Goal: Task Accomplishment & Management: Use online tool/utility

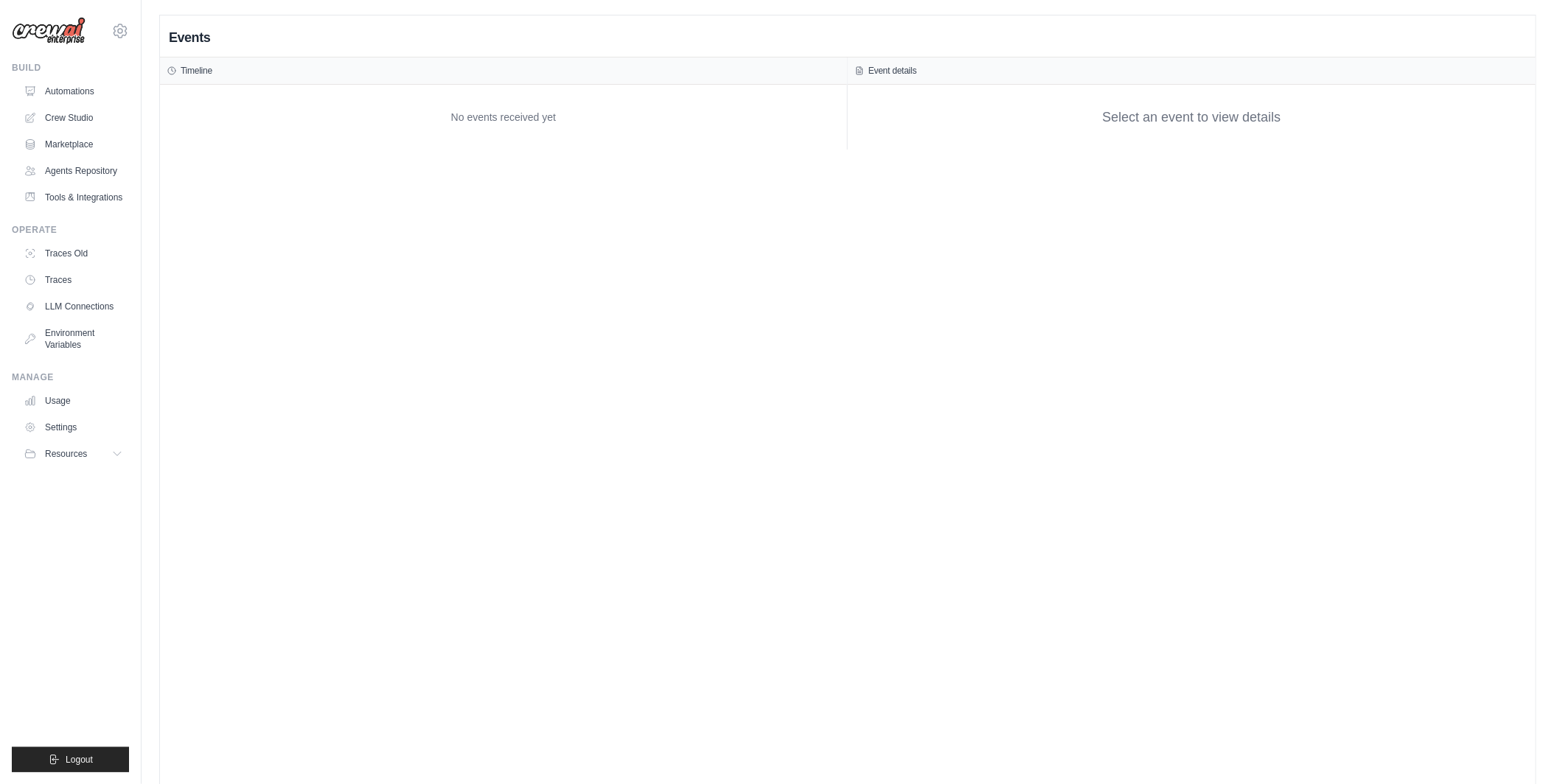
click at [582, 307] on div "Events Timeline No events received yet Event details Select an event to view de…" at bounding box center [847, 407] width 1376 height 784
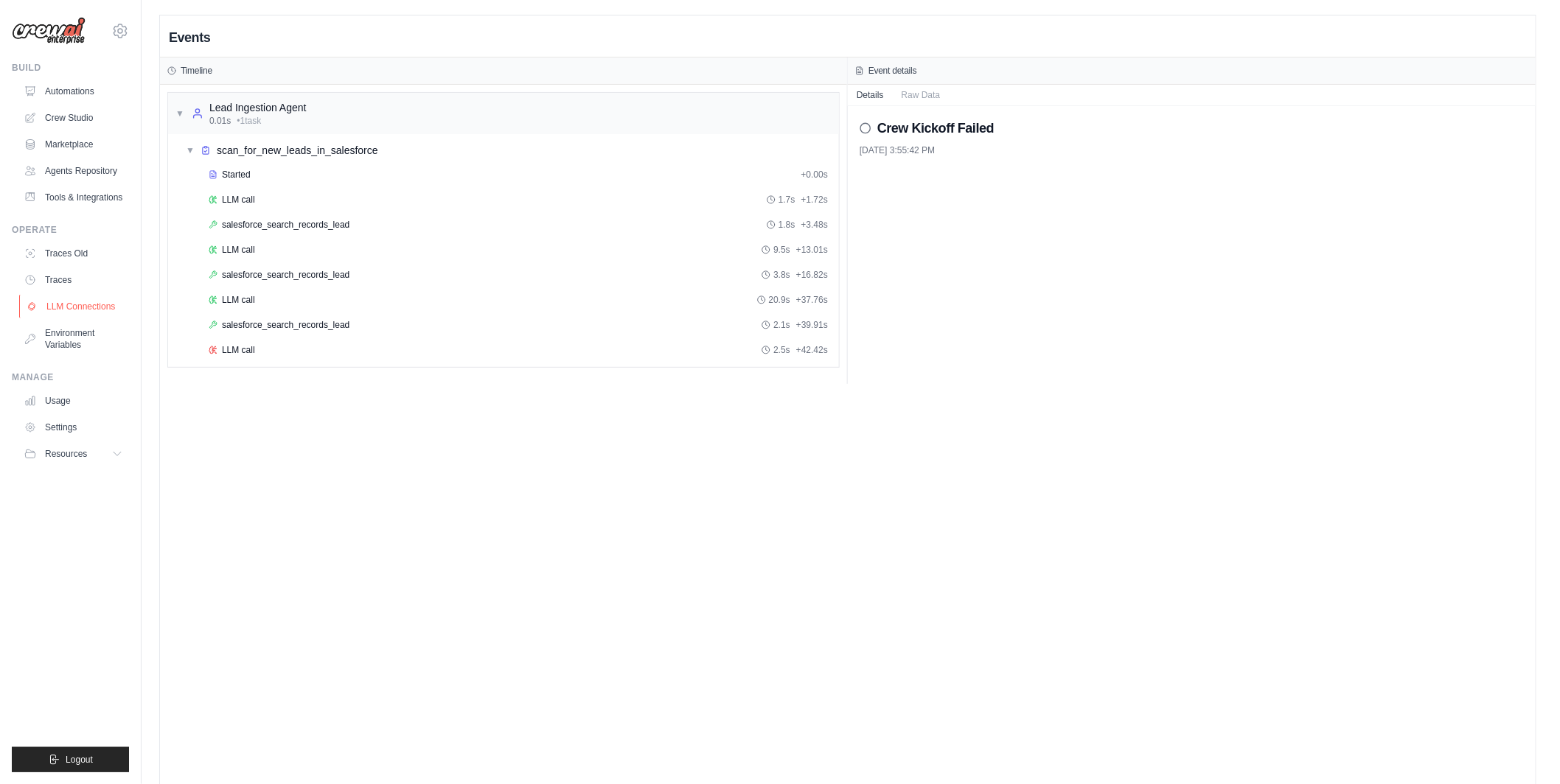
click at [87, 303] on link "LLM Connections" at bounding box center [75, 307] width 111 height 24
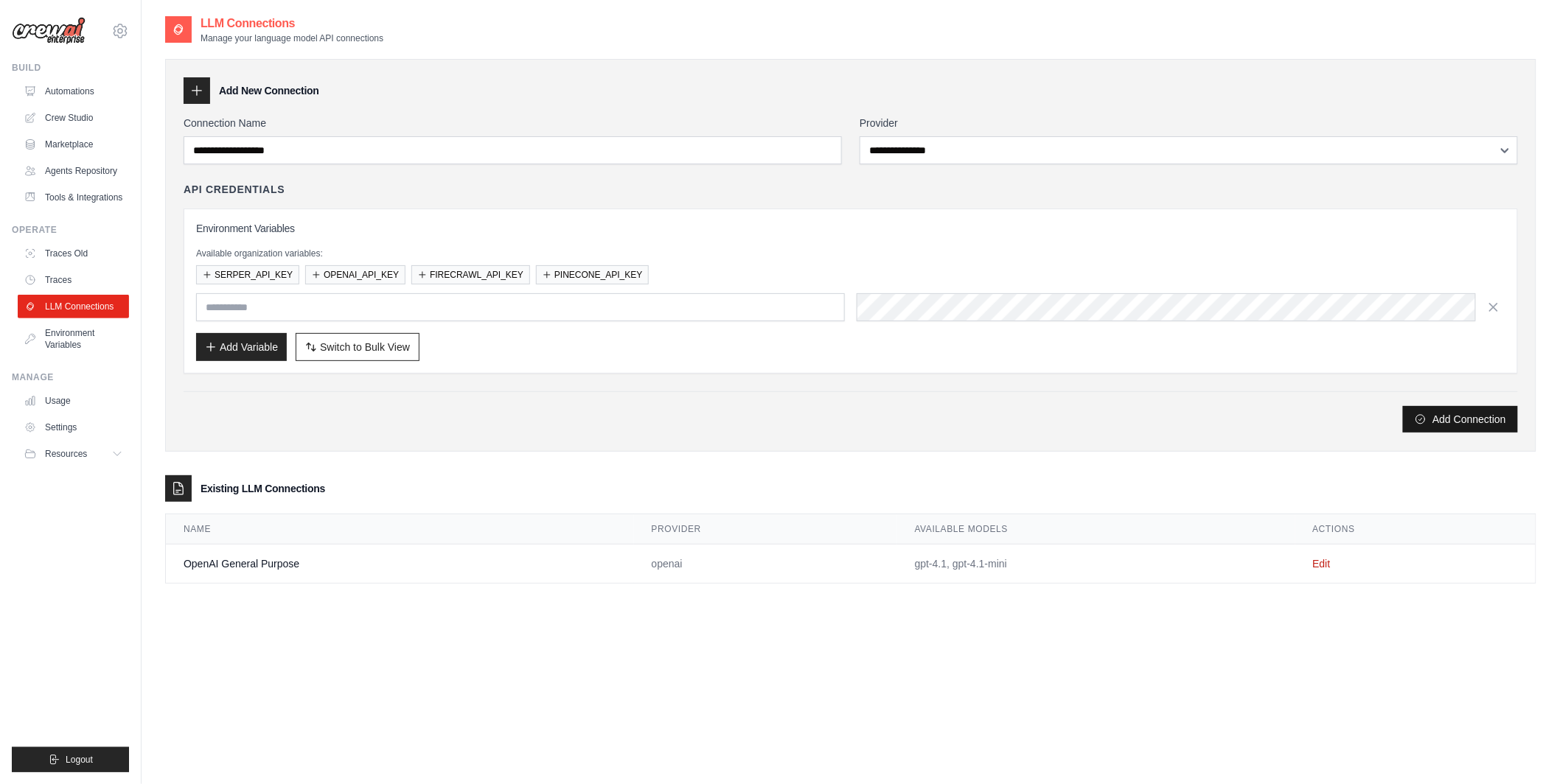
click at [1468, 421] on button "Add Connection" at bounding box center [1460, 419] width 115 height 27
click at [1433, 416] on button "Add Connection" at bounding box center [1460, 419] width 115 height 27
click at [213, 567] on td "OpenAI General Purpose" at bounding box center [399, 564] width 468 height 39
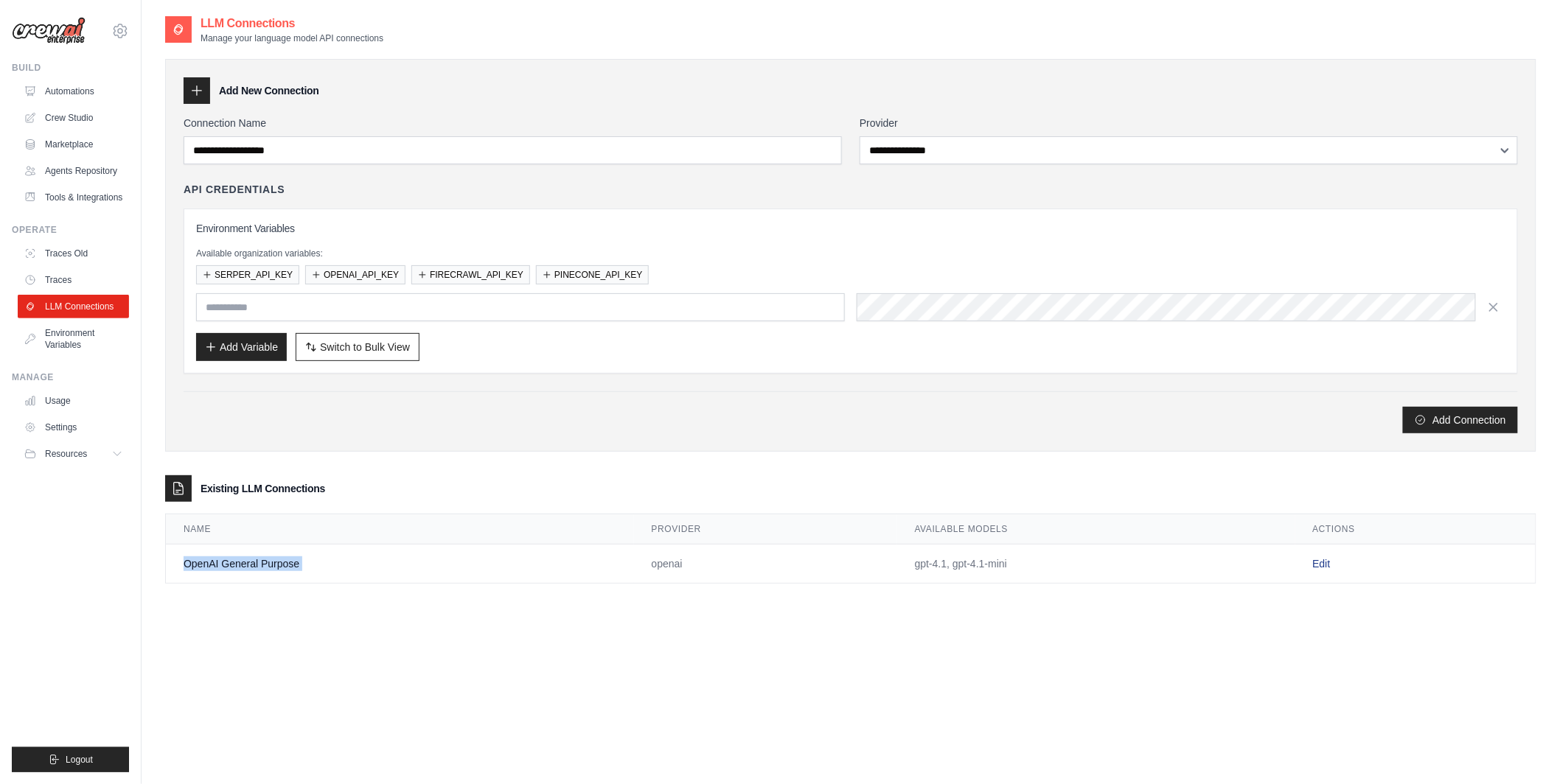
click at [1325, 563] on link "Edit" at bounding box center [1321, 564] width 18 height 12
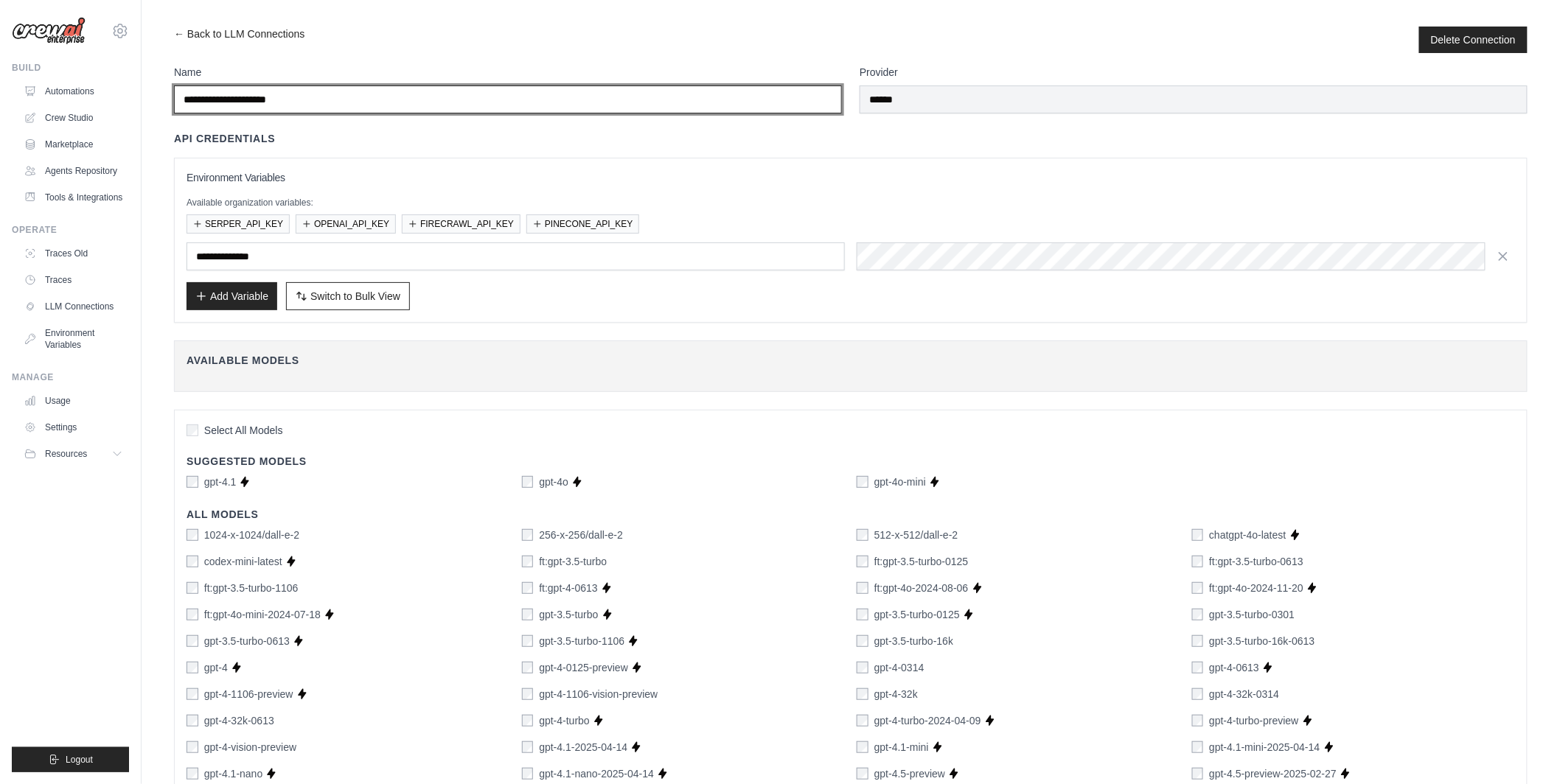
click at [532, 97] on input "**********" at bounding box center [508, 99] width 668 height 28
click at [324, 92] on input "**********" at bounding box center [508, 99] width 668 height 28
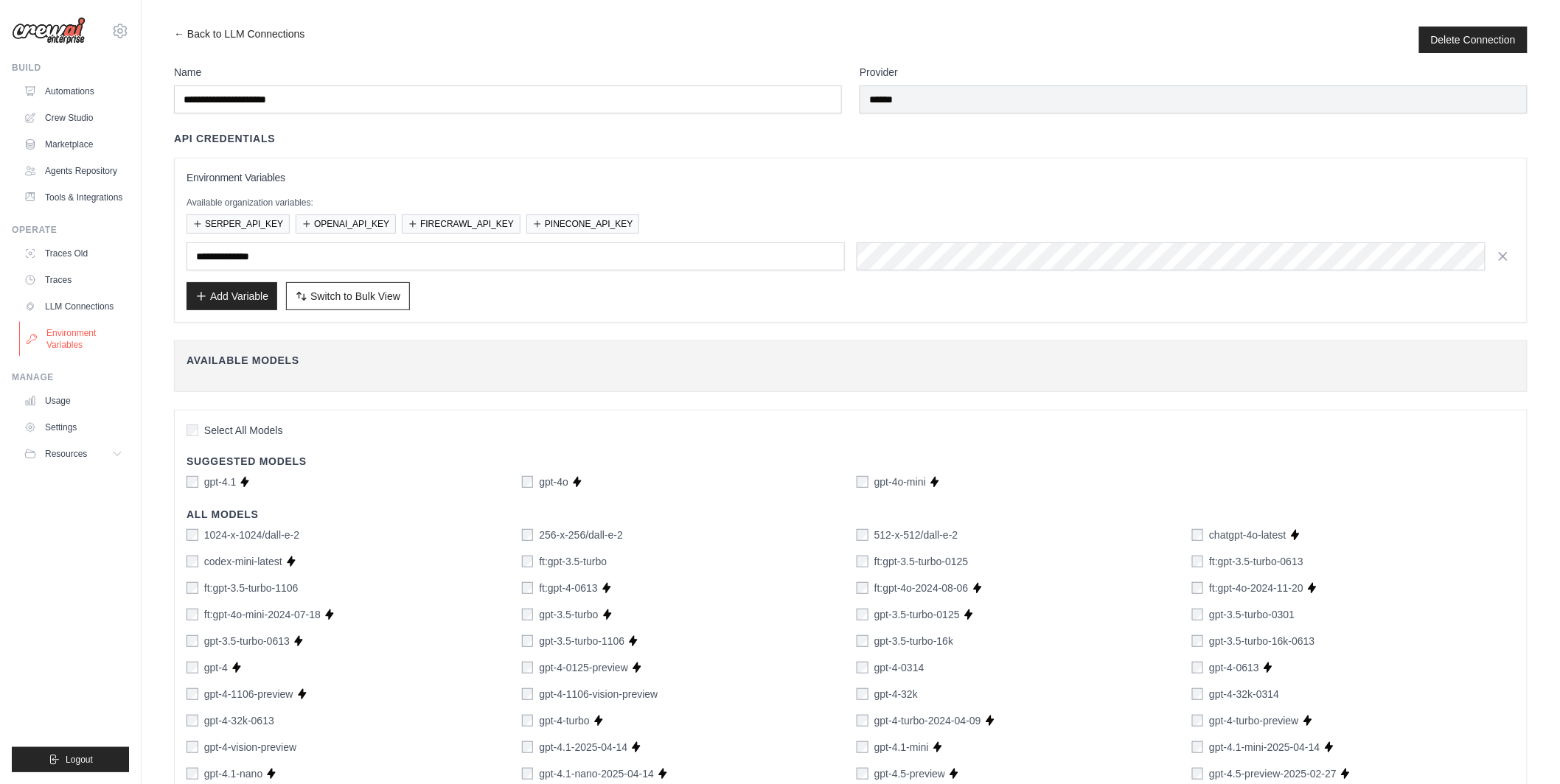
click at [72, 348] on link "Environment Variables" at bounding box center [75, 339] width 111 height 35
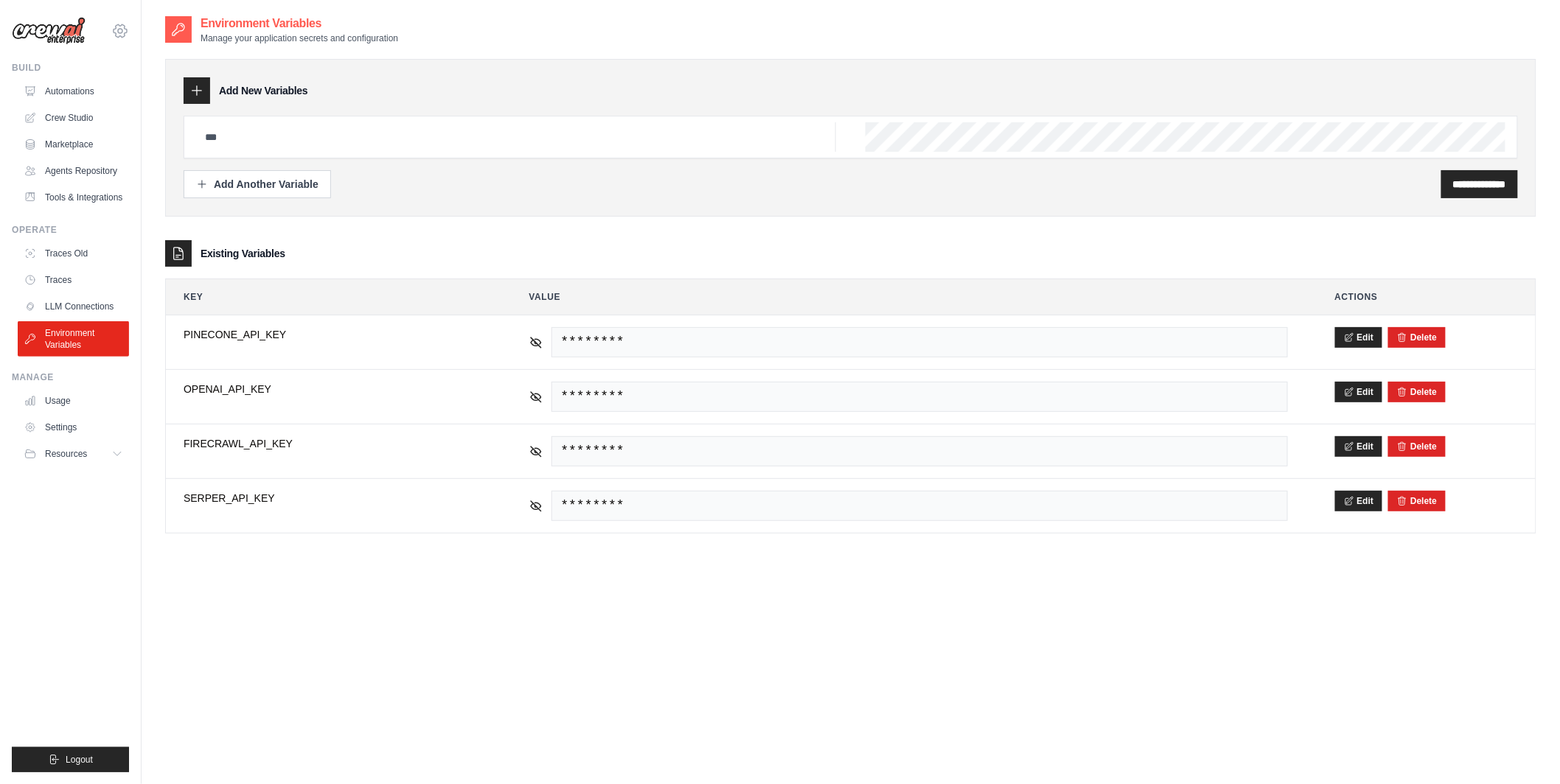
click at [119, 29] on icon at bounding box center [119, 30] width 4 height 4
click at [139, 122] on span "Lixil" at bounding box center [182, 121] width 117 height 15
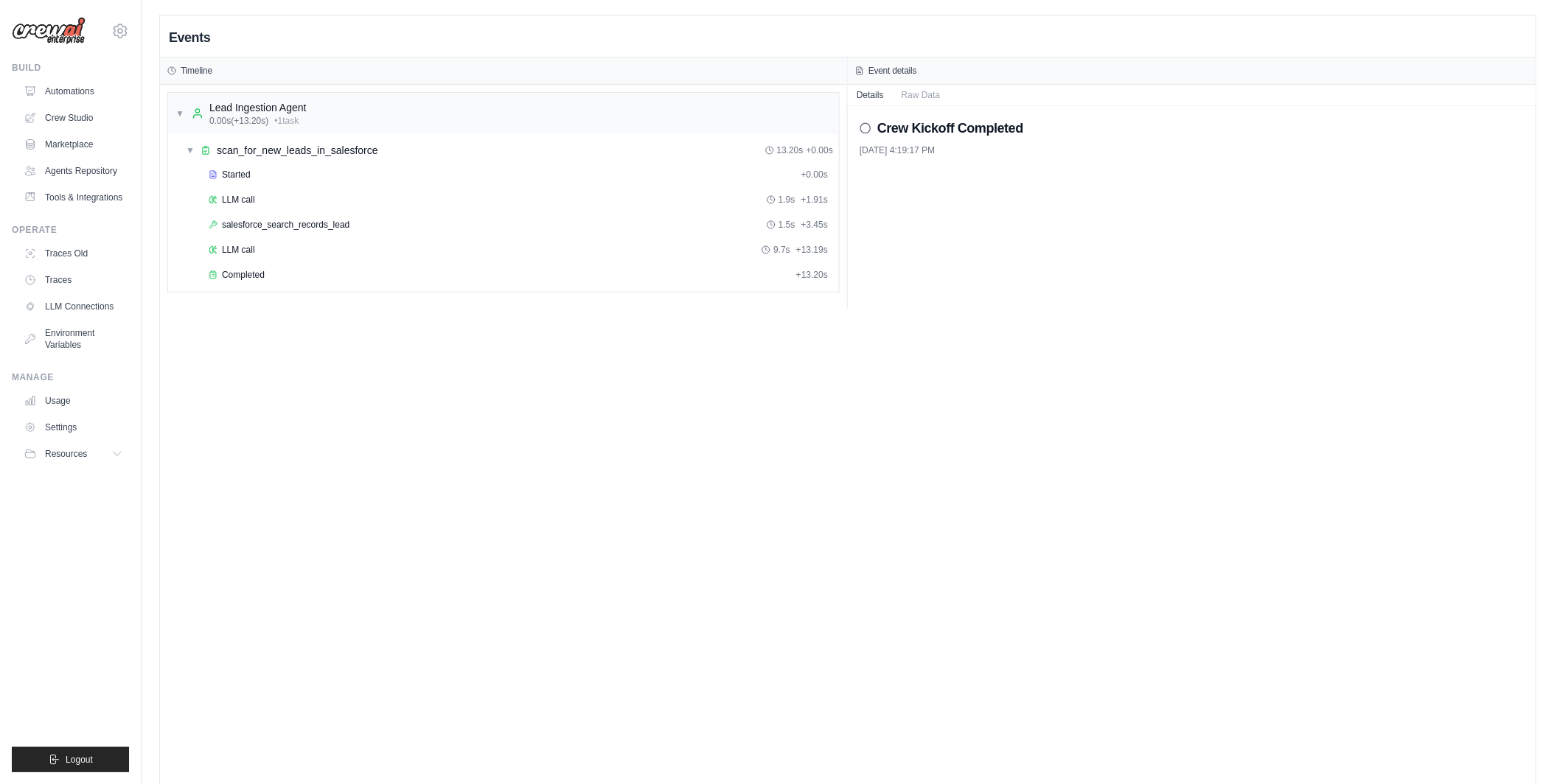
click at [459, 375] on div "Events Timeline ▼ Lead Ingestion Agent 0.00s (+13.20s) • 1 task ▼ scan_for_new_…" at bounding box center [847, 407] width 1376 height 784
click at [450, 339] on div "Events Timeline ▼ Lead Ingestion Agent 0.00s (+13.20s) • 1 task ▼ scan_for_new_…" at bounding box center [847, 407] width 1376 height 784
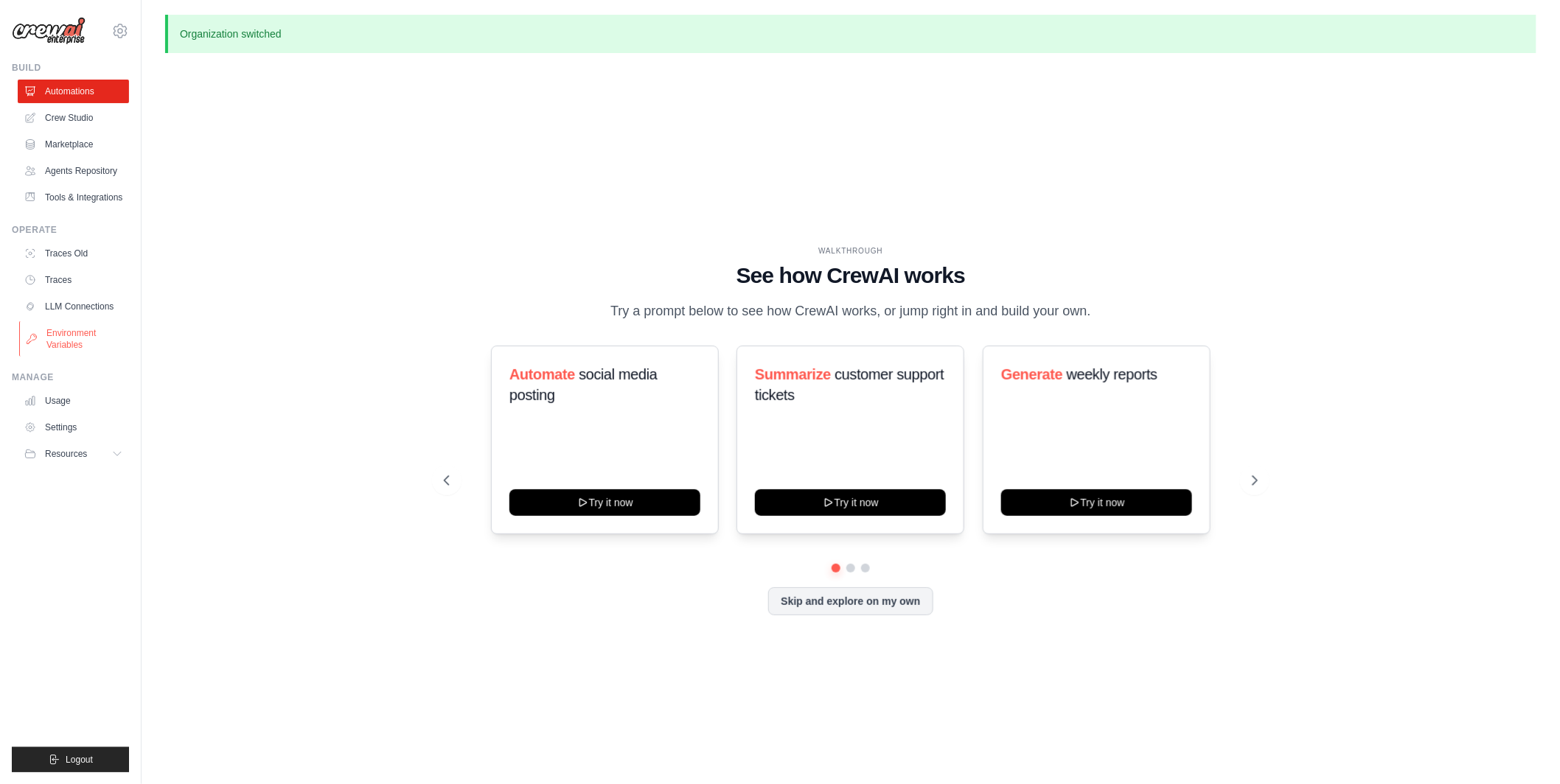
click at [79, 331] on link "Environment Variables" at bounding box center [75, 339] width 111 height 35
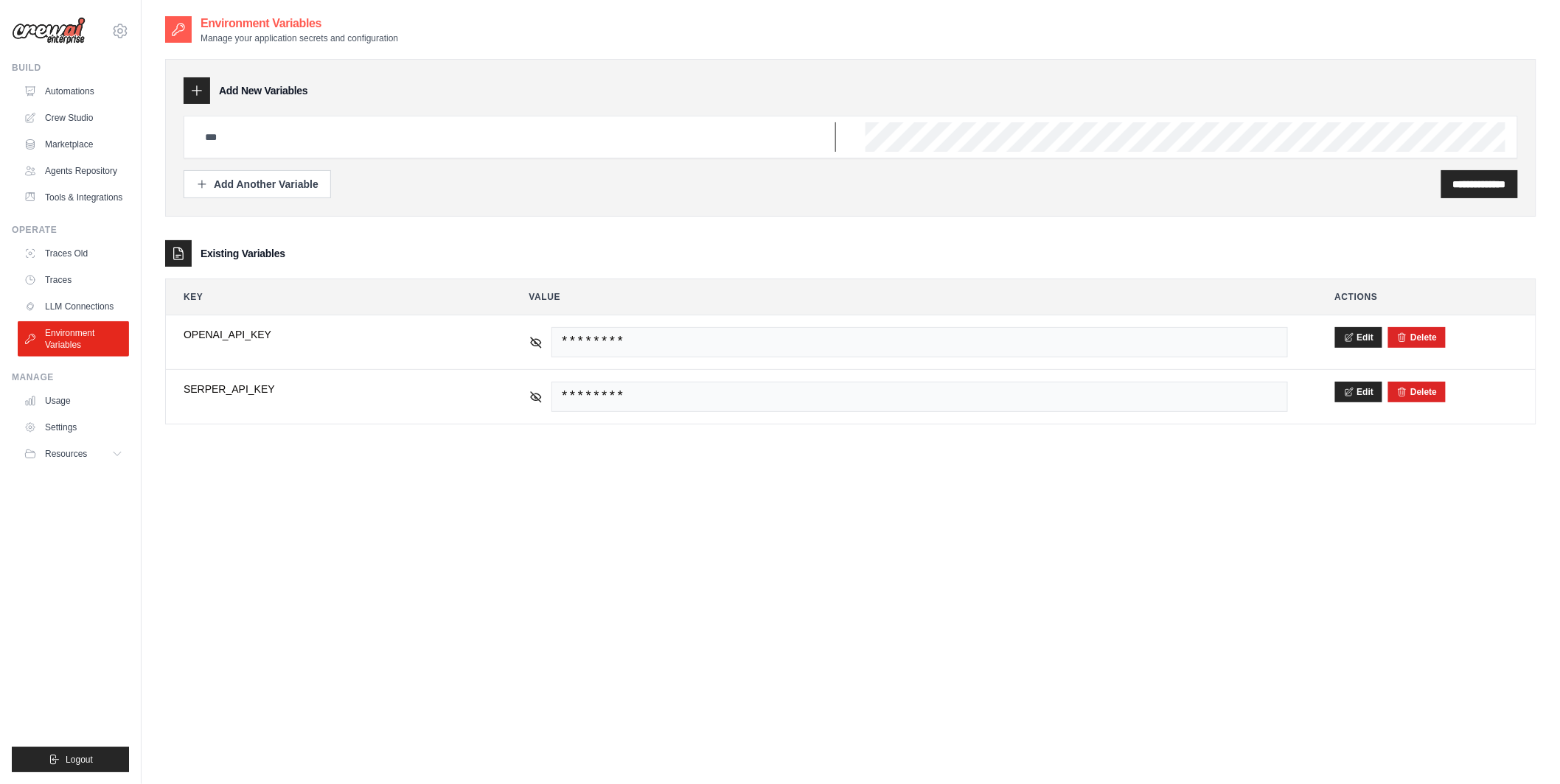
click at [339, 141] on input "text" at bounding box center [515, 137] width 640 height 29
click at [274, 513] on div "**********" at bounding box center [851, 407] width 1372 height 784
click at [357, 225] on div "**********" at bounding box center [851, 234] width 1372 height 381
click at [271, 146] on input "text" at bounding box center [515, 137] width 640 height 29
click at [105, 113] on link "Crew Studio" at bounding box center [75, 118] width 111 height 24
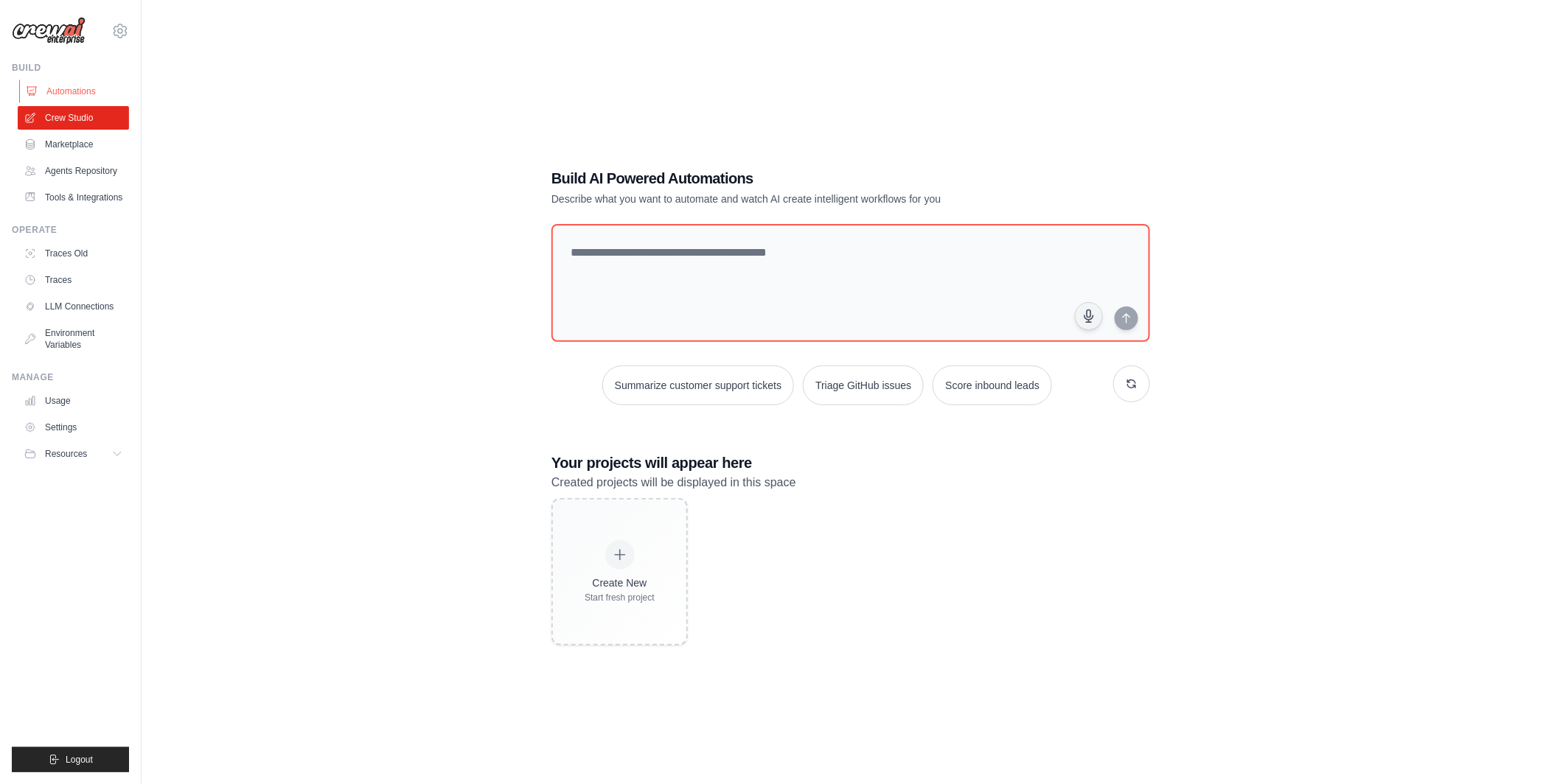
click at [110, 91] on link "Automations" at bounding box center [75, 92] width 111 height 24
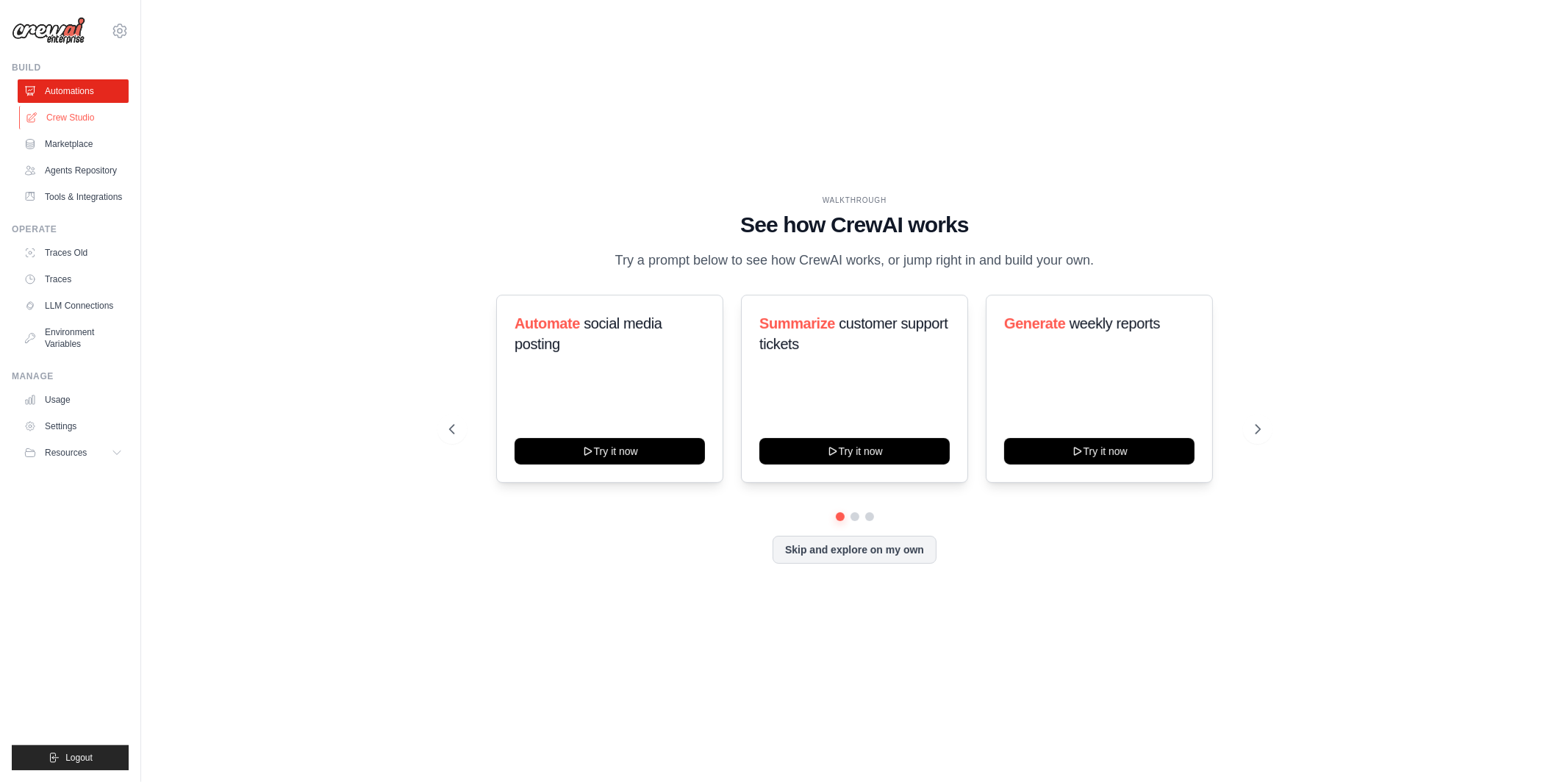
click at [110, 115] on link "Crew Studio" at bounding box center [75, 117] width 111 height 23
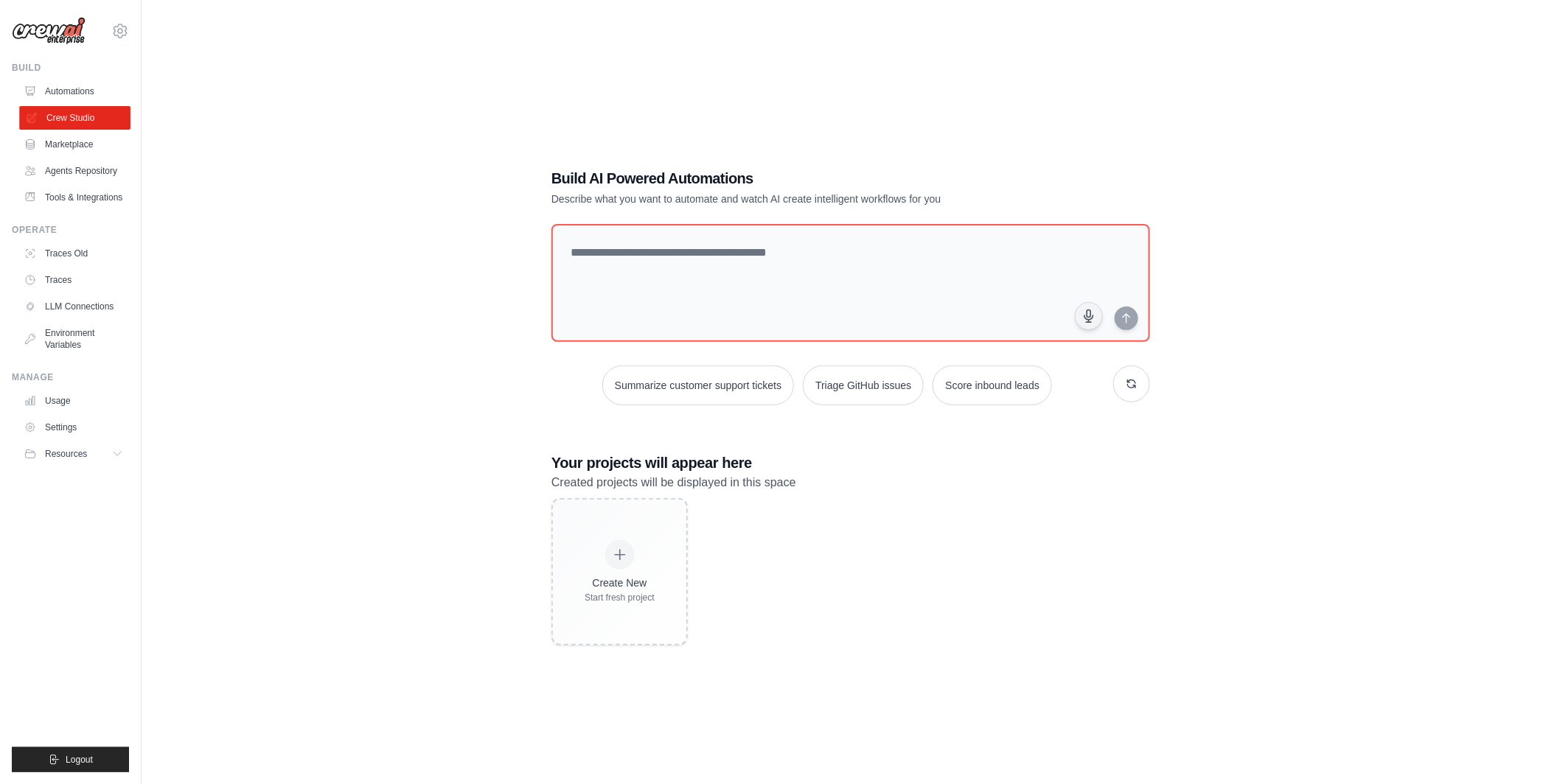
click at [87, 117] on link "Crew Studio" at bounding box center [75, 118] width 111 height 24
click at [649, 274] on textarea at bounding box center [851, 283] width 604 height 119
click at [648, 271] on textarea at bounding box center [851, 283] width 604 height 119
click at [1087, 314] on button "button" at bounding box center [1088, 316] width 29 height 29
click at [1097, 318] on button "button" at bounding box center [1088, 316] width 29 height 29
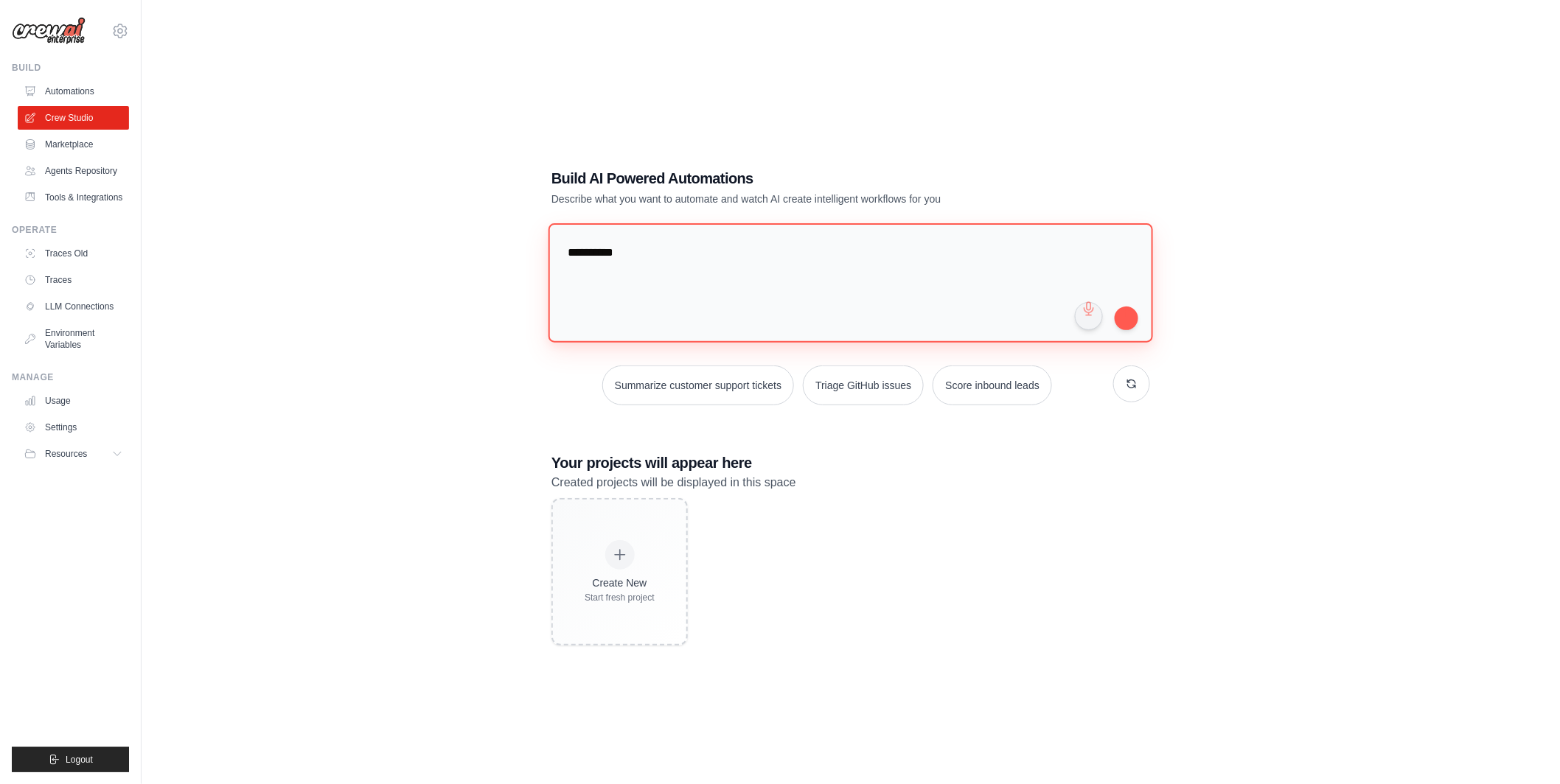
click at [651, 243] on textarea "**********" at bounding box center [851, 283] width 604 height 119
type textarea "**********"
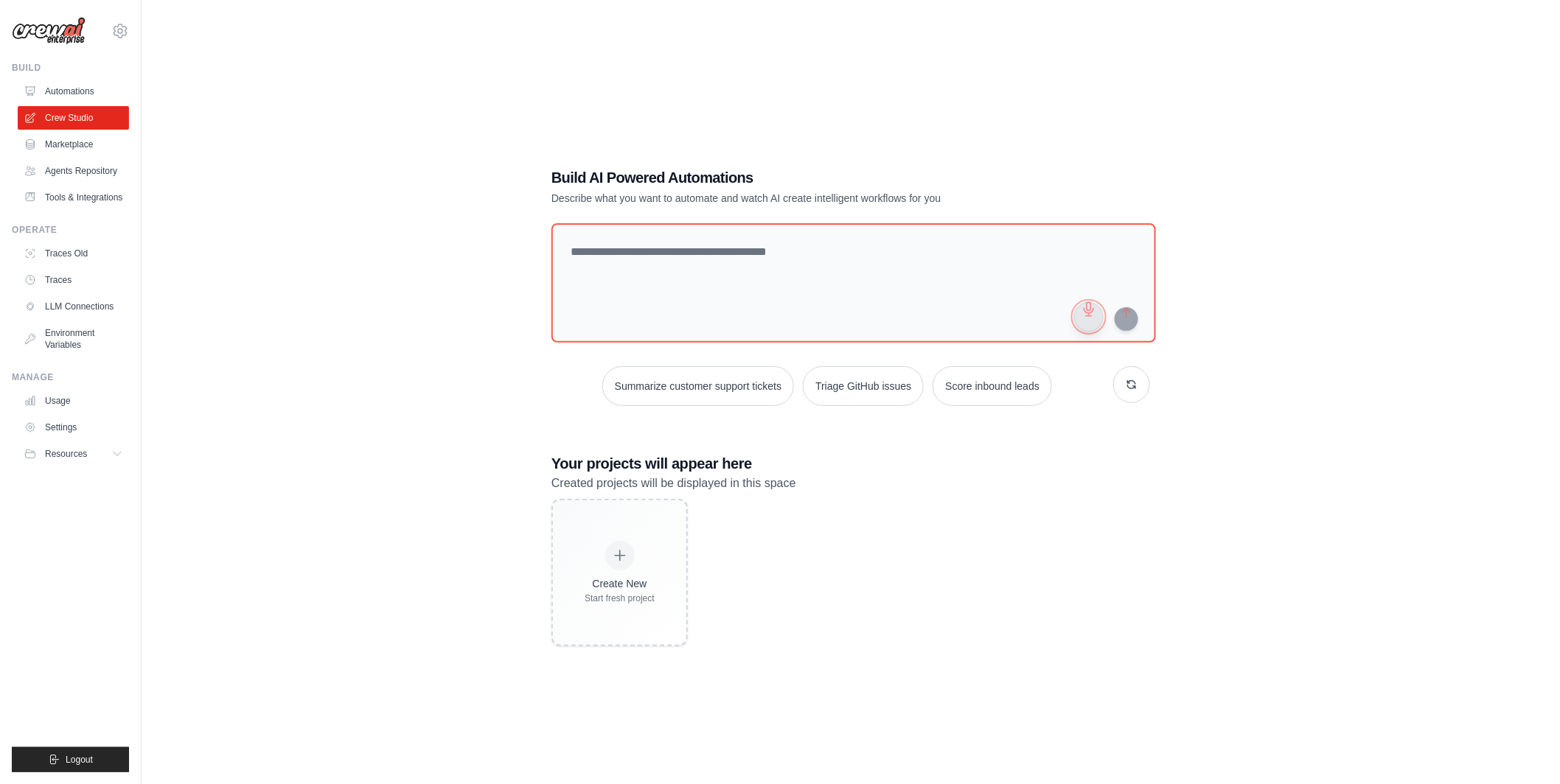
click at [1087, 316] on button "button" at bounding box center [1088, 317] width 29 height 29
click at [1087, 316] on button "button" at bounding box center [1088, 316] width 29 height 29
click at [675, 239] on textarea at bounding box center [851, 283] width 604 height 119
type textarea "**********"
click at [125, 24] on icon at bounding box center [119, 30] width 18 height 18
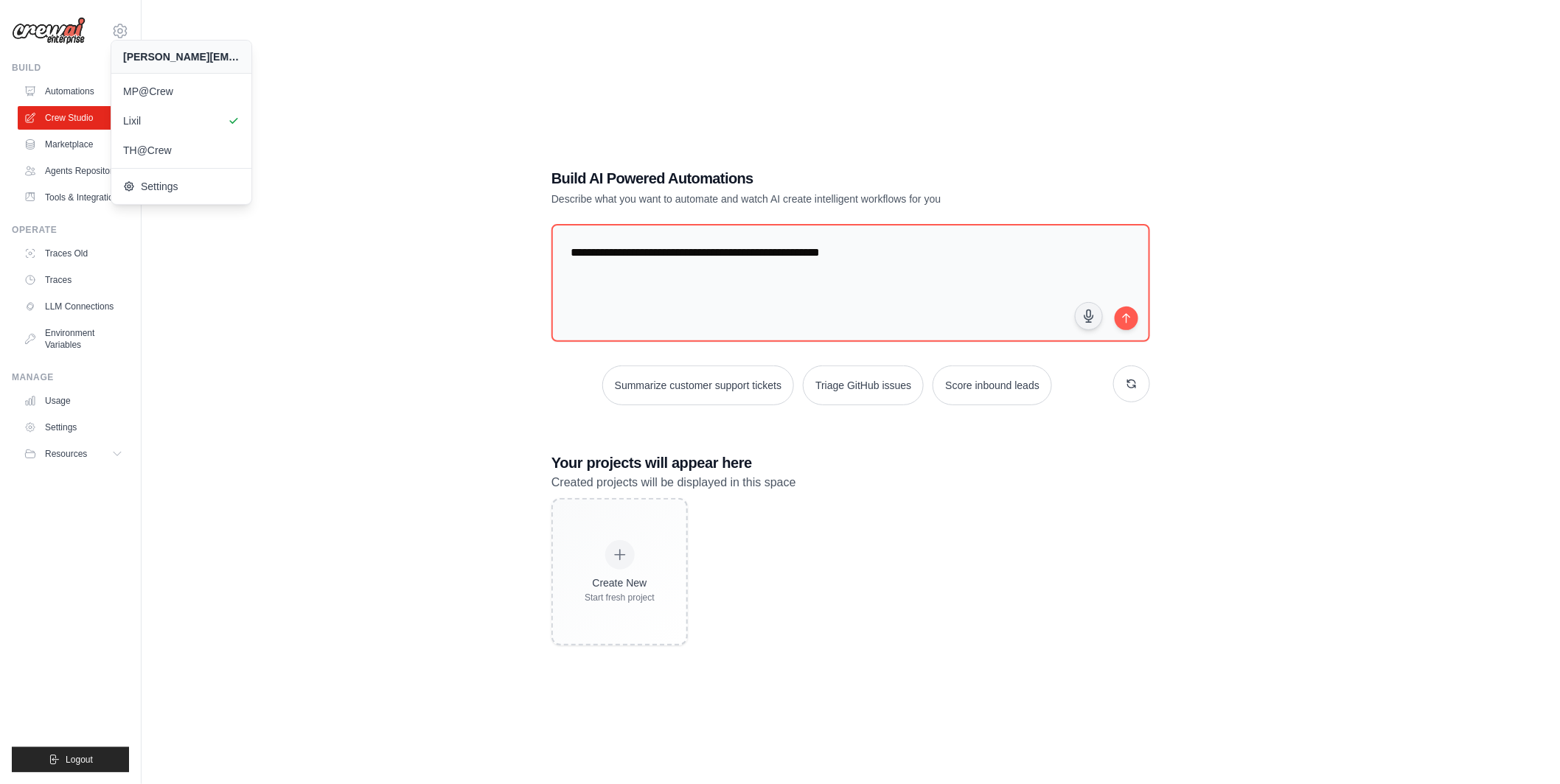
click at [387, 232] on div "**********" at bounding box center [851, 407] width 1372 height 784
click at [69, 84] on link "Automations" at bounding box center [75, 92] width 111 height 24
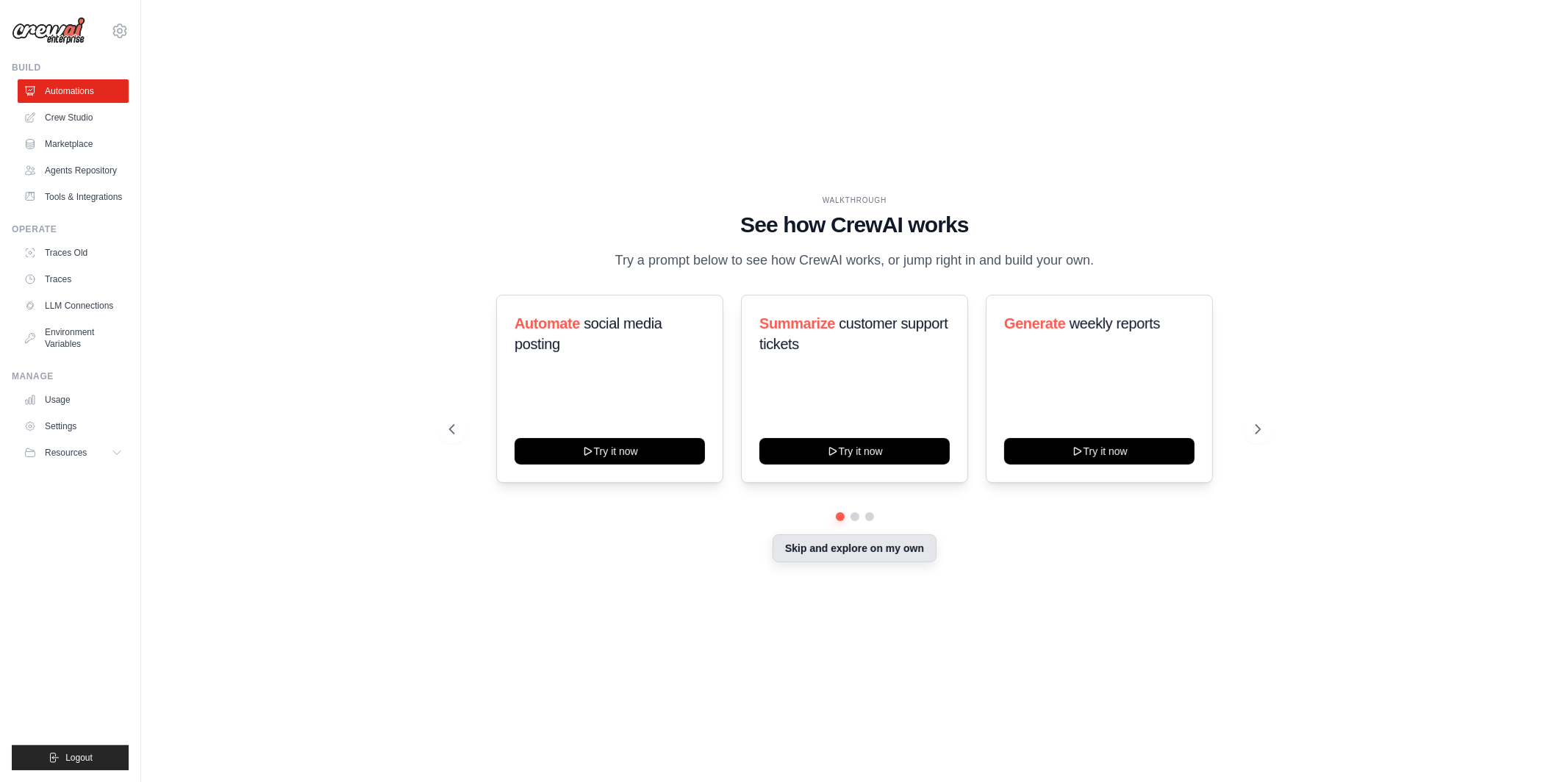
click at [878, 555] on button "Skip and explore on my own" at bounding box center [855, 548] width 164 height 28
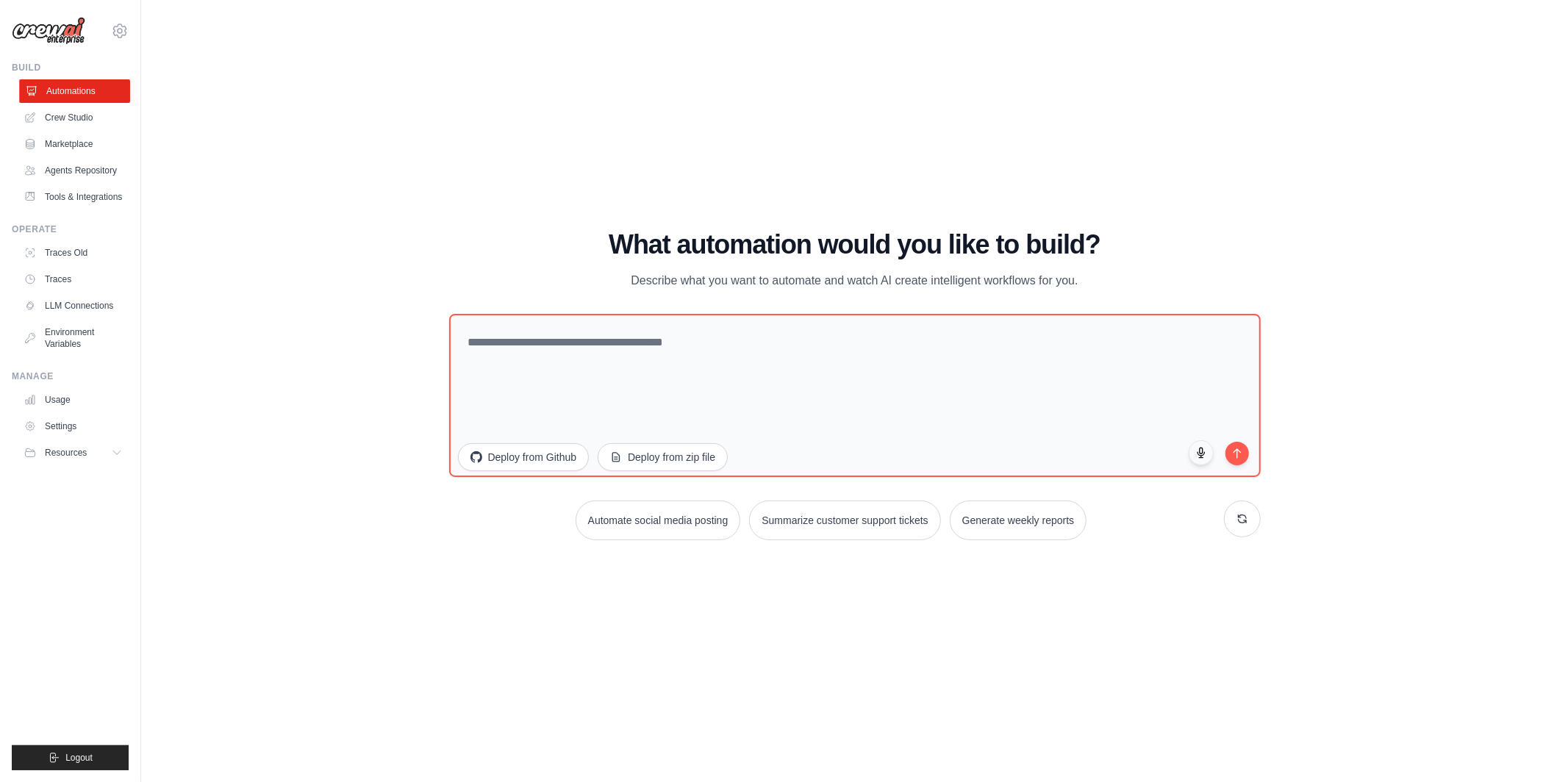
click at [106, 89] on link "Automations" at bounding box center [75, 91] width 111 height 23
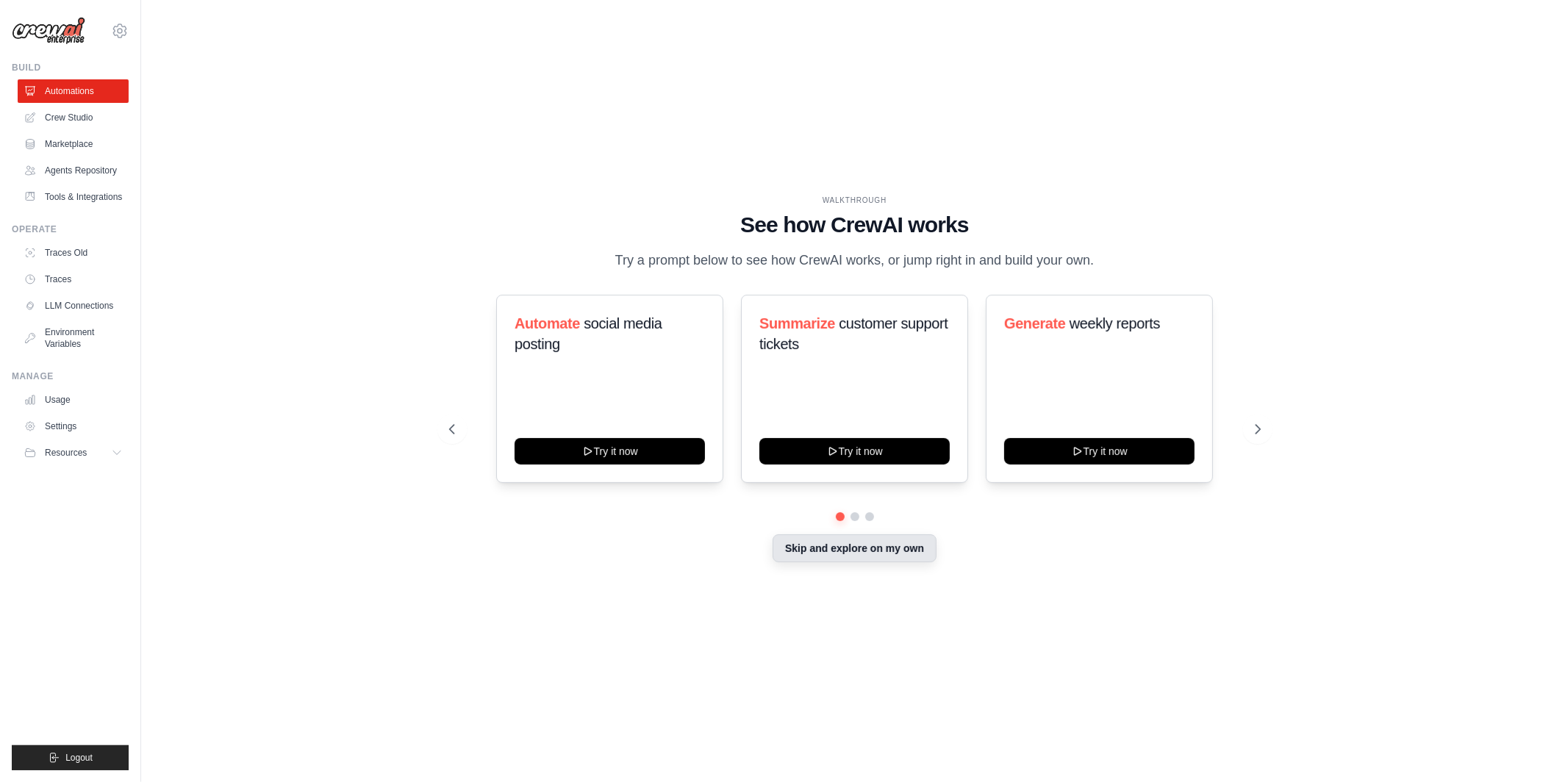
click at [835, 550] on button "Skip and explore on my own" at bounding box center [855, 548] width 164 height 28
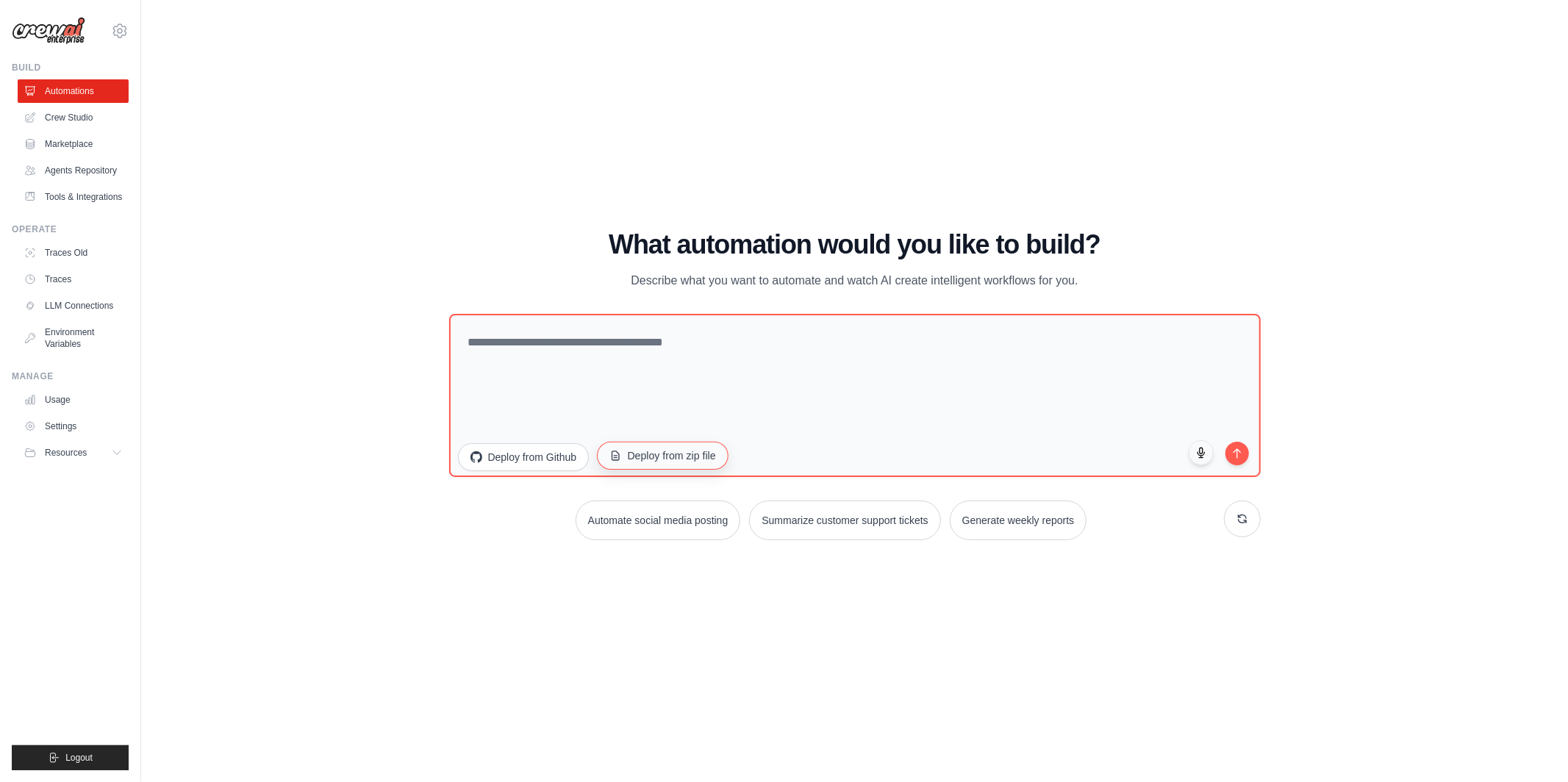
click at [668, 458] on button "Deploy from zip file" at bounding box center [662, 455] width 132 height 28
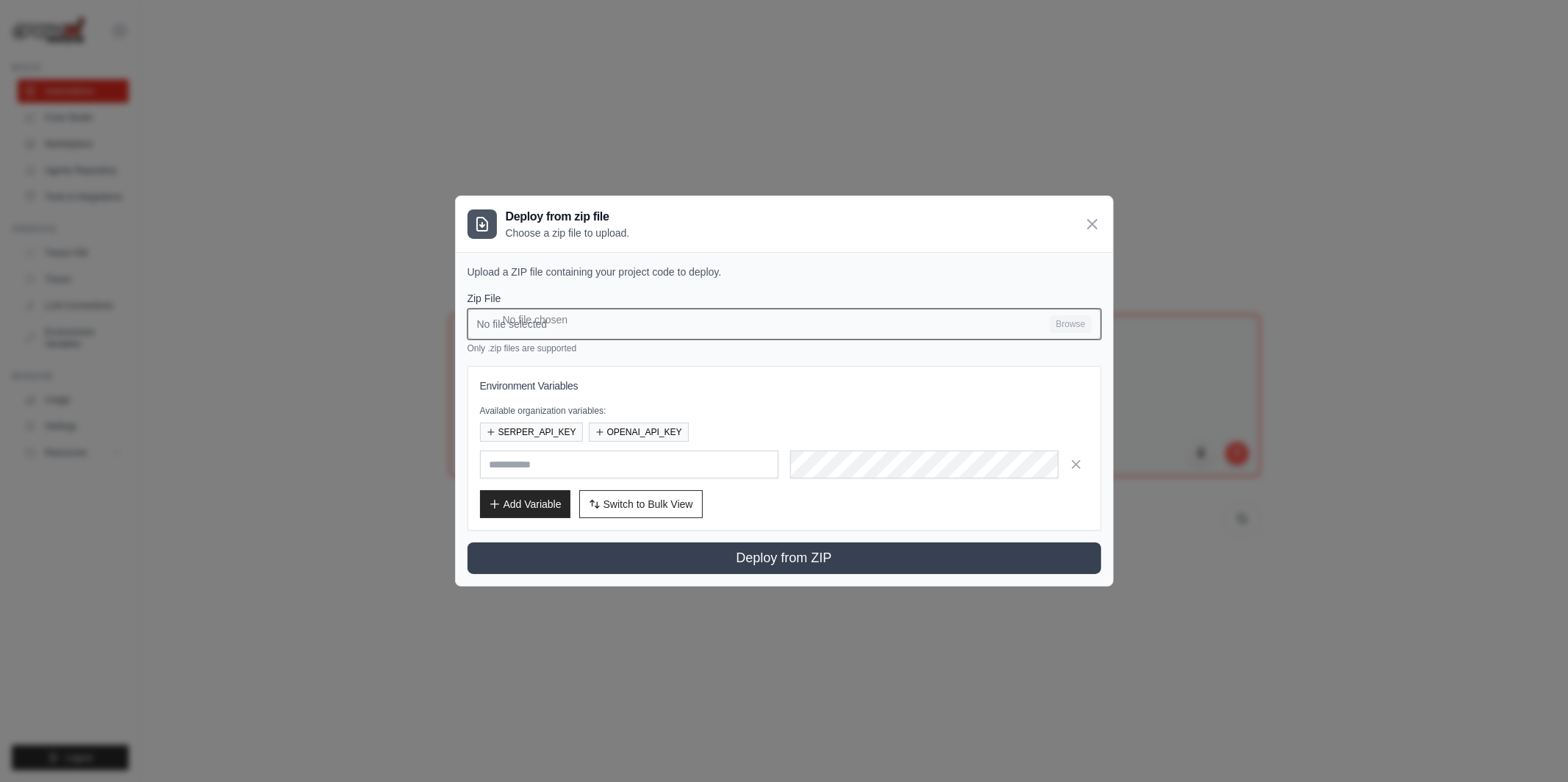
click at [593, 321] on input "No file selected Browse" at bounding box center [784, 324] width 634 height 31
type input "**********"
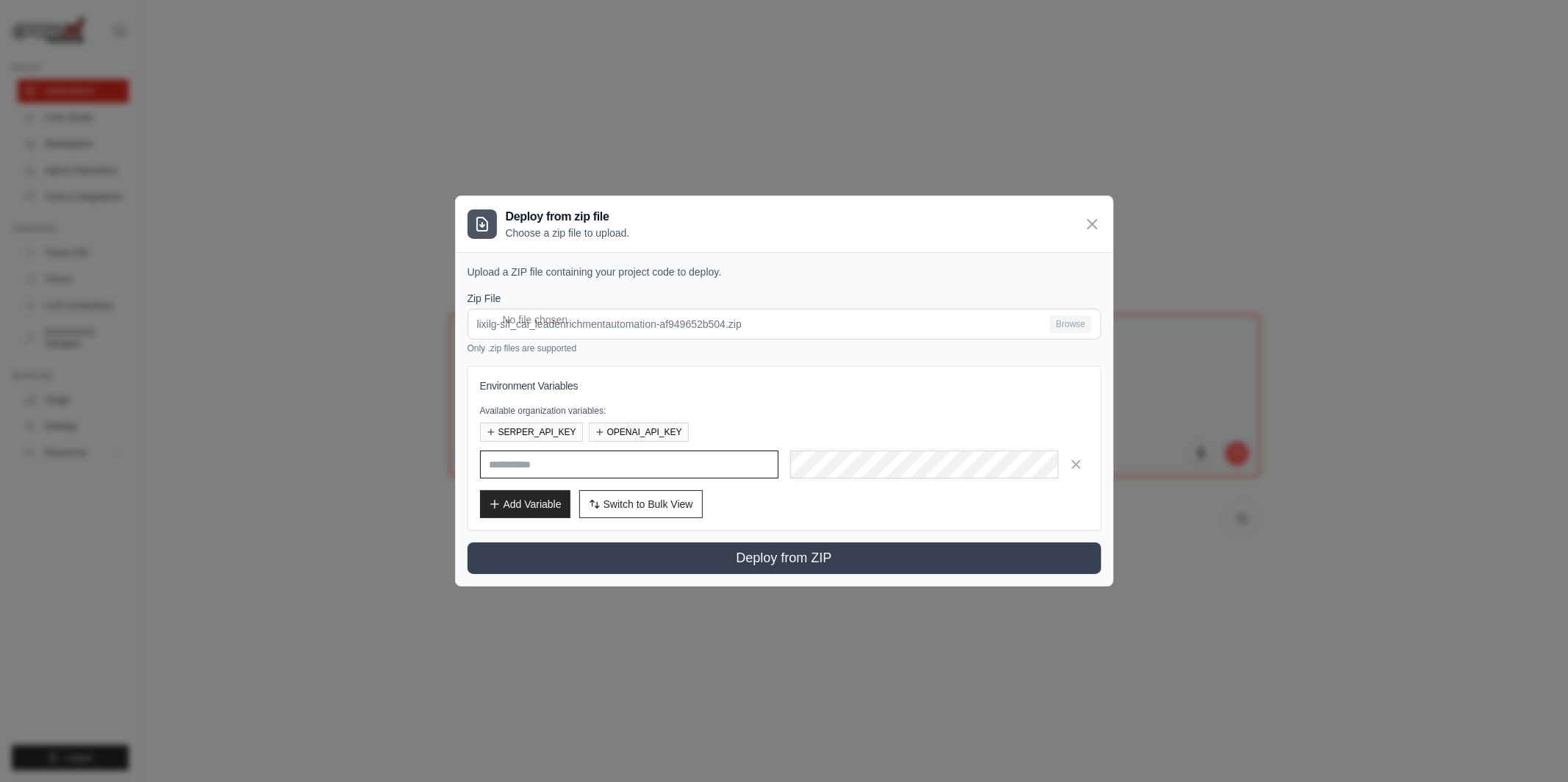
click at [555, 458] on input "text" at bounding box center [629, 464] width 298 height 28
click at [723, 386] on h3 "Environment Variables" at bounding box center [784, 386] width 608 height 15
click at [625, 467] on input "text" at bounding box center [629, 464] width 298 height 28
click at [560, 430] on button "SERPER_API_KEY" at bounding box center [531, 432] width 103 height 19
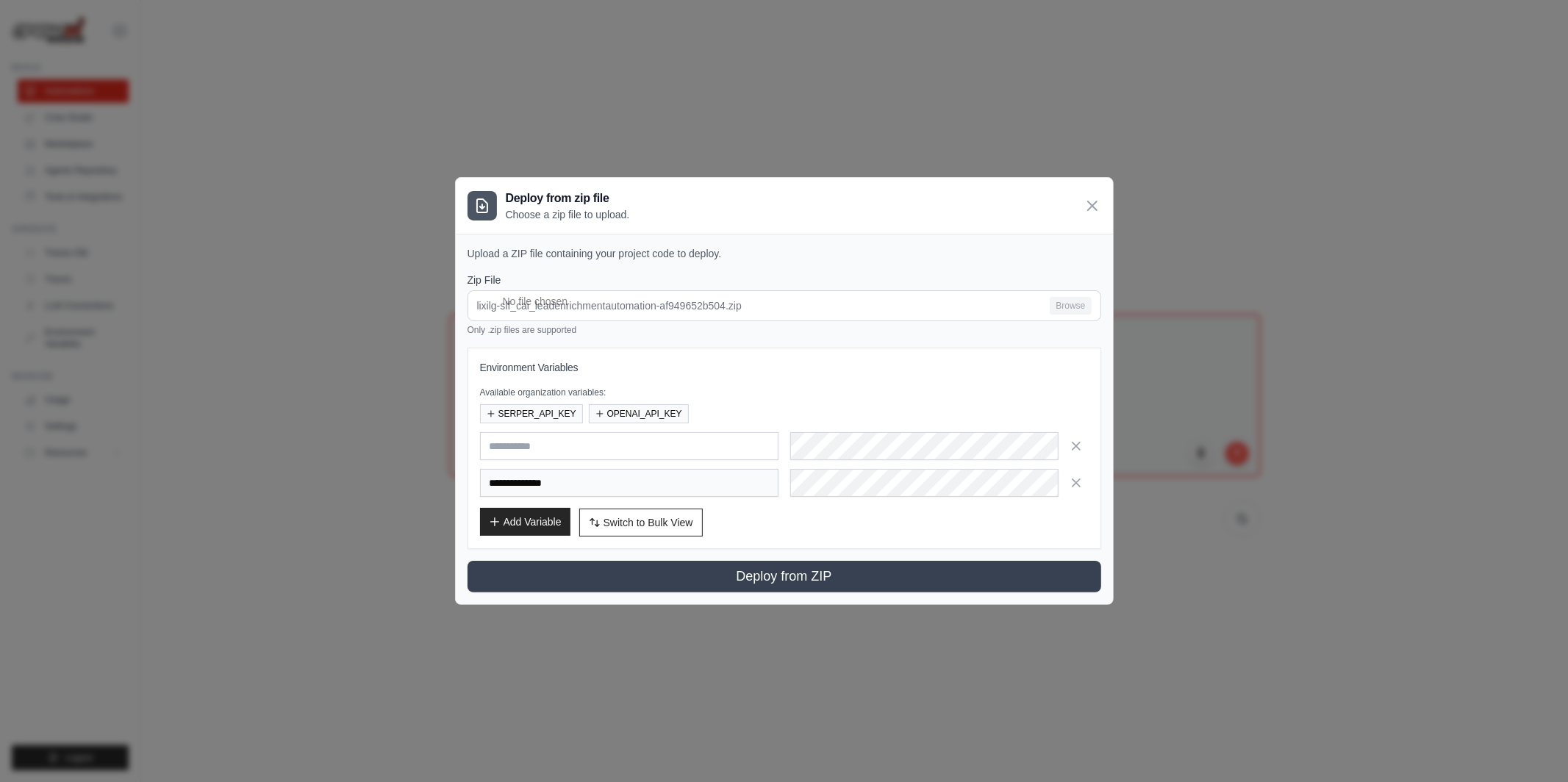
click at [547, 526] on button "Add Variable" at bounding box center [525, 521] width 91 height 28
paste input "**********"
type input "**********"
click at [841, 398] on div "Available organization variables: SERPER_API_KEY OPENAI_API_KEY" at bounding box center [784, 405] width 608 height 37
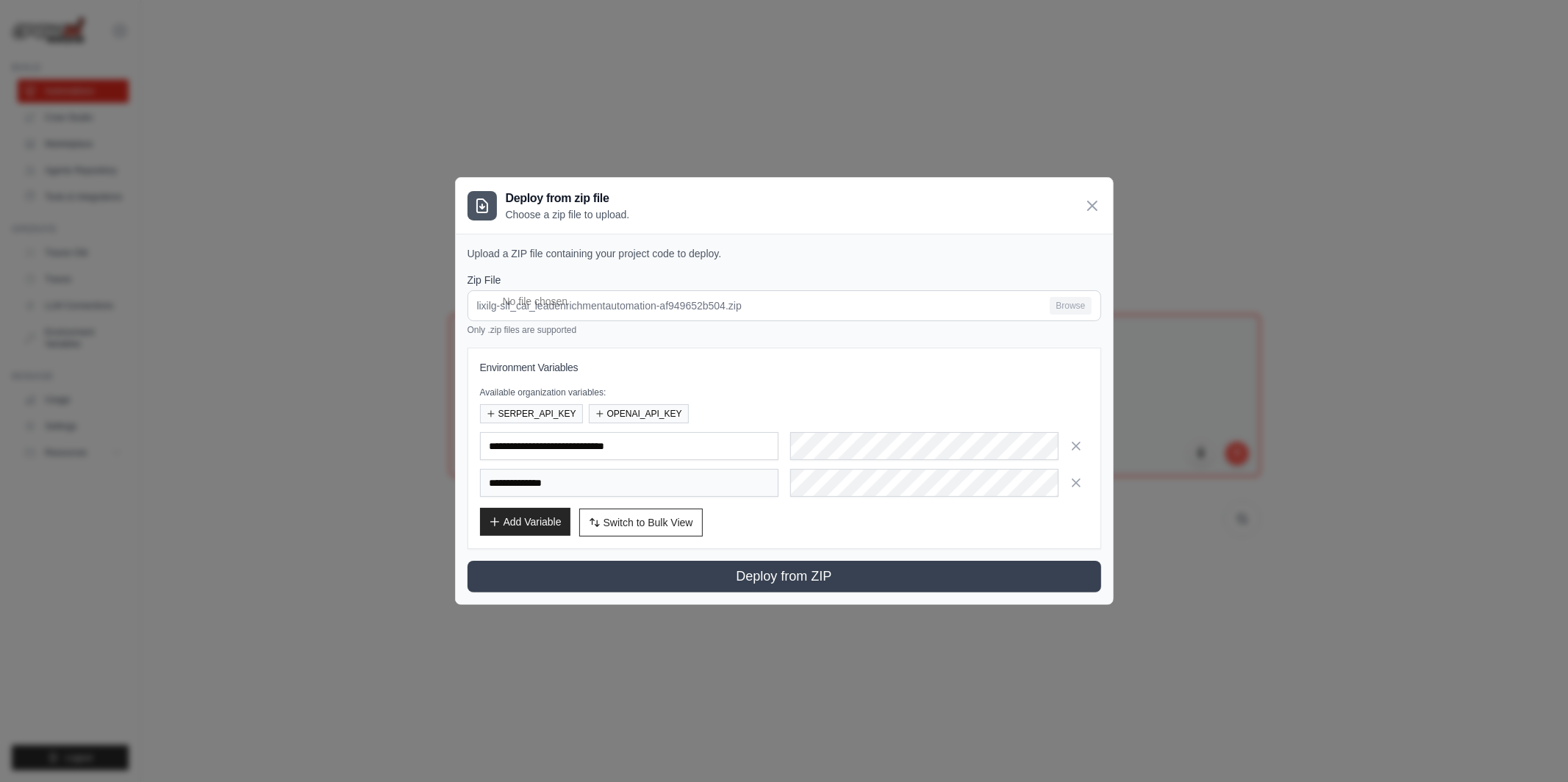
click at [548, 518] on button "Add Variable" at bounding box center [525, 521] width 91 height 28
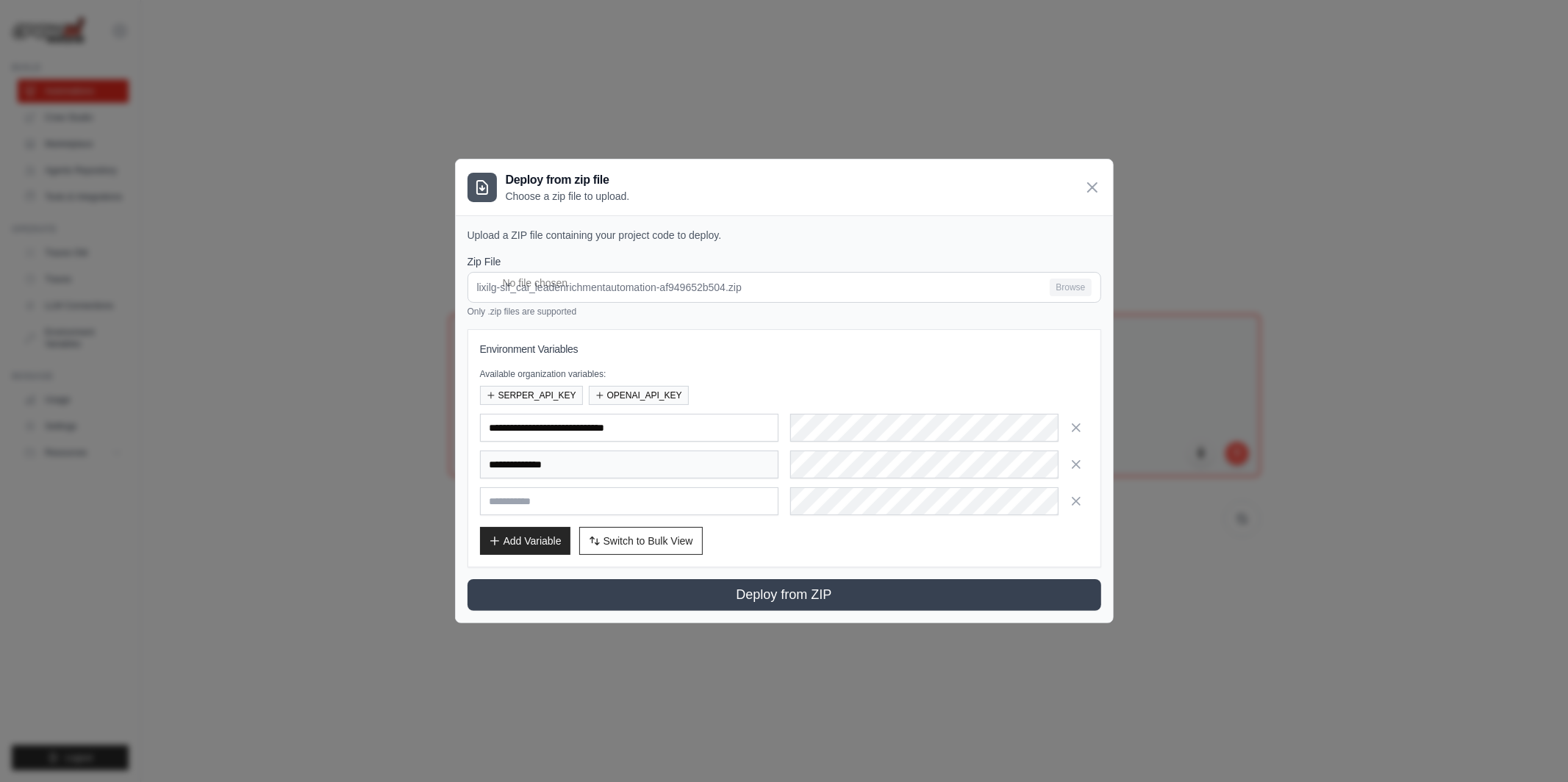
type input "**********"
paste input "**********"
type input "**********"
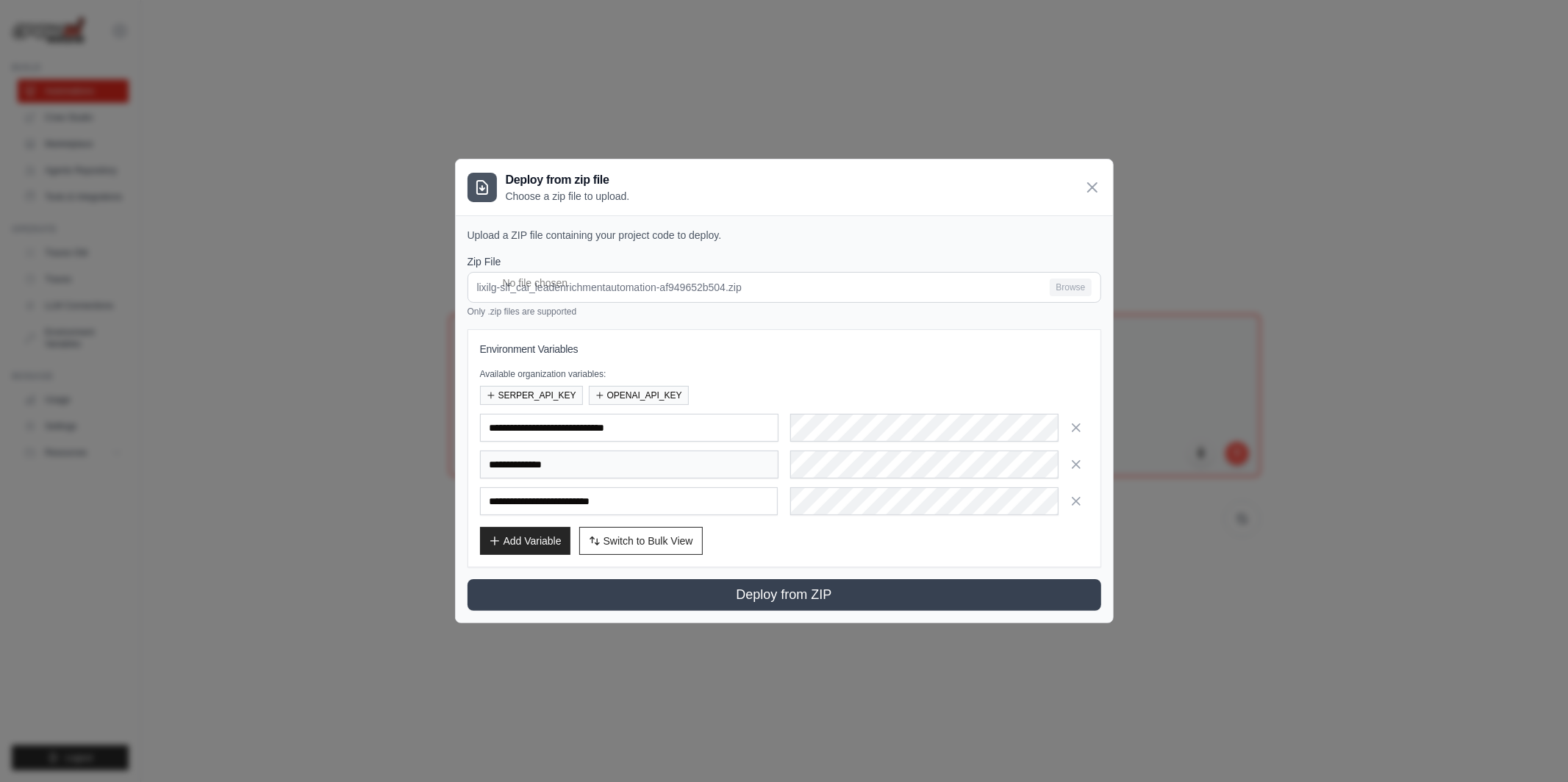
click at [819, 542] on div "Add Variable Switch to Bulk View Switch to Table View" at bounding box center [784, 541] width 608 height 28
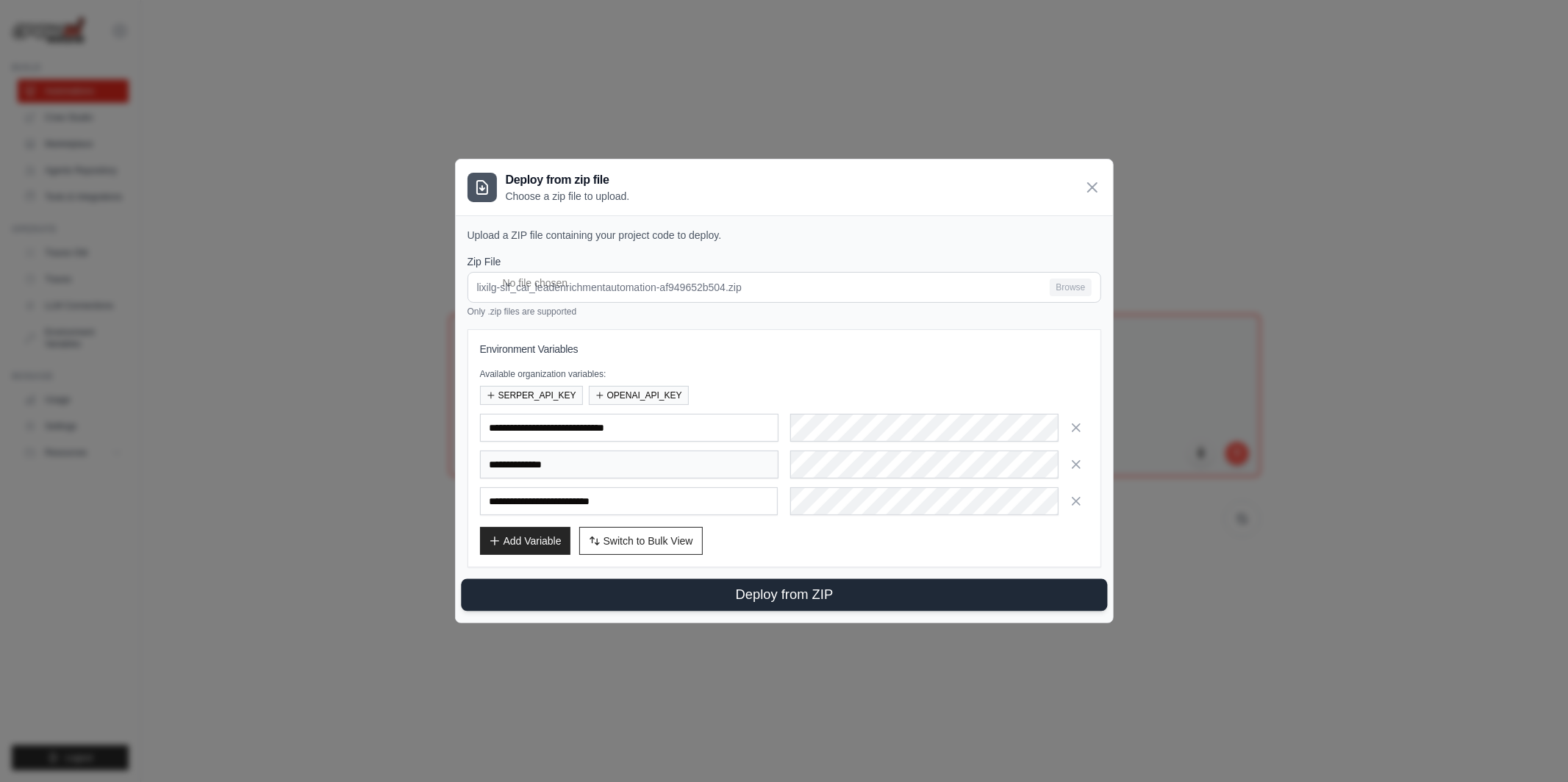
click at [816, 592] on button "Deploy from ZIP" at bounding box center [784, 595] width 646 height 33
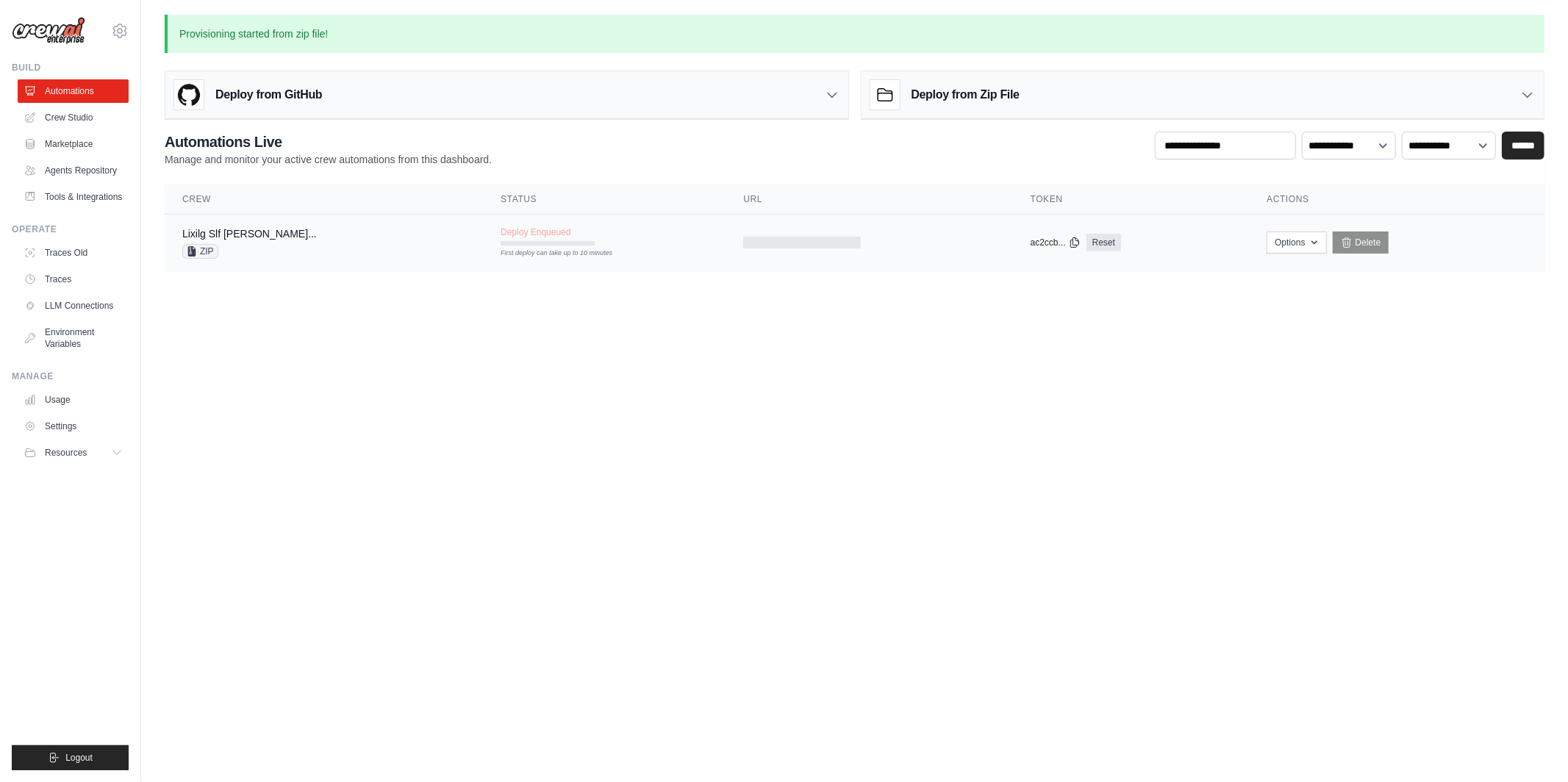
click at [317, 256] on div "ZIP" at bounding box center [250, 251] width 135 height 15
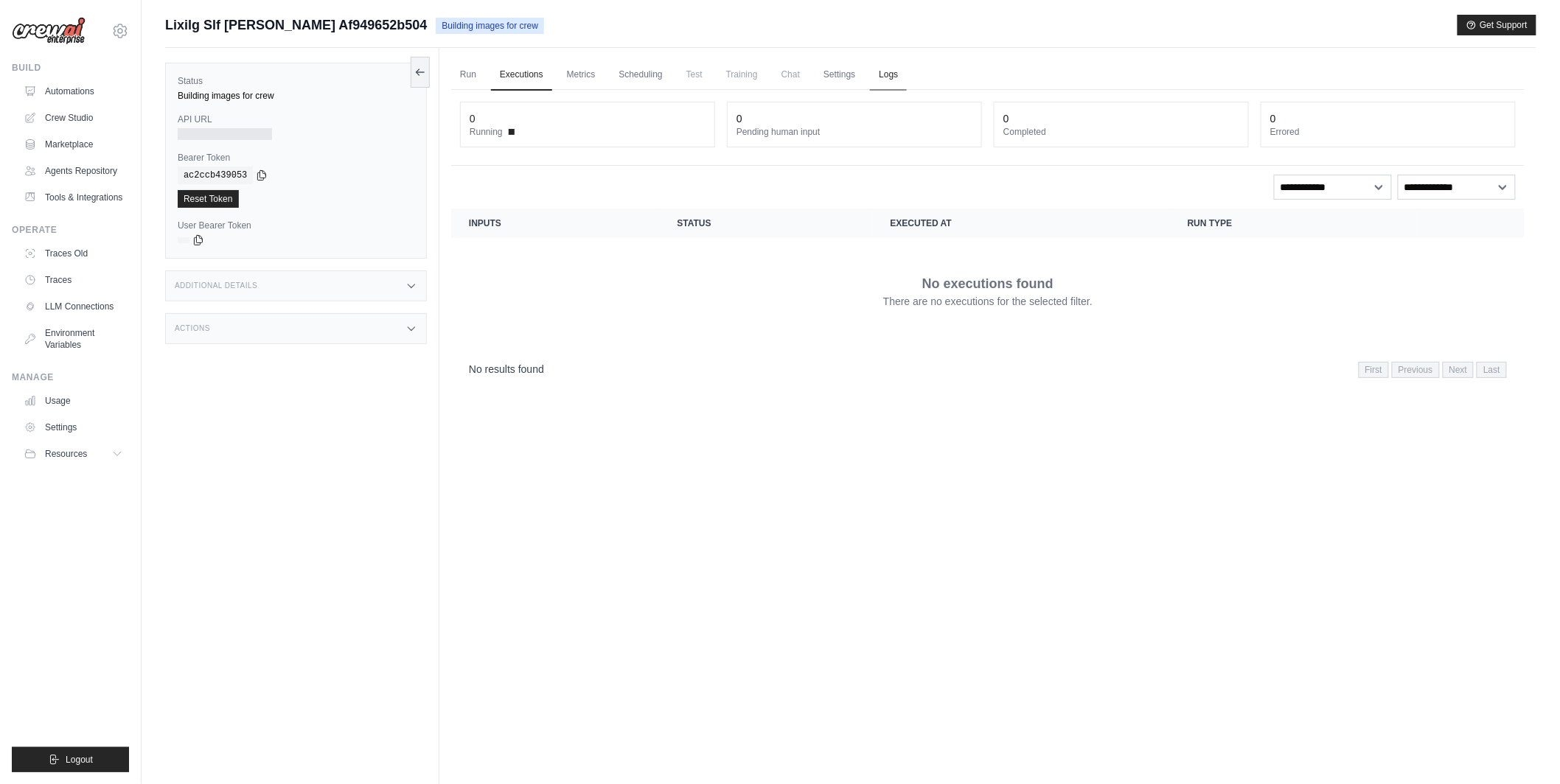
click at [890, 75] on link "Logs" at bounding box center [888, 75] width 37 height 31
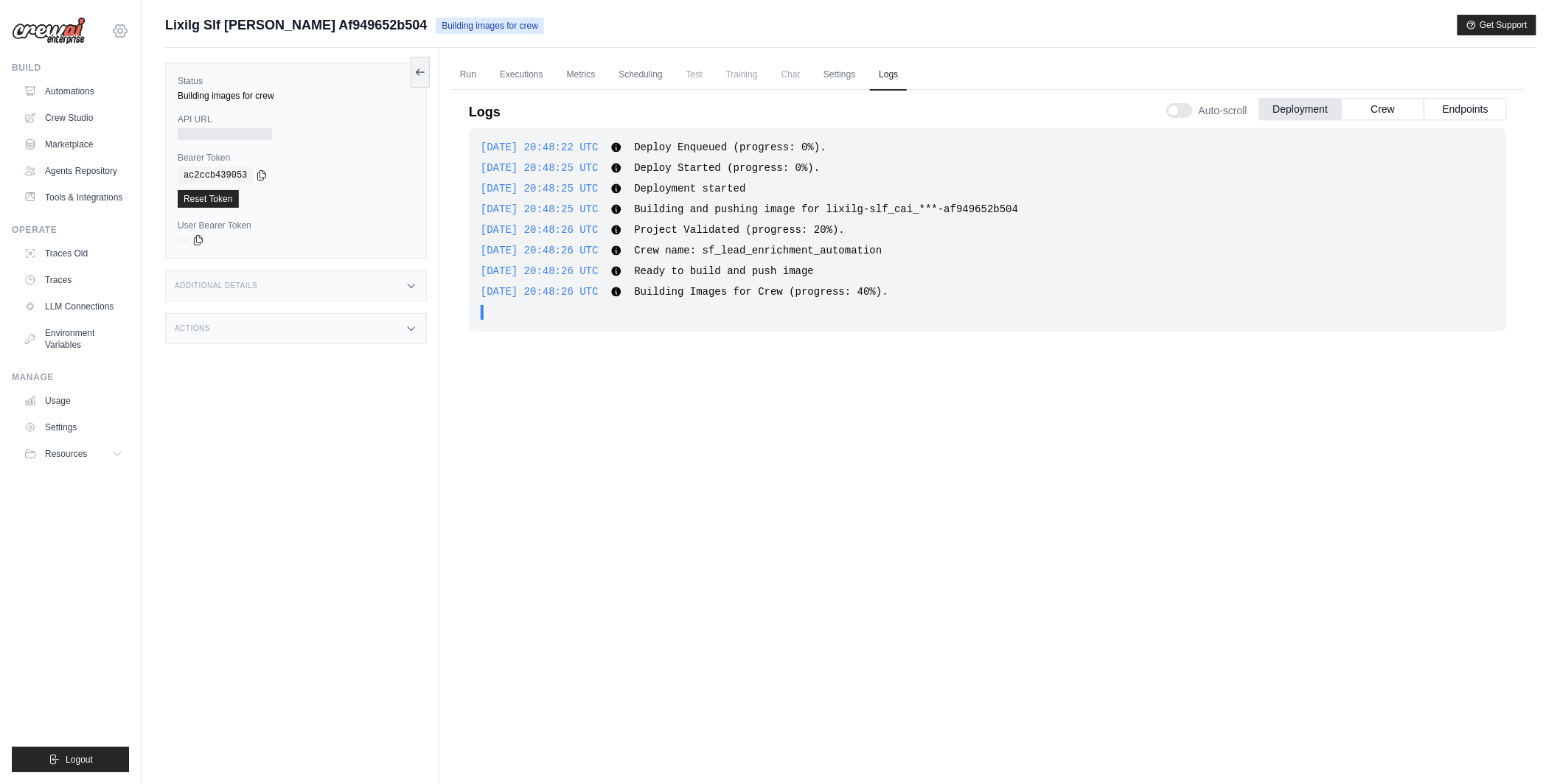
click at [119, 33] on icon at bounding box center [119, 30] width 4 height 4
click at [145, 148] on span "TH@Crew" at bounding box center [184, 150] width 117 height 15
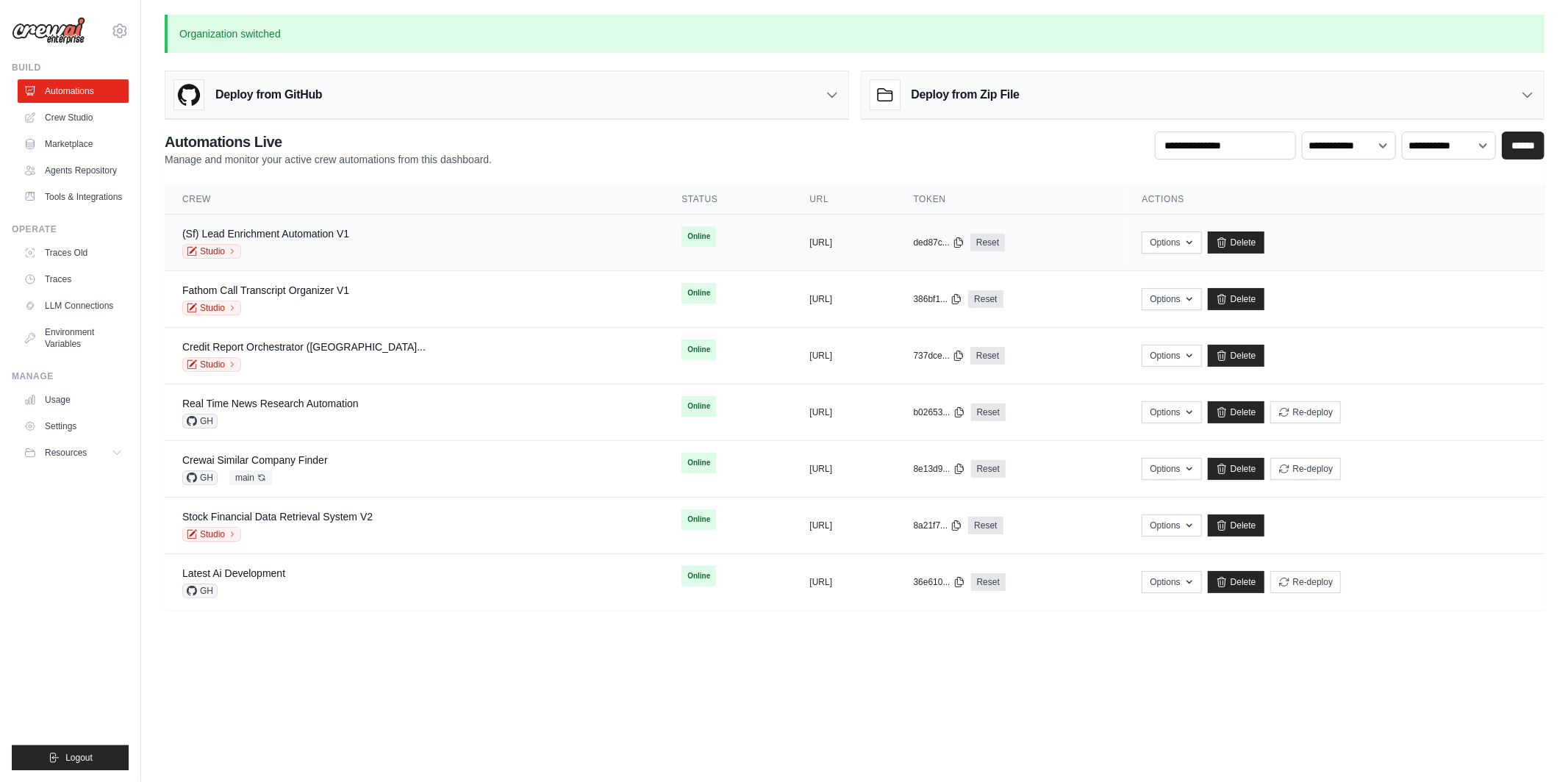
click at [267, 250] on div "Studio" at bounding box center [266, 251] width 167 height 15
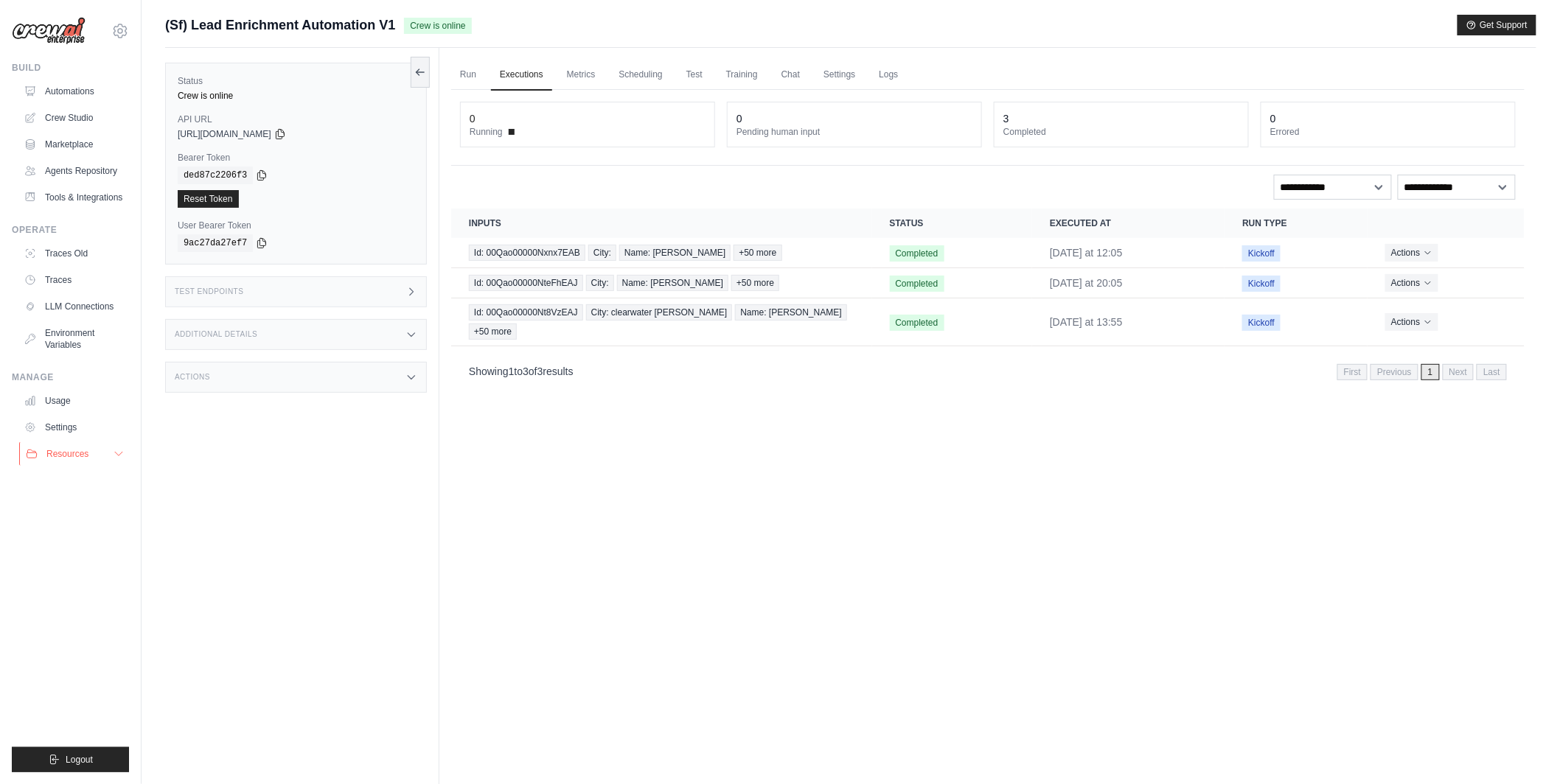
click at [63, 445] on button "Resources" at bounding box center [75, 454] width 111 height 24
click at [75, 429] on link "Settings" at bounding box center [75, 428] width 111 height 24
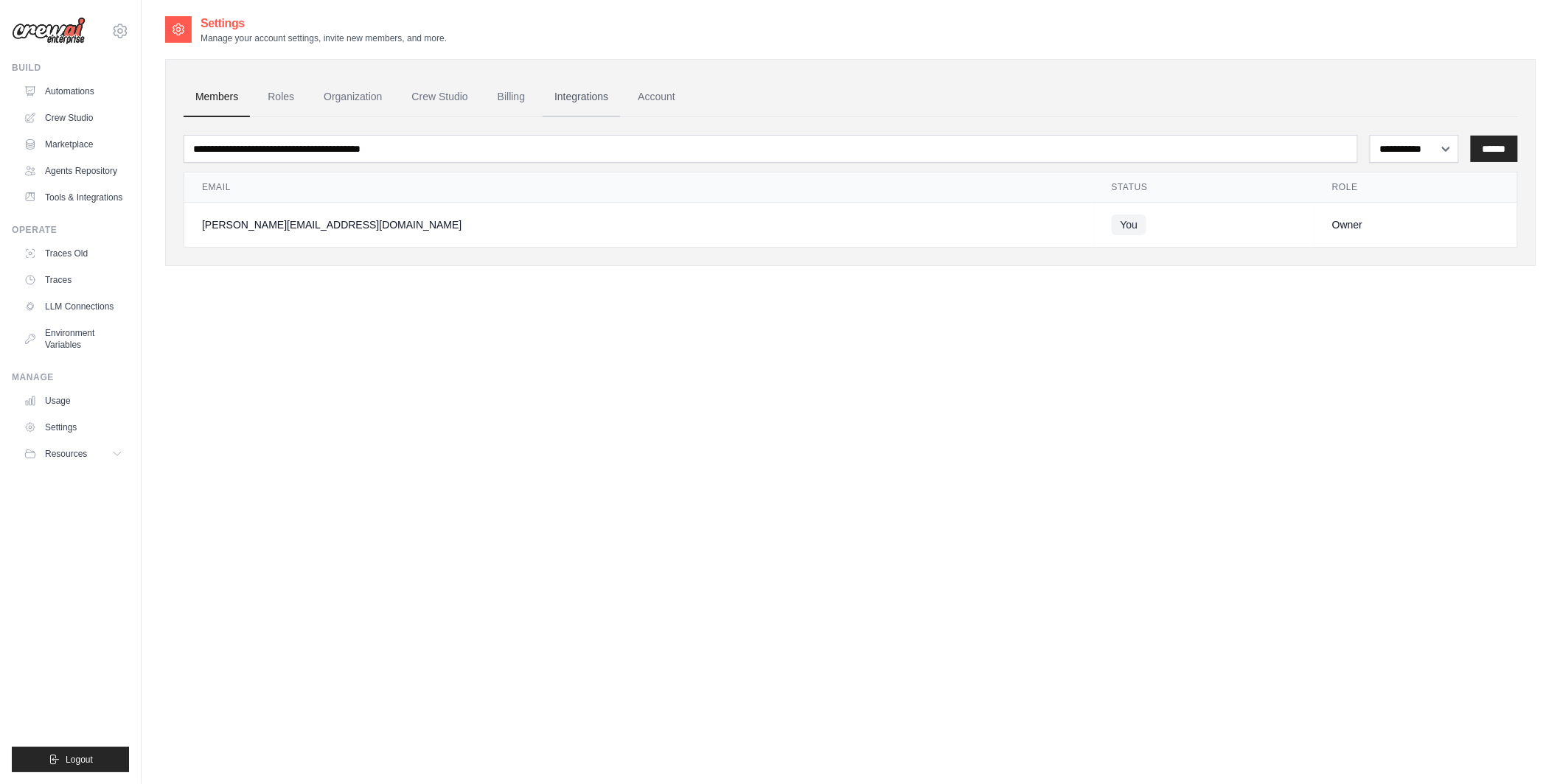
click at [585, 99] on link "Integrations" at bounding box center [582, 97] width 77 height 39
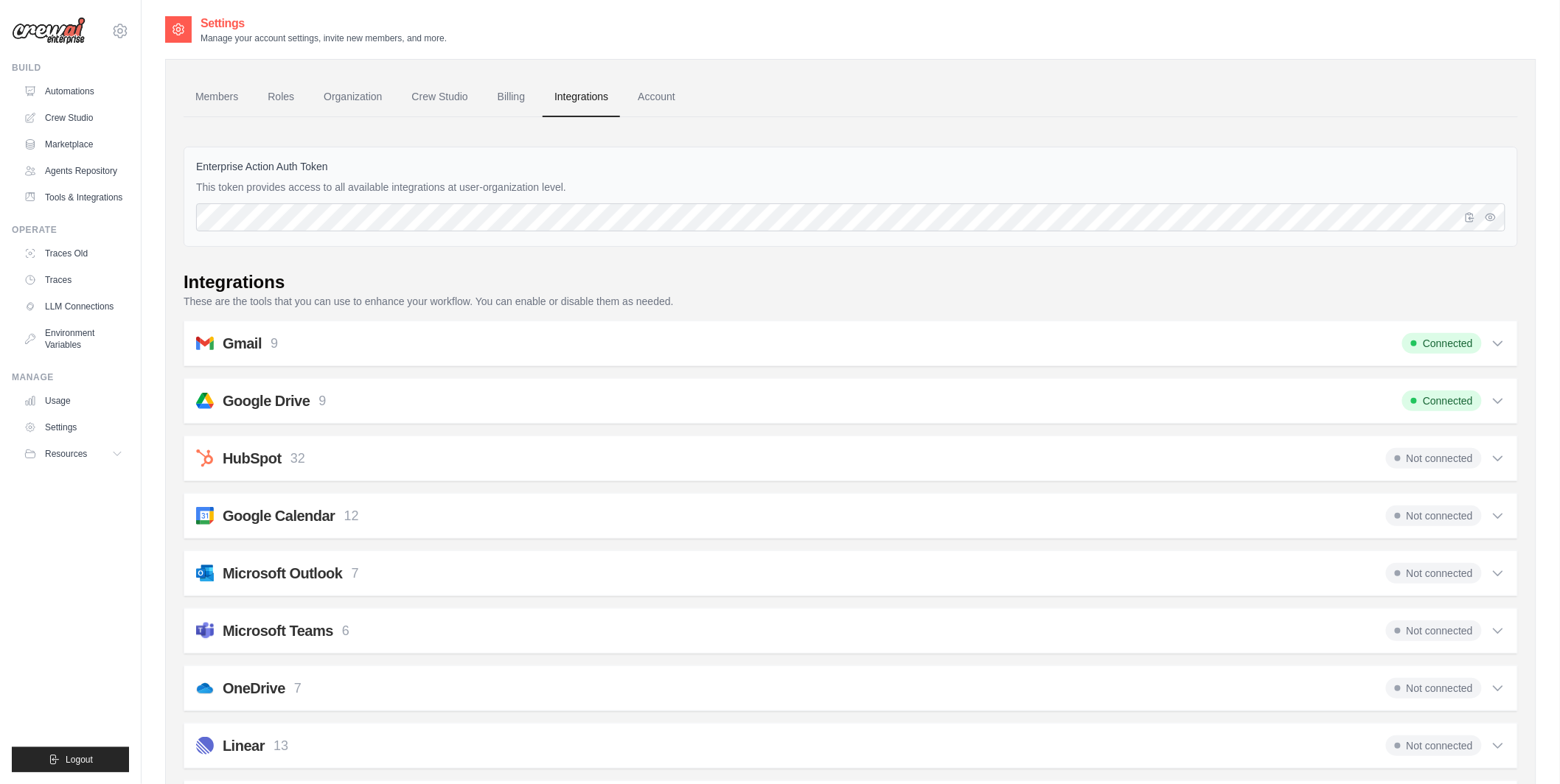
click at [589, 98] on link "Integrations" at bounding box center [582, 97] width 77 height 39
click at [121, 36] on icon at bounding box center [120, 30] width 13 height 13
click at [138, 122] on span "Lixil" at bounding box center [182, 121] width 117 height 15
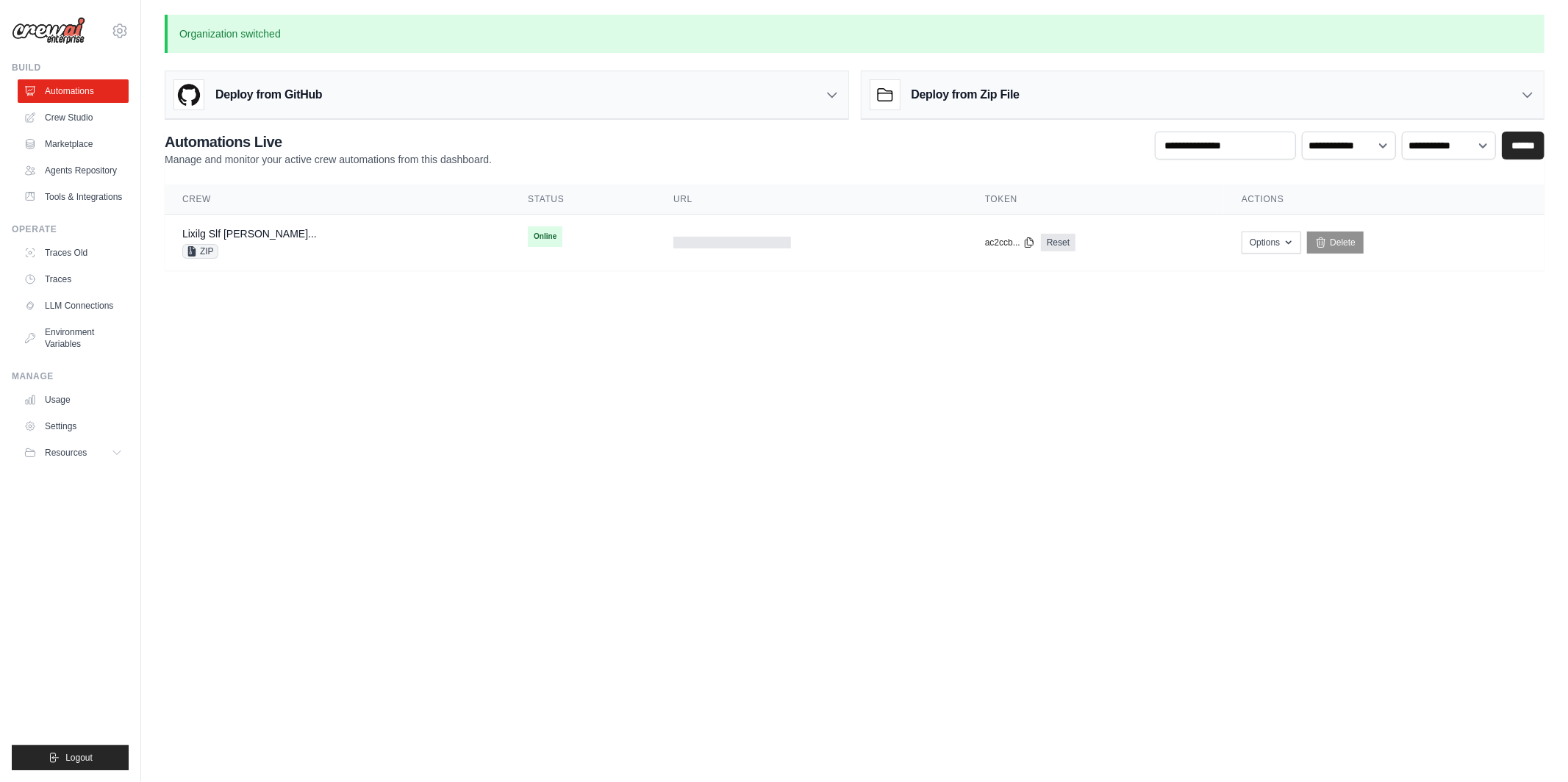
click at [277, 318] on body "tom@crewai.com MP@Crew Lixil TH@Crew" at bounding box center [784, 391] width 1568 height 782
click at [72, 427] on link "Settings" at bounding box center [75, 427] width 111 height 23
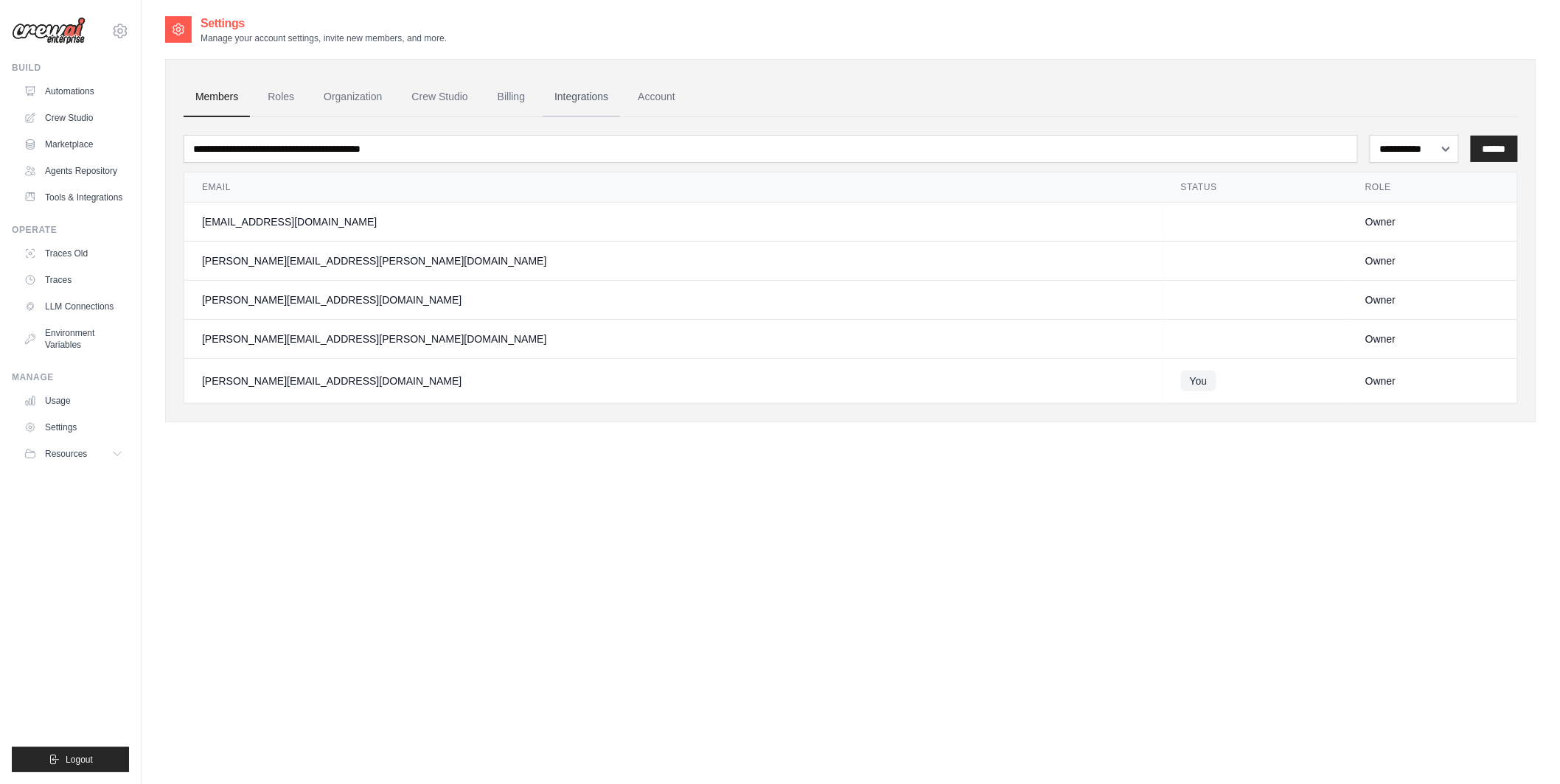
click at [603, 94] on link "Integrations" at bounding box center [582, 97] width 77 height 39
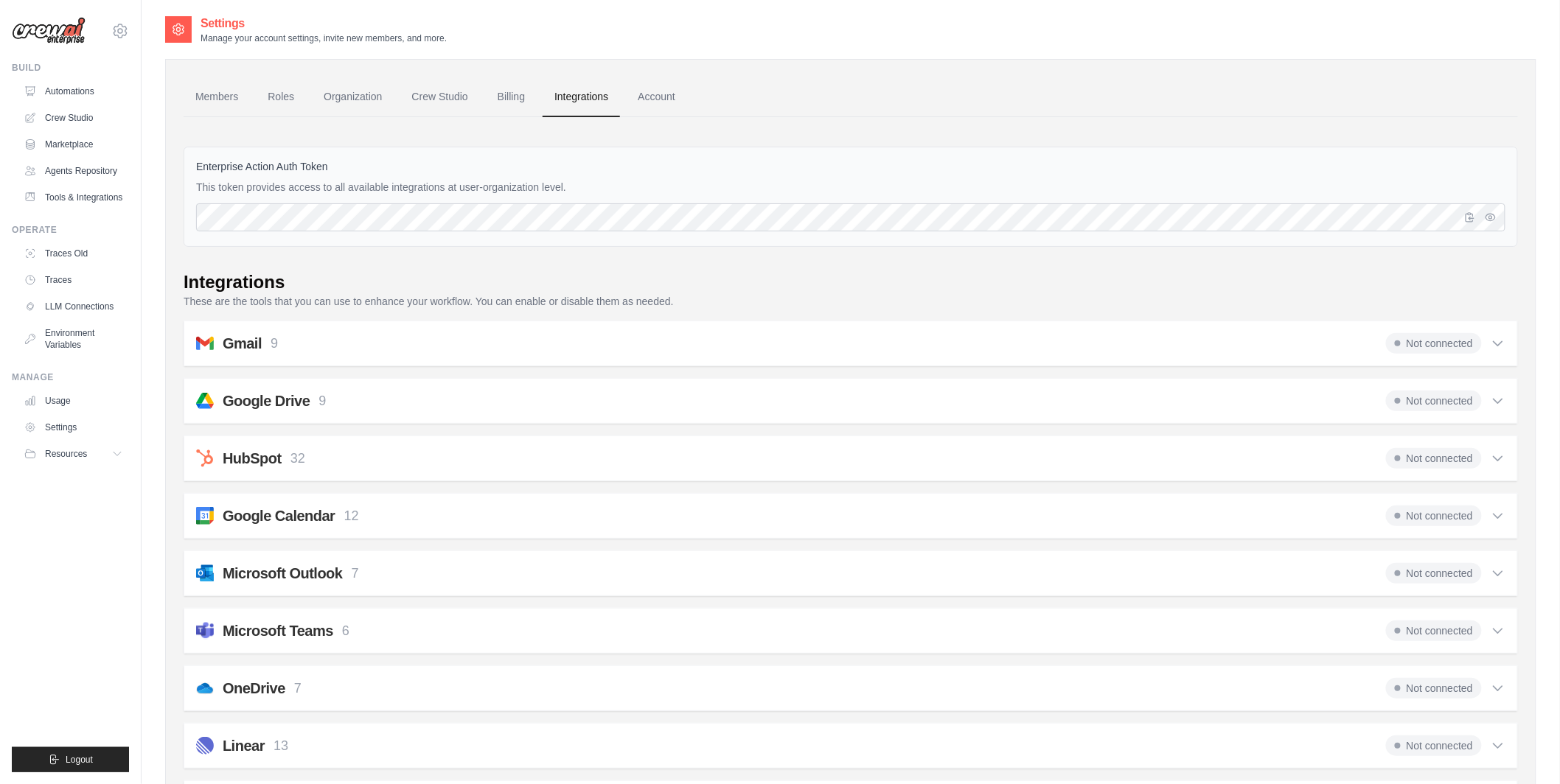
click at [194, 168] on div "Enterprise Action Auth Token This token provides access to all available integr…" at bounding box center [851, 197] width 1335 height 100
drag, startPoint x: 195, startPoint y: 163, endPoint x: 347, endPoint y: 165, distance: 152.0
click at [348, 165] on div "Enterprise Action Auth Token This token provides access to all available integr…" at bounding box center [851, 197] width 1335 height 100
drag, startPoint x: 197, startPoint y: 185, endPoint x: 556, endPoint y: 187, distance: 359.0
click at [556, 187] on p "This token provides access to all available integrations at user-organization l…" at bounding box center [851, 187] width 1310 height 15
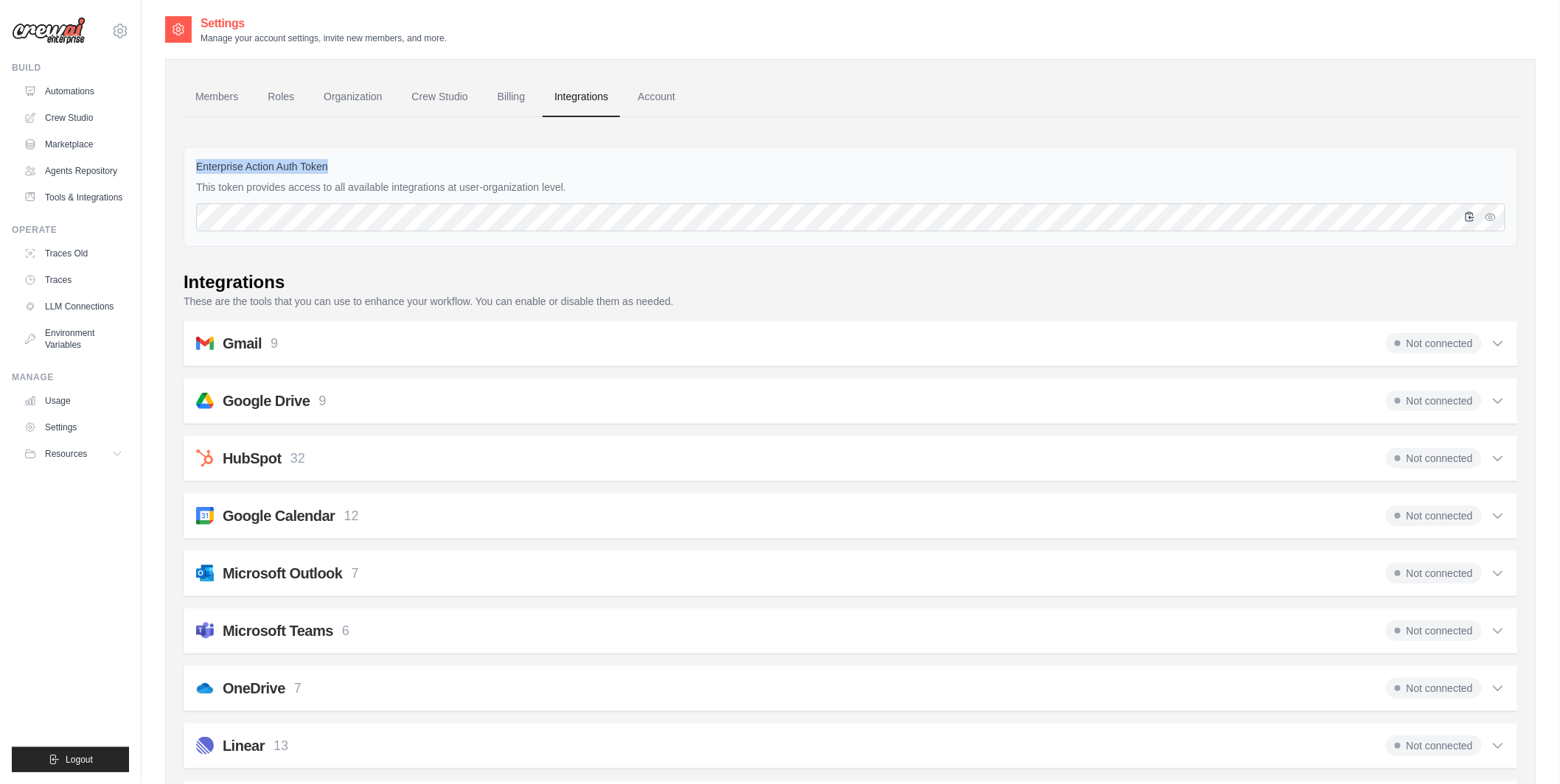
click at [1472, 219] on icon "button" at bounding box center [1470, 217] width 12 height 12
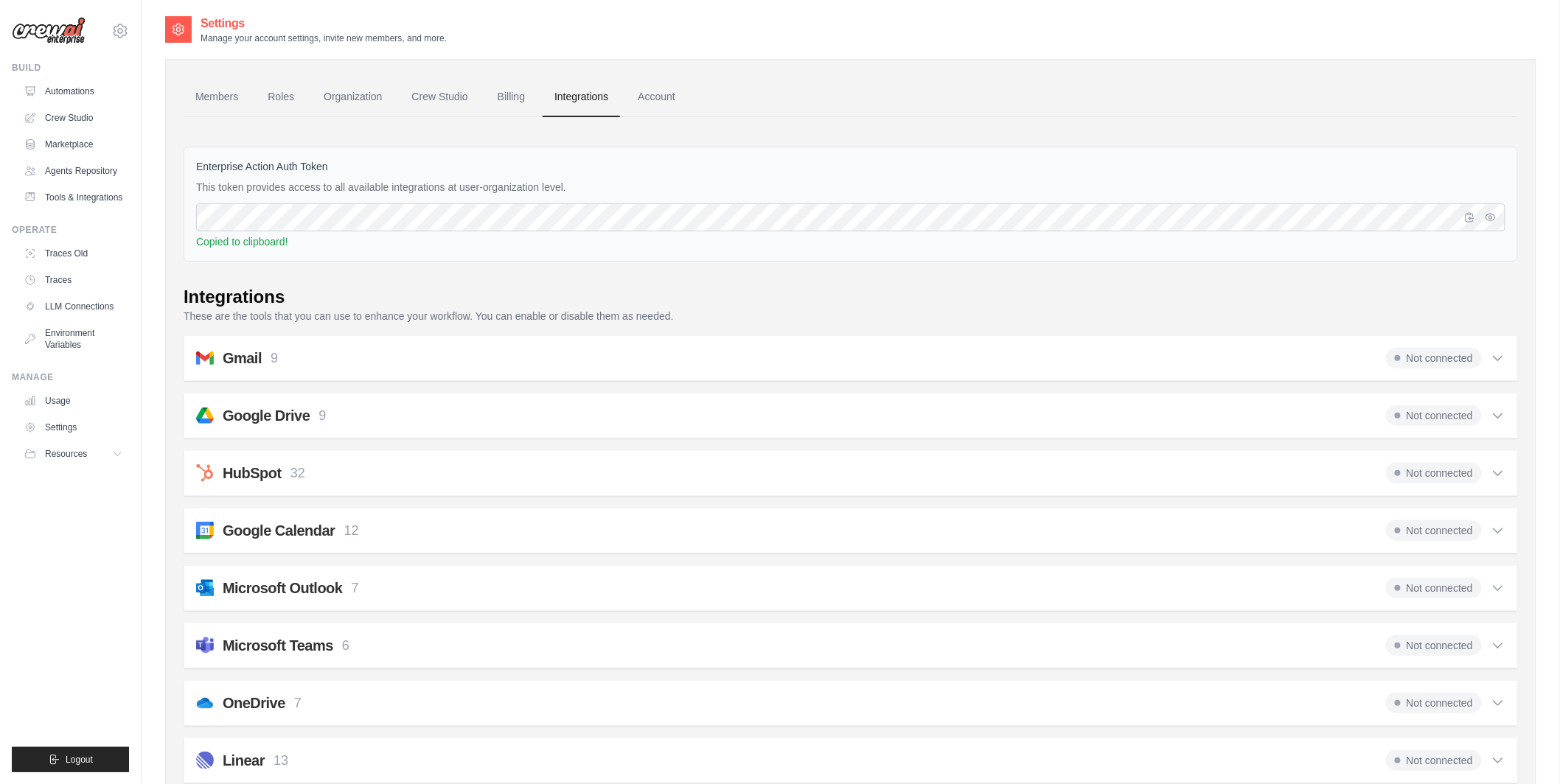
click at [844, 186] on p "This token provides access to all available integrations at user-organization l…" at bounding box center [851, 187] width 1310 height 15
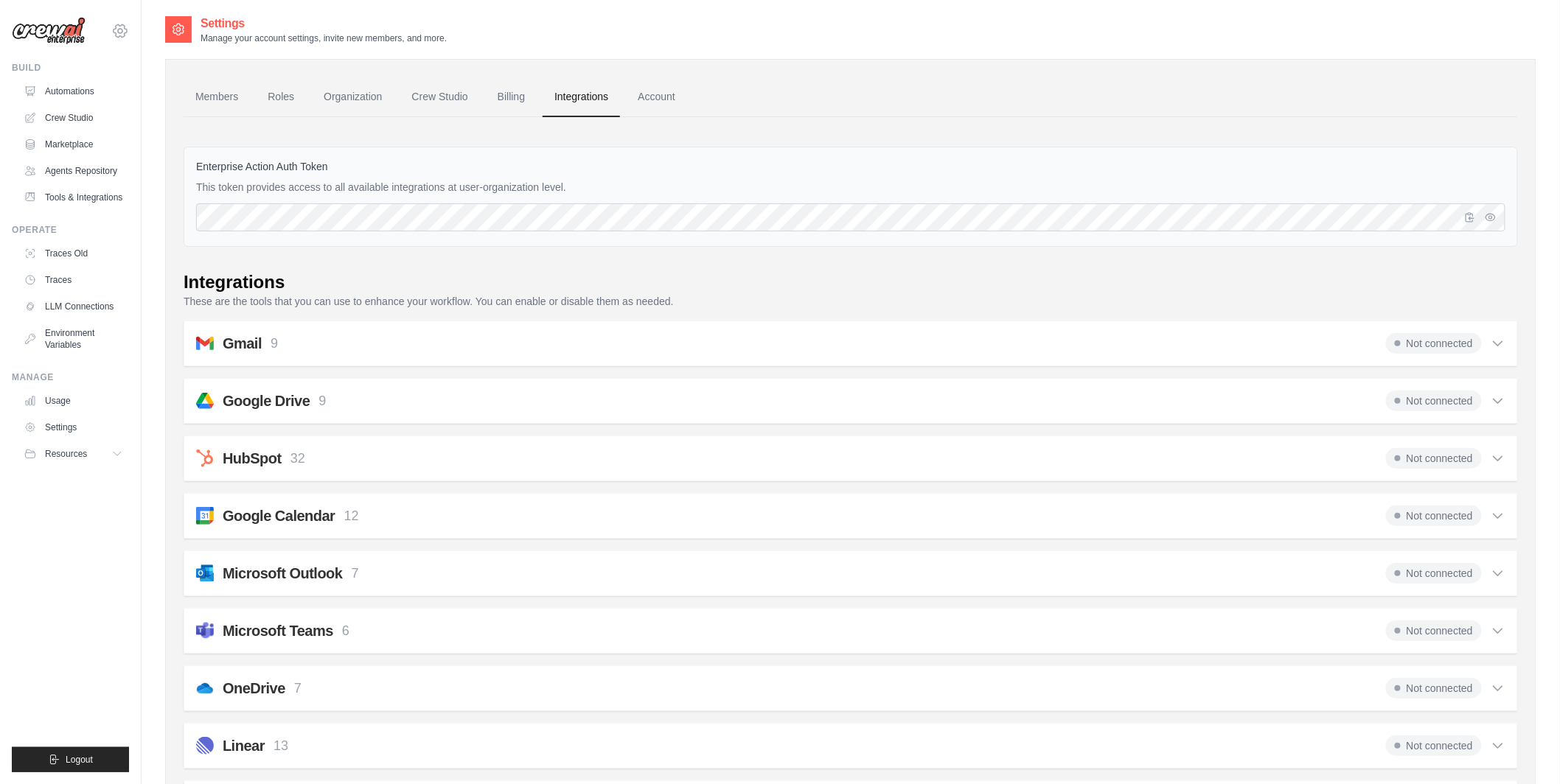
click at [129, 25] on div "tom@crewai.com MP@Crew Lixil TH@Crew" at bounding box center [70, 24] width 117 height 47
click at [129, 25] on icon at bounding box center [119, 30] width 18 height 18
click at [81, 92] on link "Automations" at bounding box center [75, 92] width 111 height 24
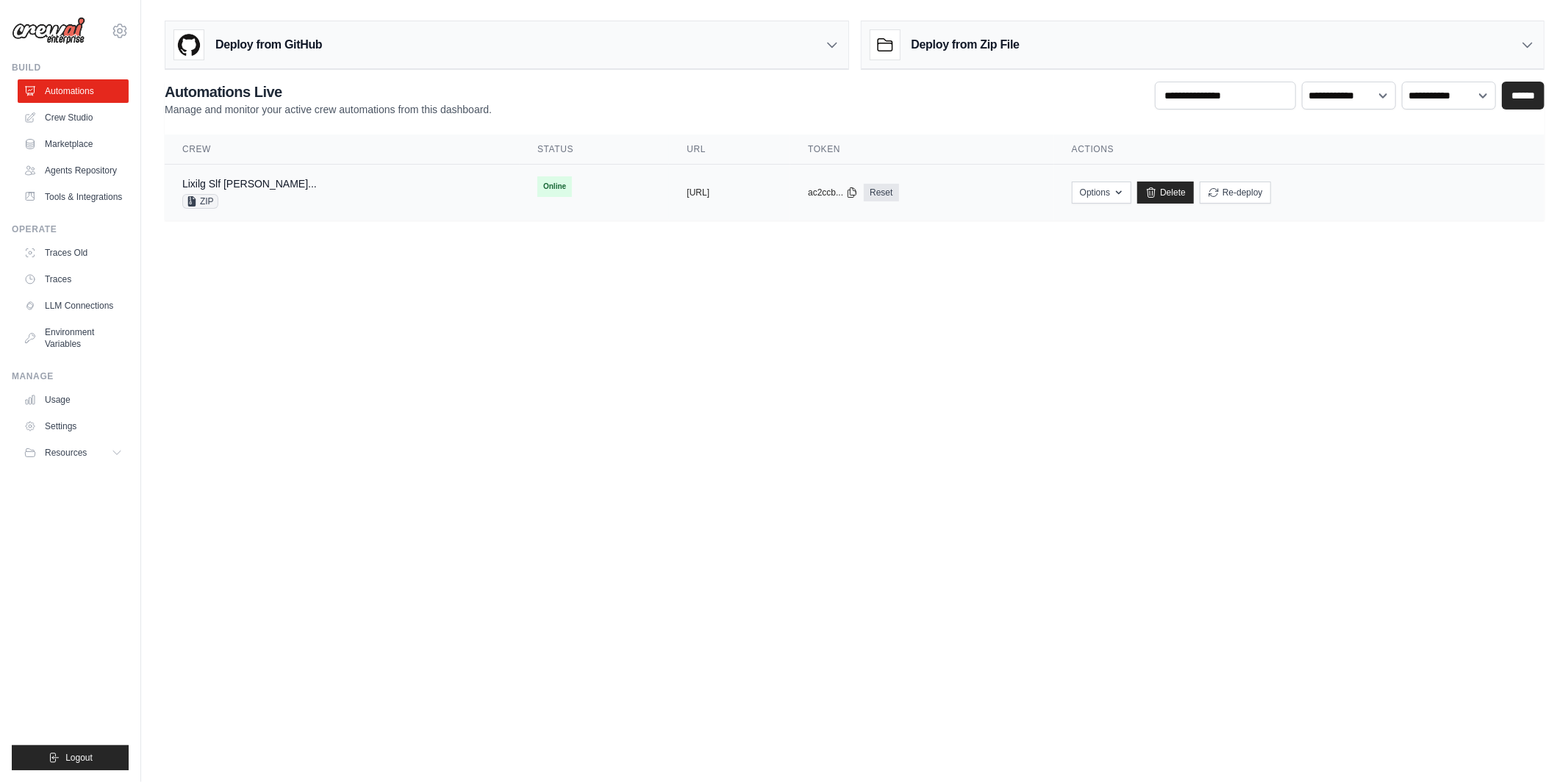
click at [392, 194] on div "Lixilg Slf Cai Leadenrichmentautomati... ZIP" at bounding box center [343, 193] width 320 height 33
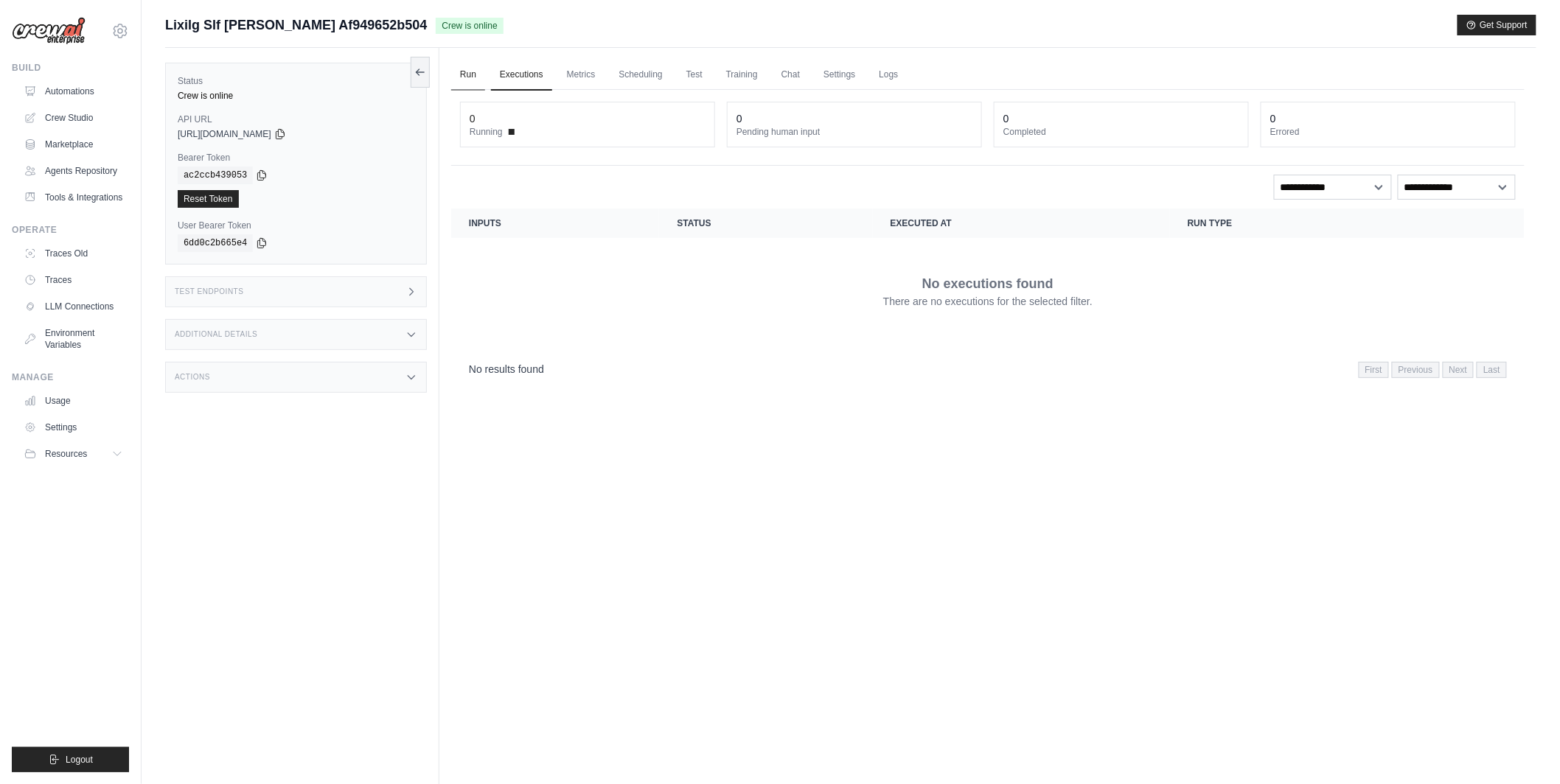
click at [475, 69] on link "Run" at bounding box center [468, 75] width 34 height 31
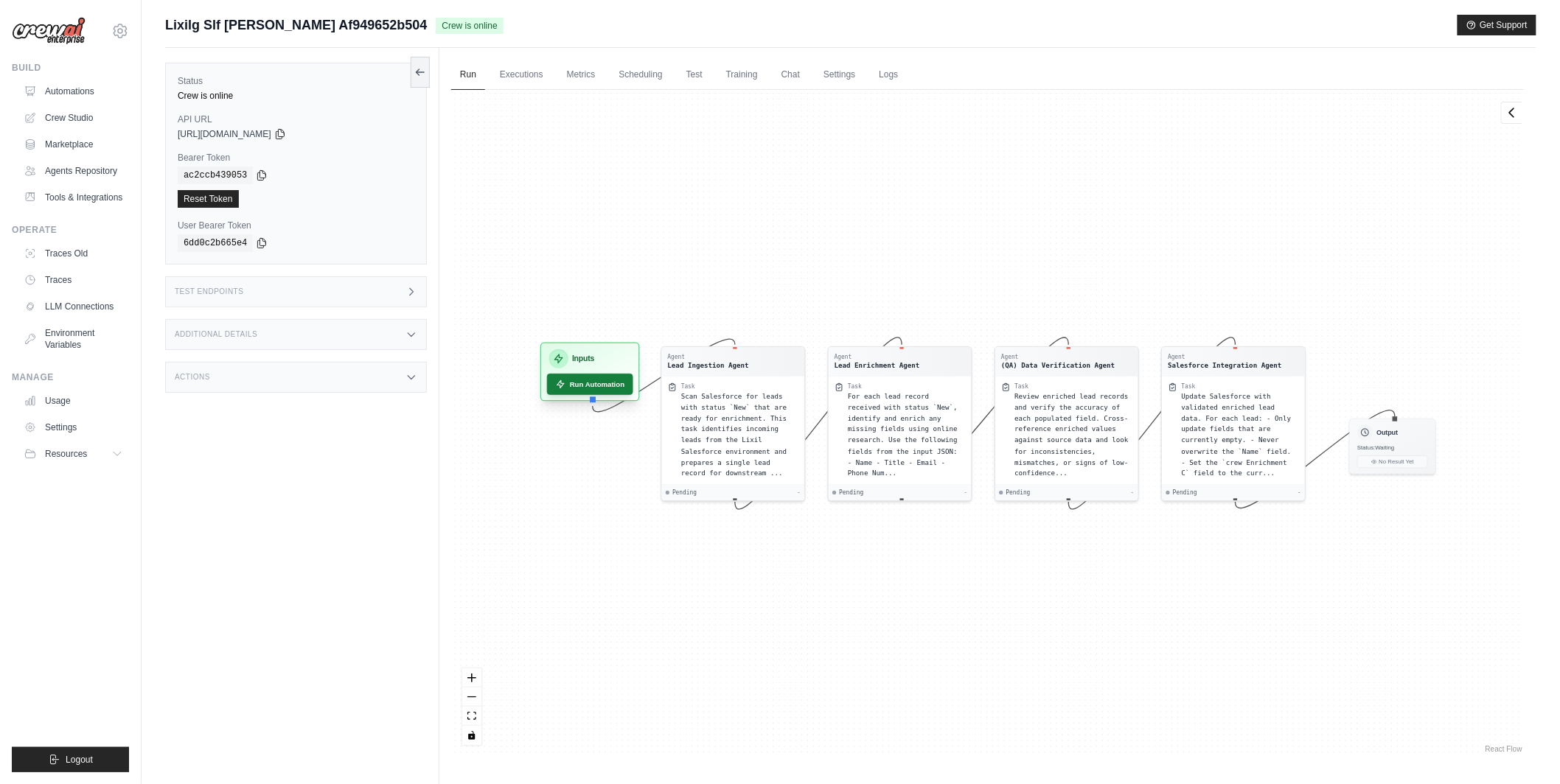
click at [603, 374] on button "Run Automation" at bounding box center [590, 384] width 87 height 21
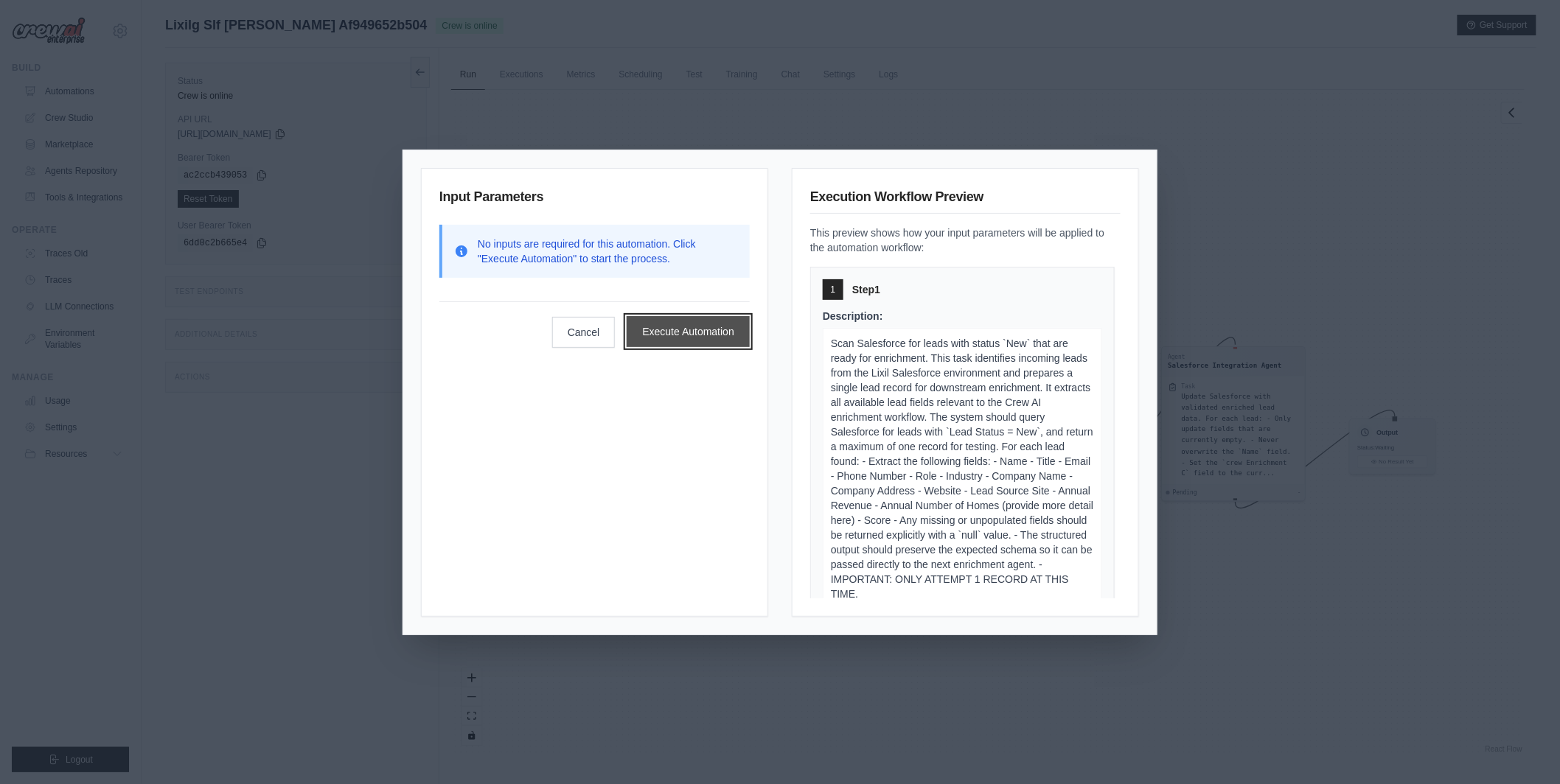
click at [667, 331] on button "Execute Automation" at bounding box center [688, 331] width 123 height 31
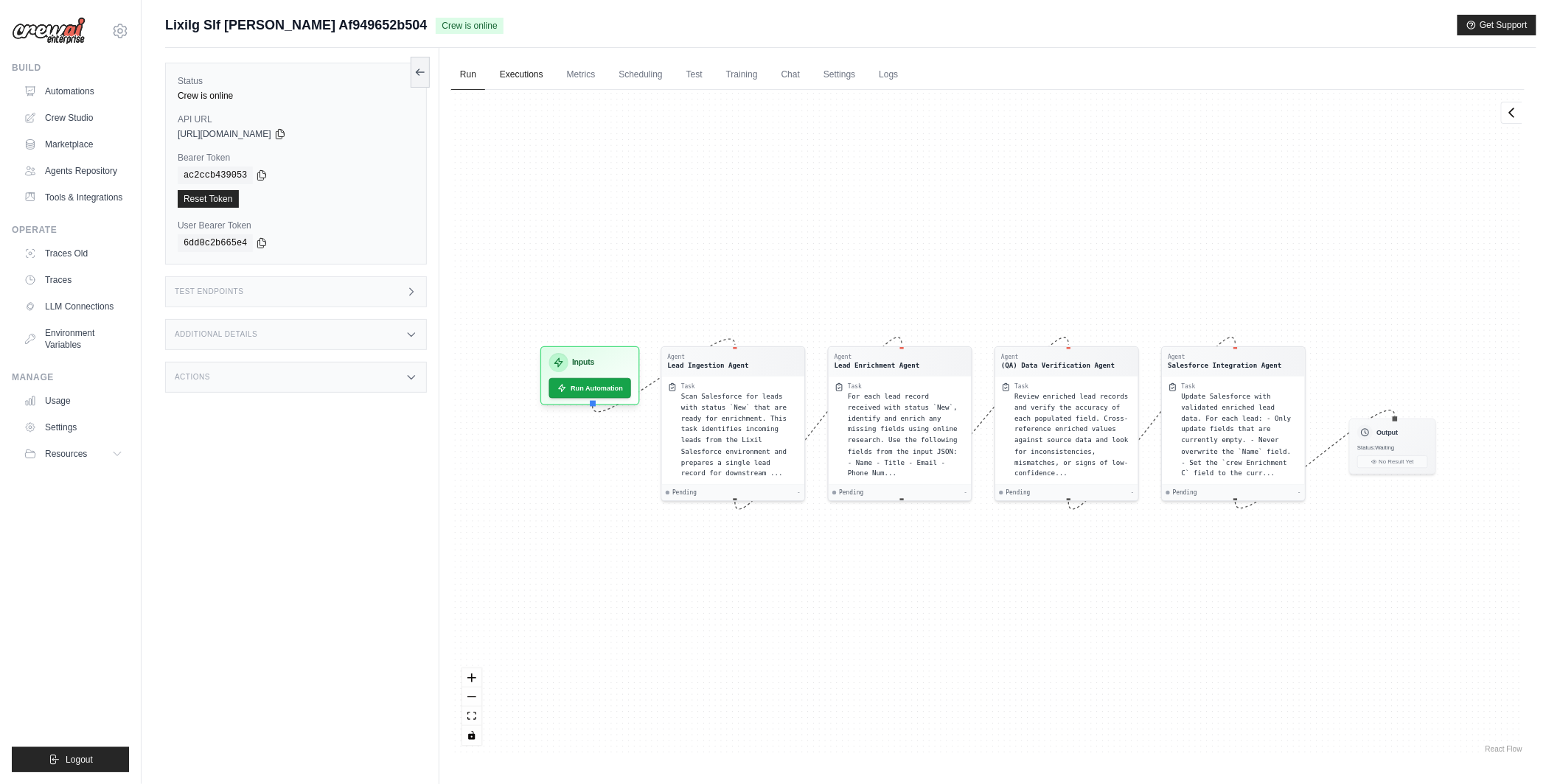
click at [535, 73] on link "Executions" at bounding box center [521, 75] width 61 height 31
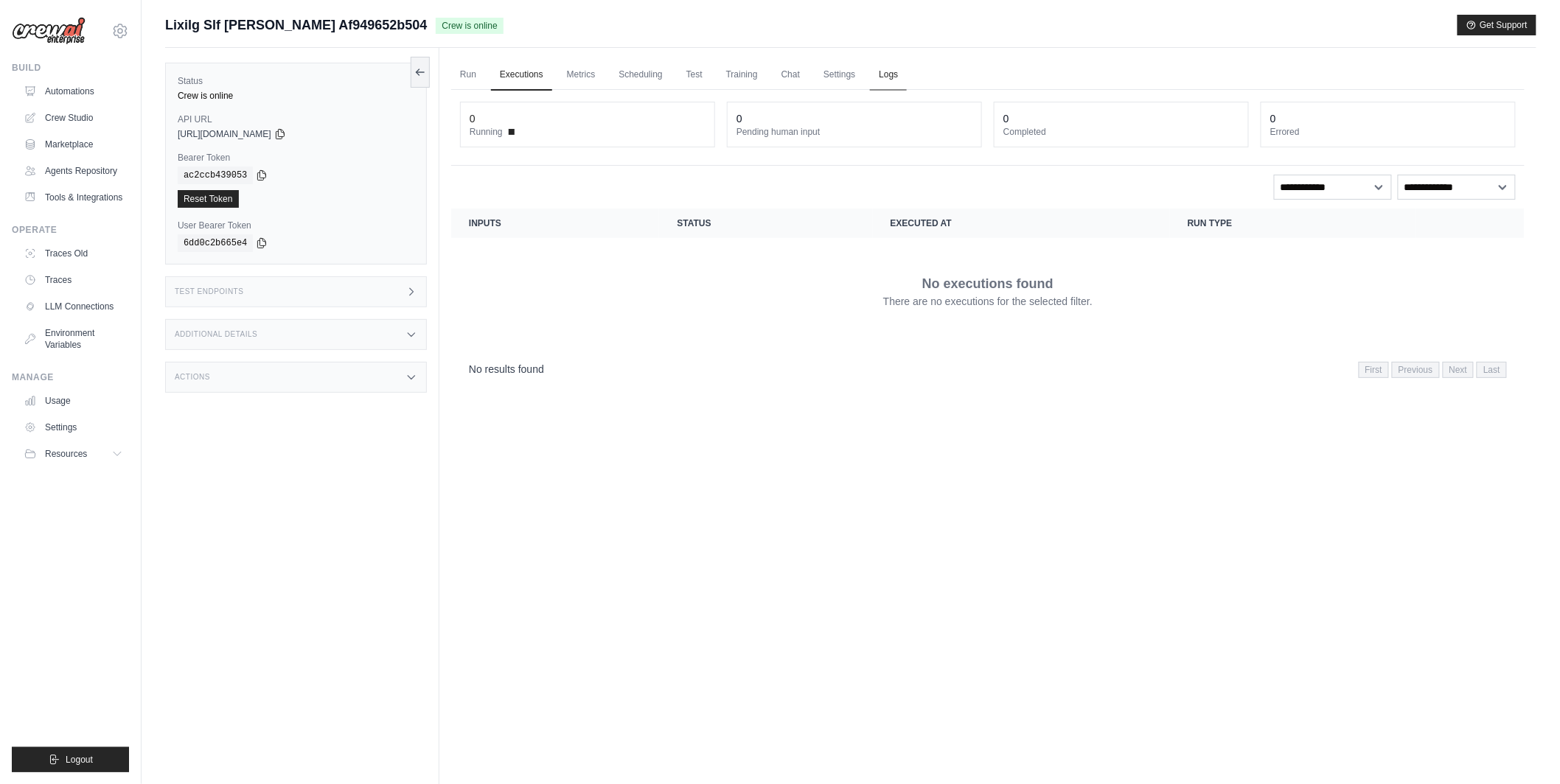
click at [892, 75] on link "Logs" at bounding box center [888, 75] width 37 height 31
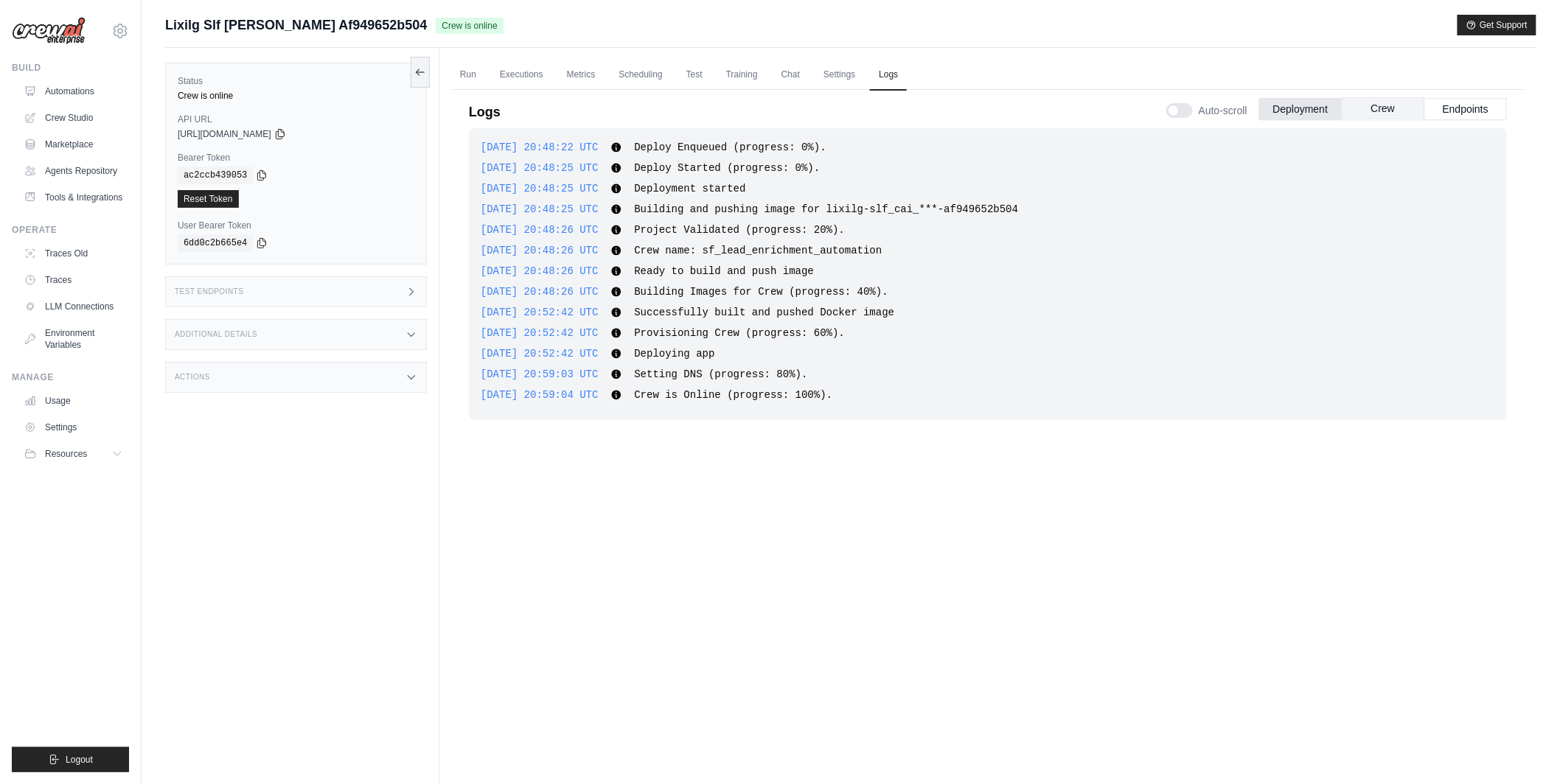
click at [1403, 98] on button "Crew" at bounding box center [1383, 108] width 82 height 22
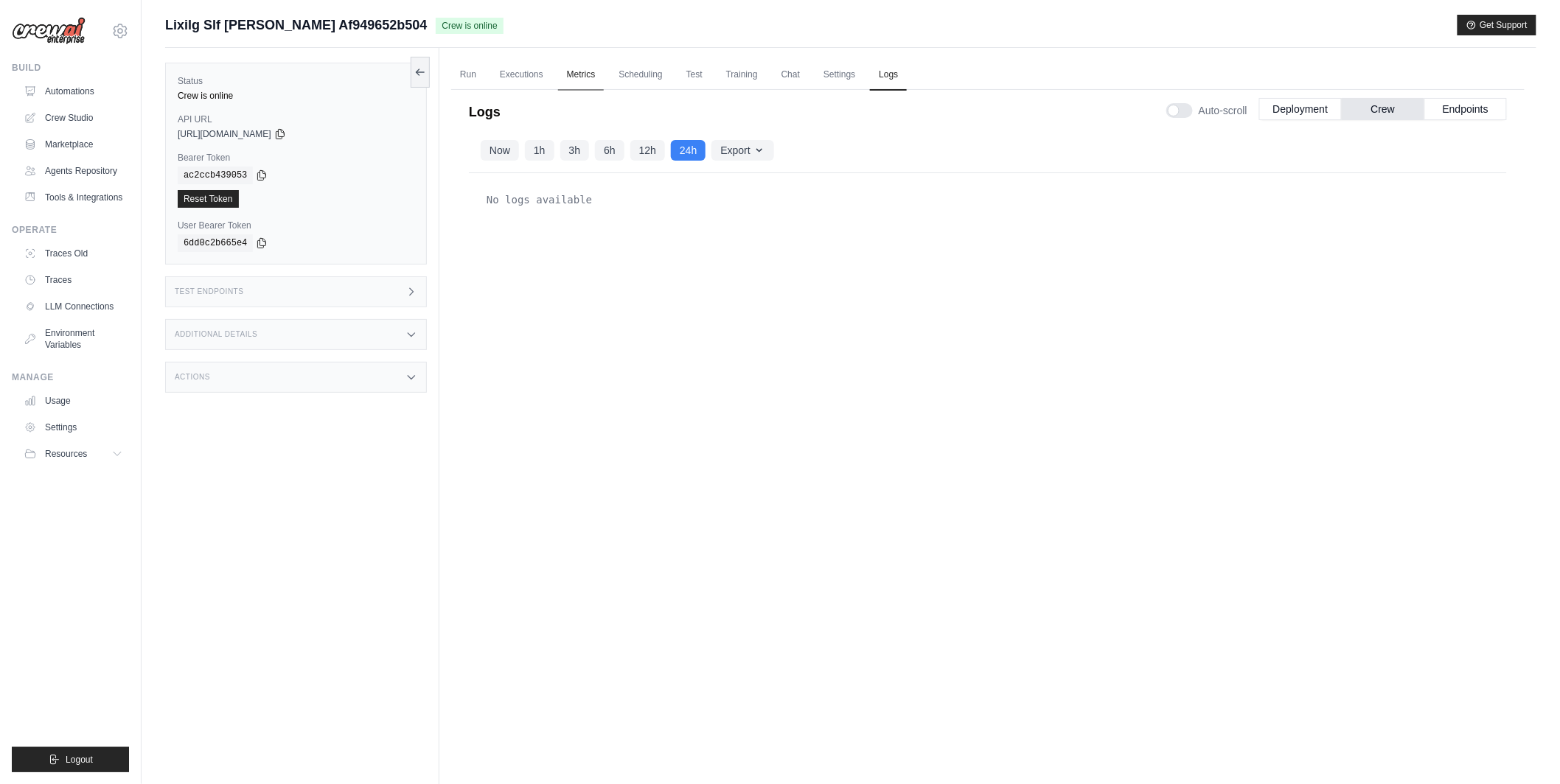
click at [585, 78] on link "Metrics" at bounding box center [581, 75] width 46 height 31
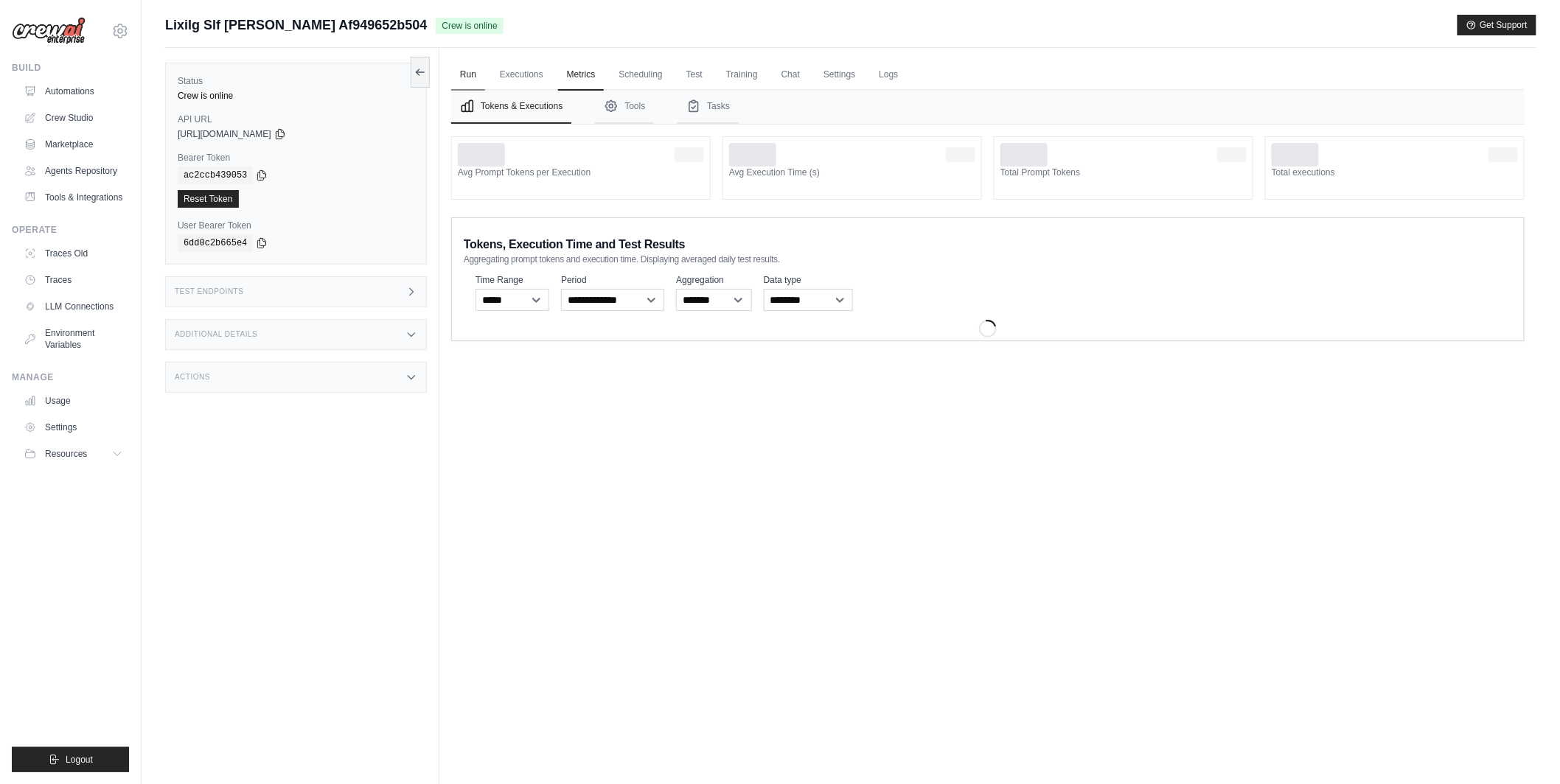
click at [459, 81] on link "Run" at bounding box center [468, 75] width 34 height 31
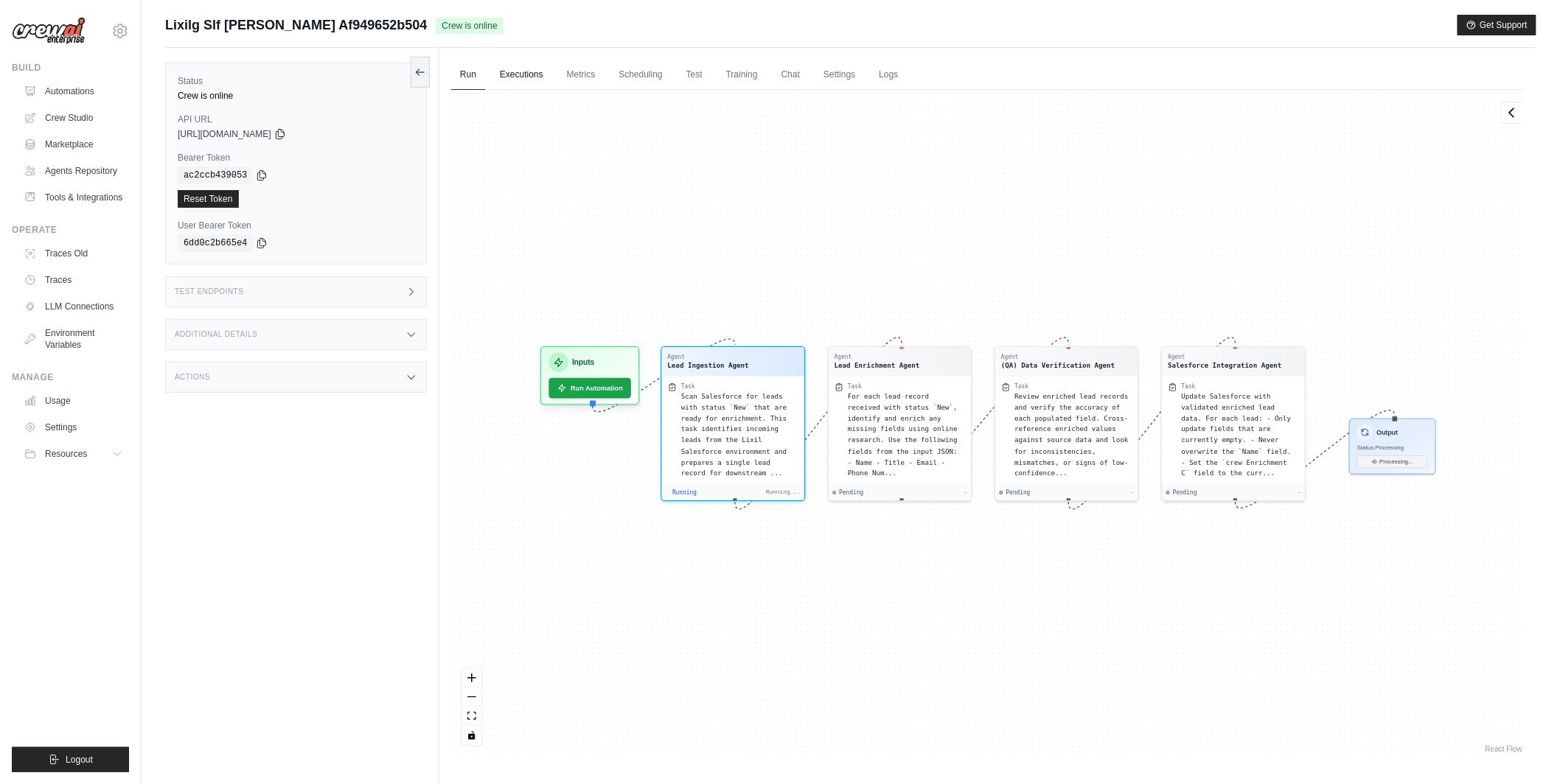
click at [512, 82] on link "Executions" at bounding box center [521, 75] width 61 height 31
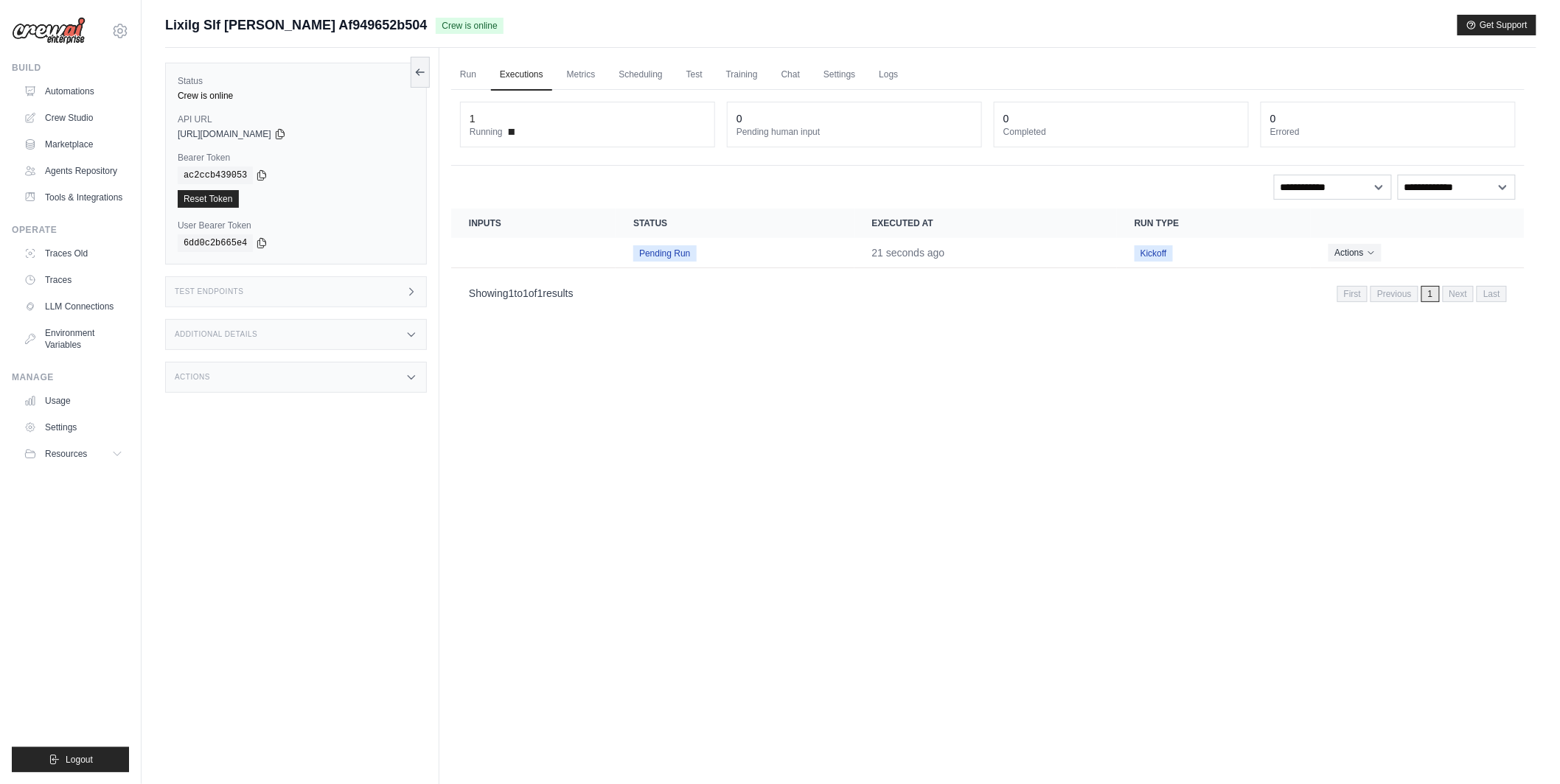
click at [351, 378] on div "Actions" at bounding box center [295, 377] width 261 height 31
click at [1278, 328] on div "Run Executions Metrics Scheduling Test Training Chat Settings Logs 1 Running 0 …" at bounding box center [988, 439] width 1097 height 784
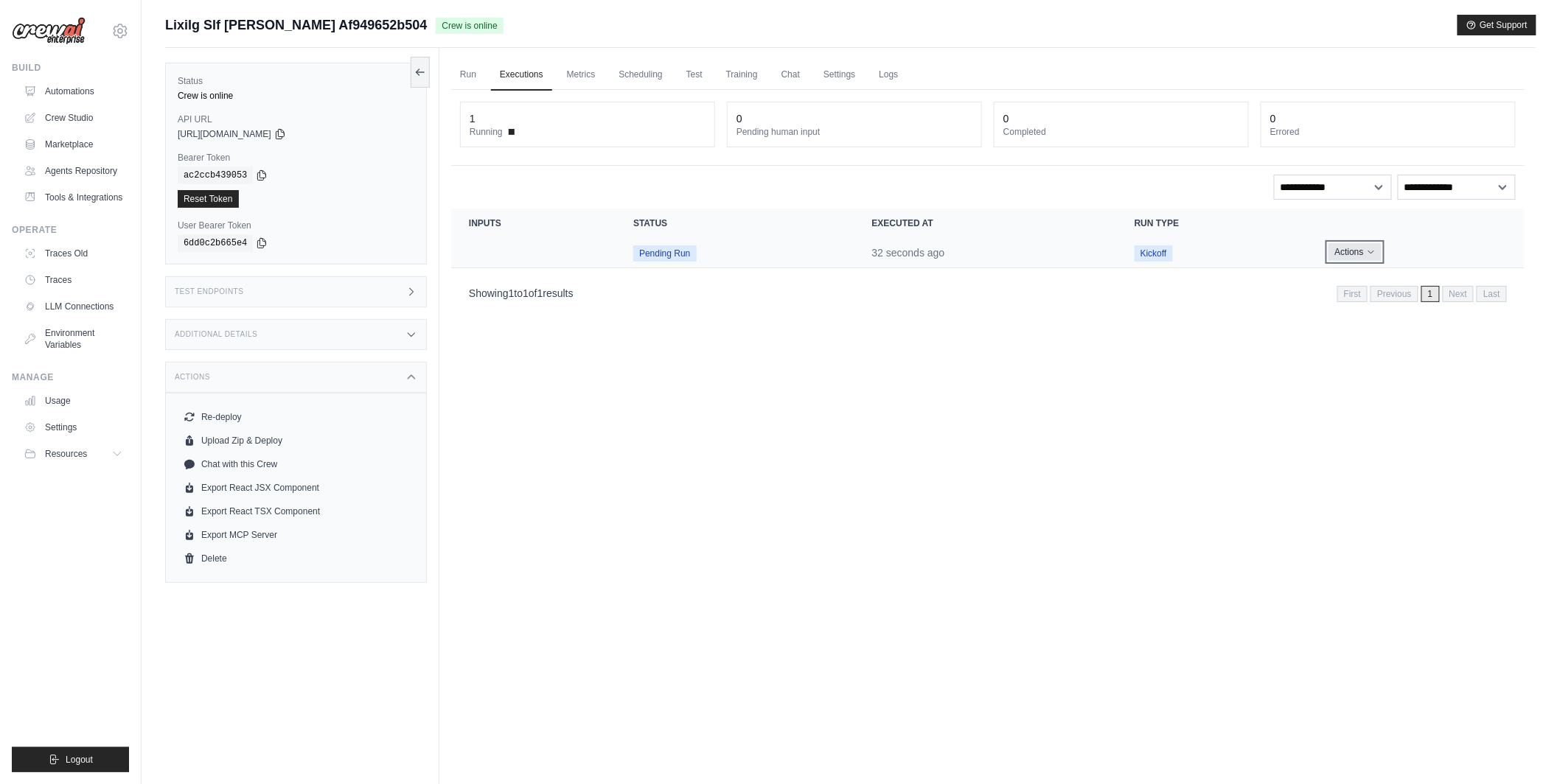
click at [1359, 252] on button "Actions" at bounding box center [1355, 251] width 52 height 18
click at [1428, 282] on link "View Details" at bounding box center [1460, 279] width 94 height 24
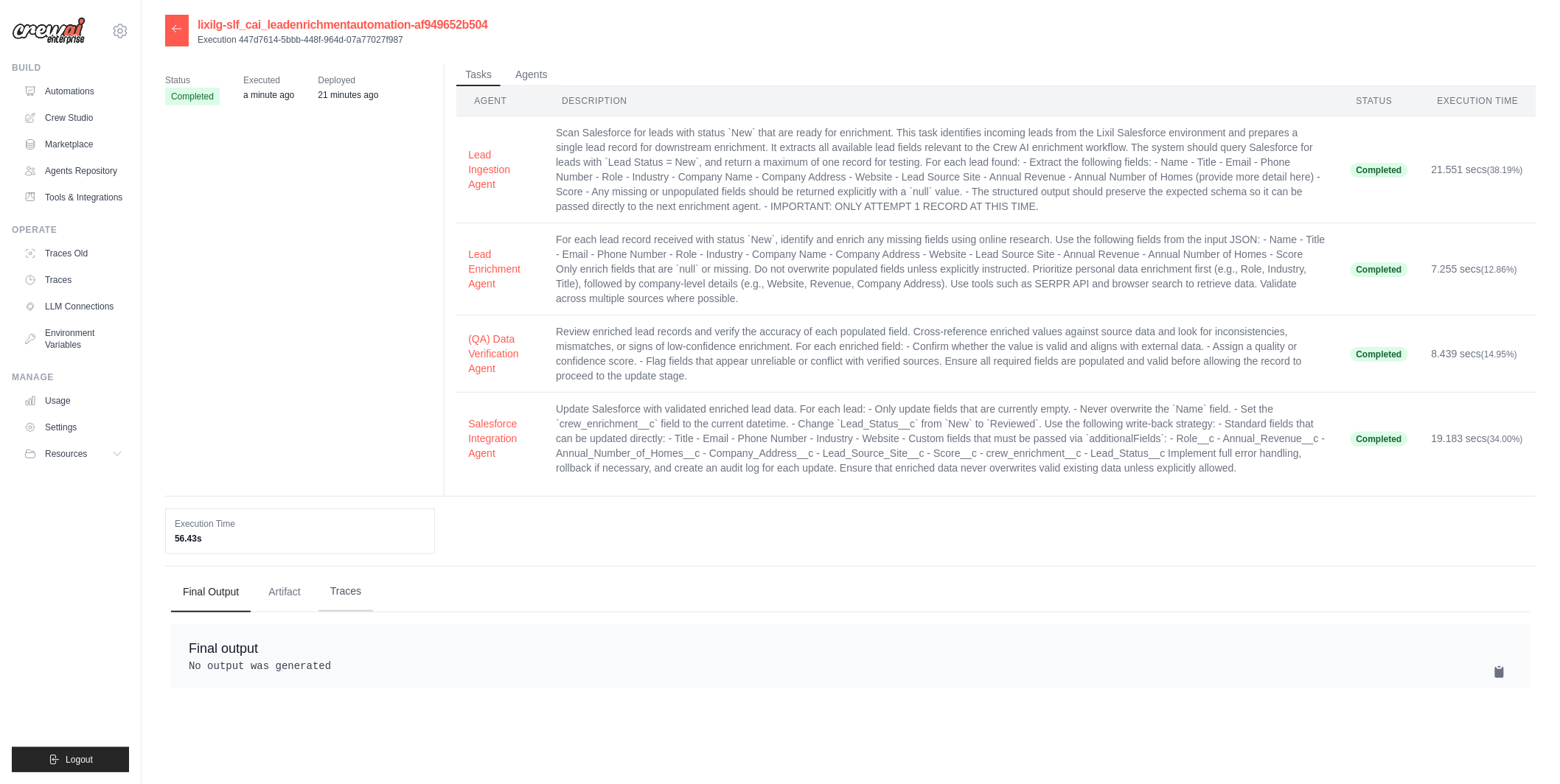
click at [342, 590] on button "Traces" at bounding box center [345, 592] width 55 height 39
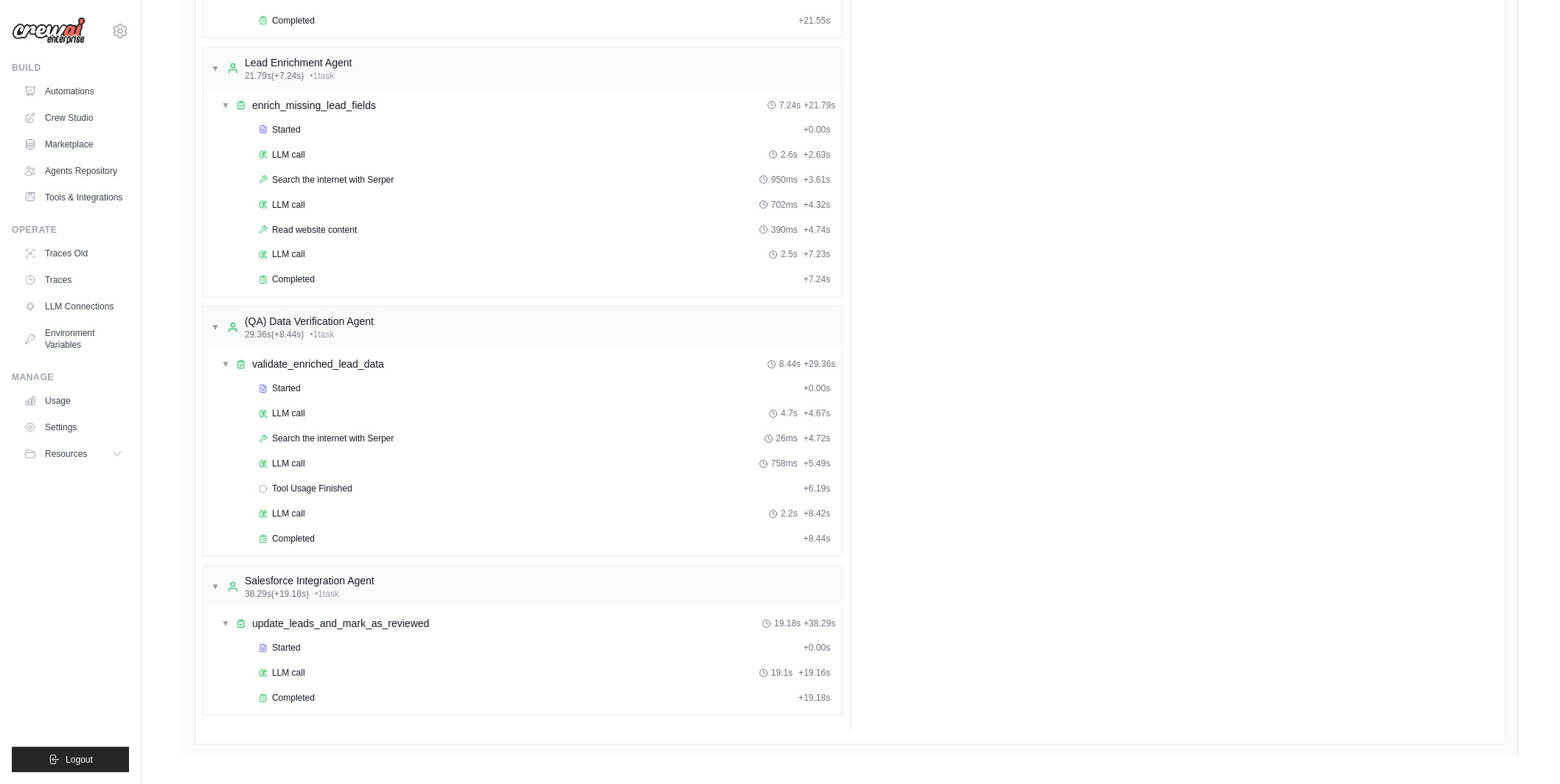
scroll to position [925, 0]
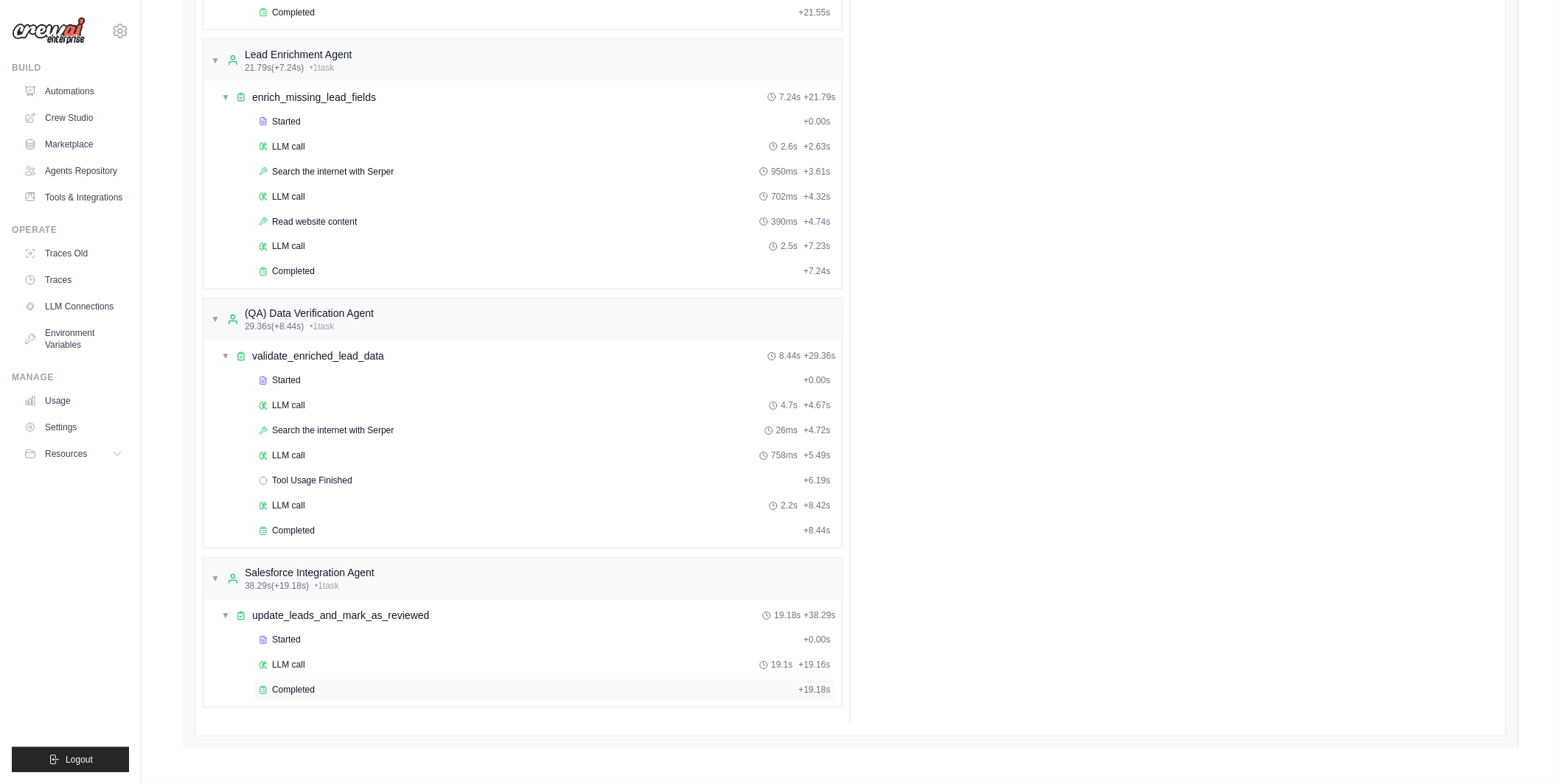
click at [309, 689] on span "Completed" at bounding box center [293, 691] width 43 height 12
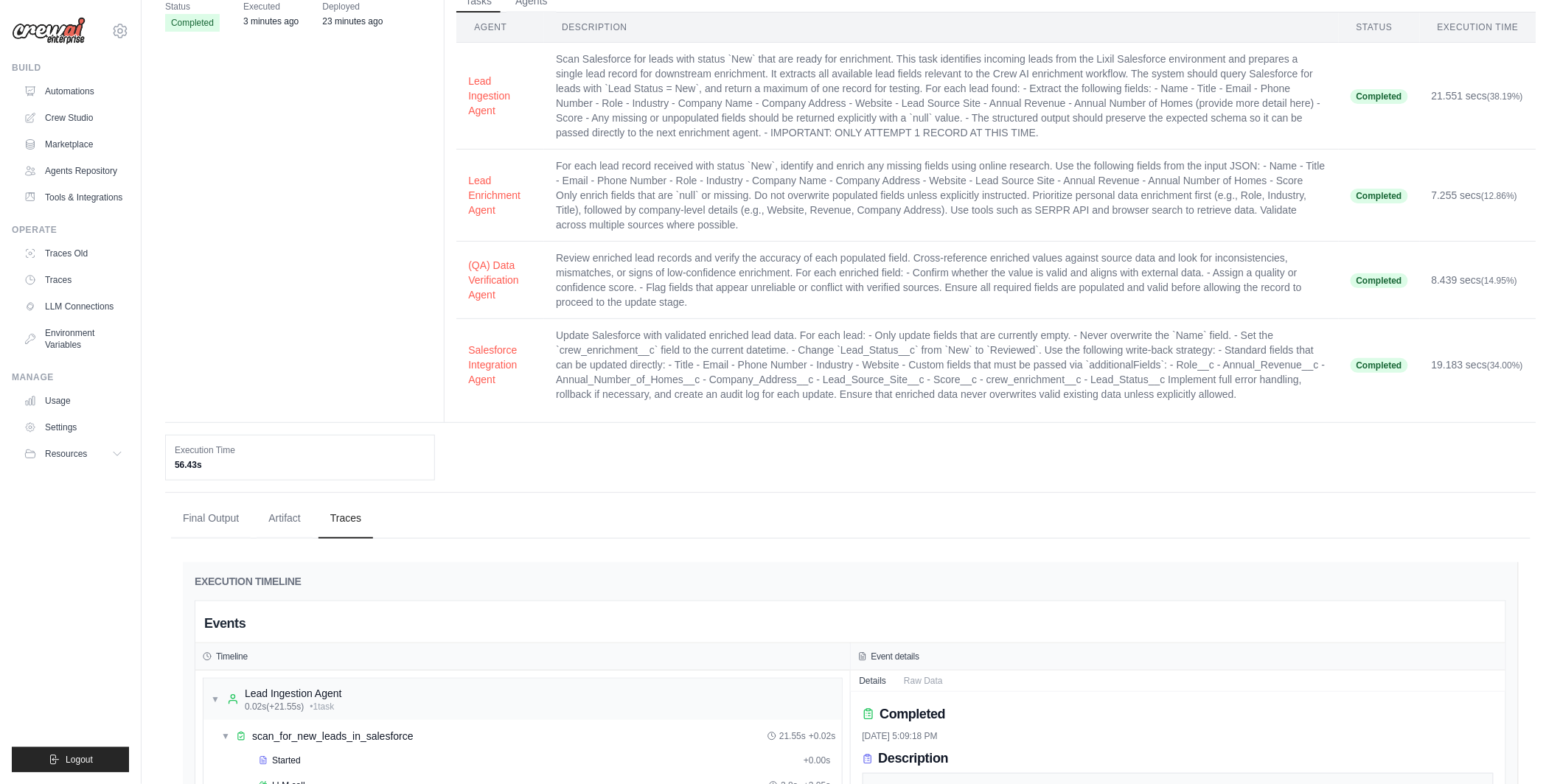
scroll to position [0, 0]
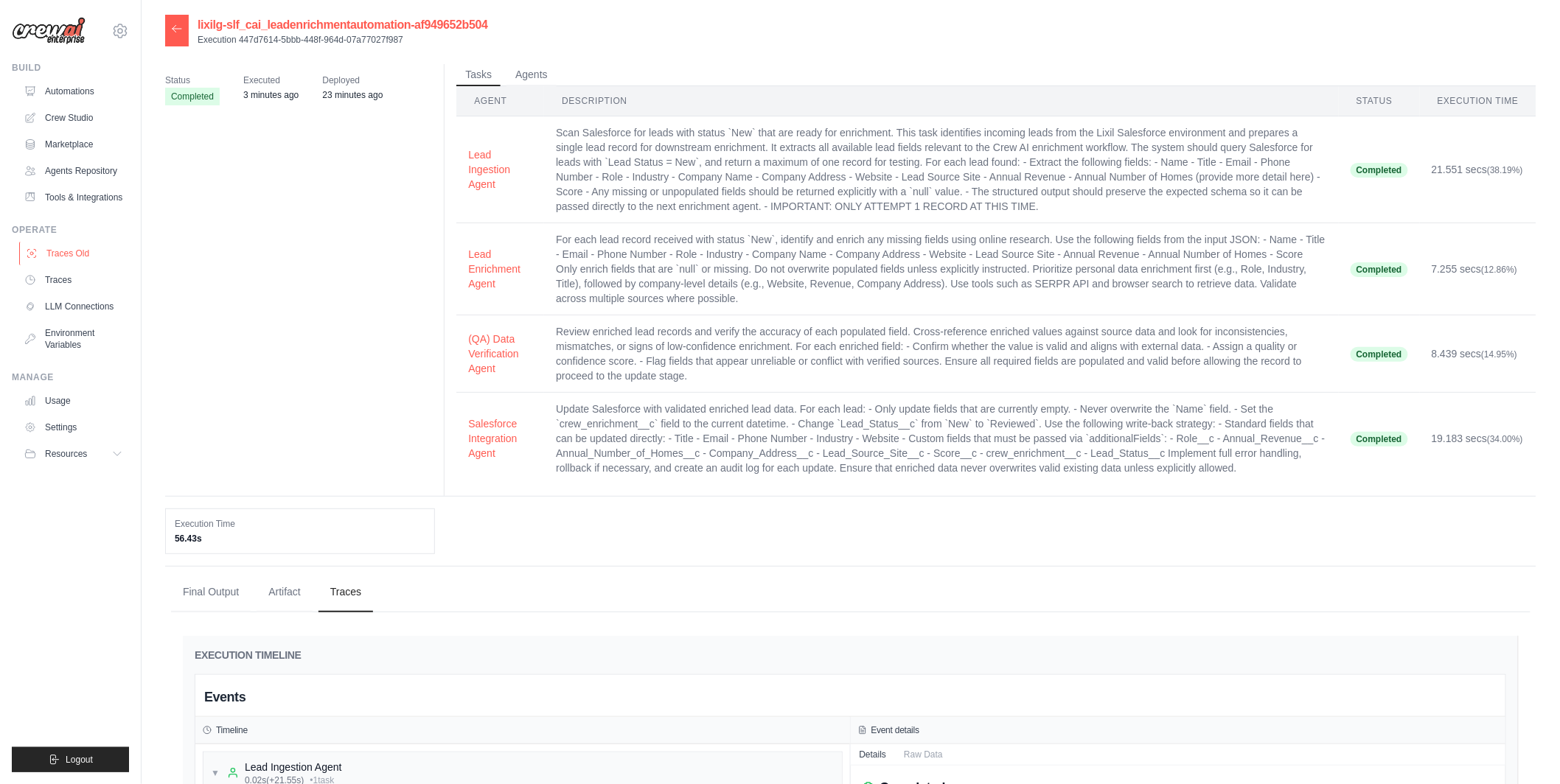
click at [78, 253] on link "Traces Old" at bounding box center [75, 254] width 111 height 24
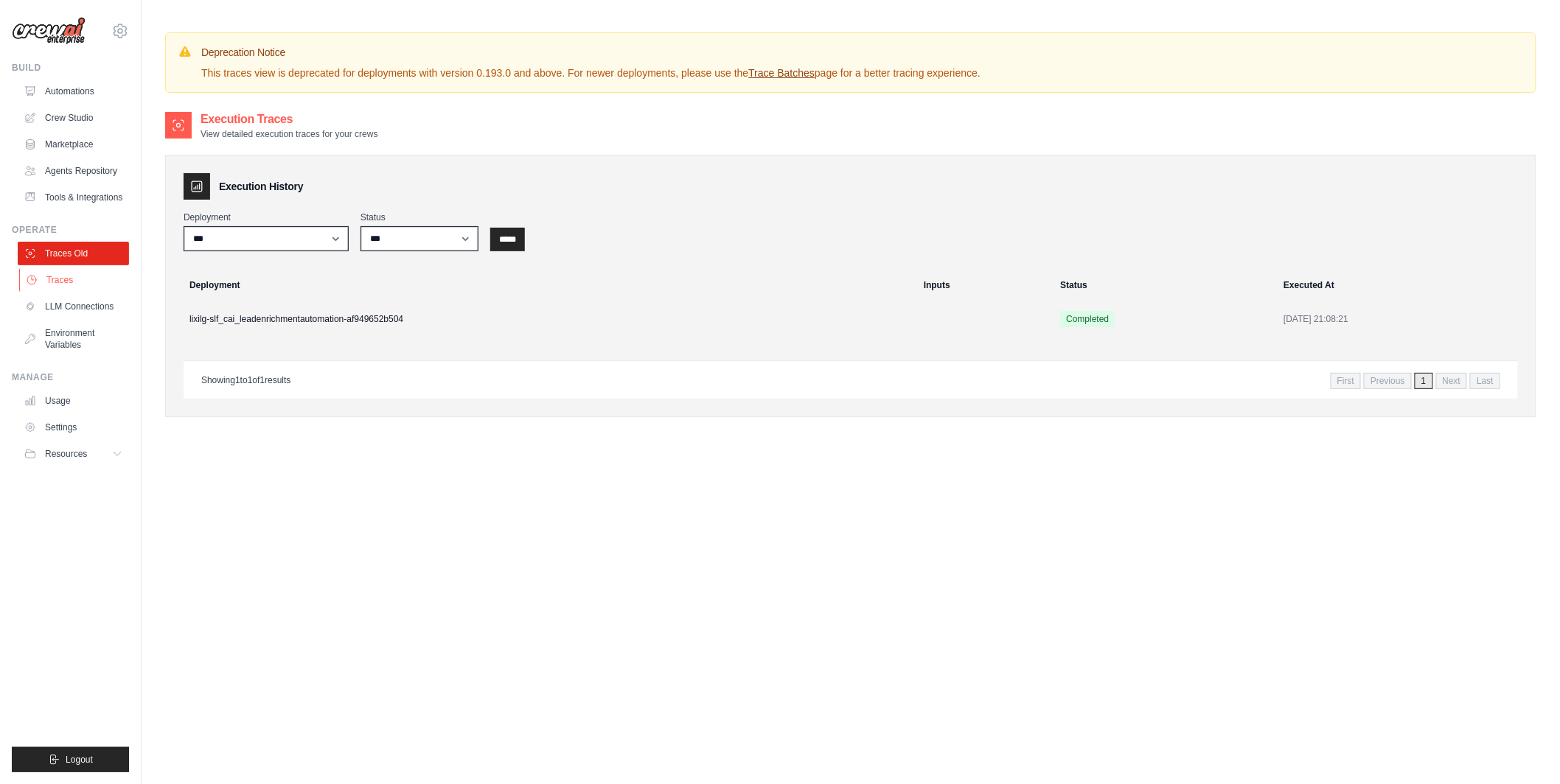
click at [66, 279] on link "Traces" at bounding box center [75, 280] width 111 height 24
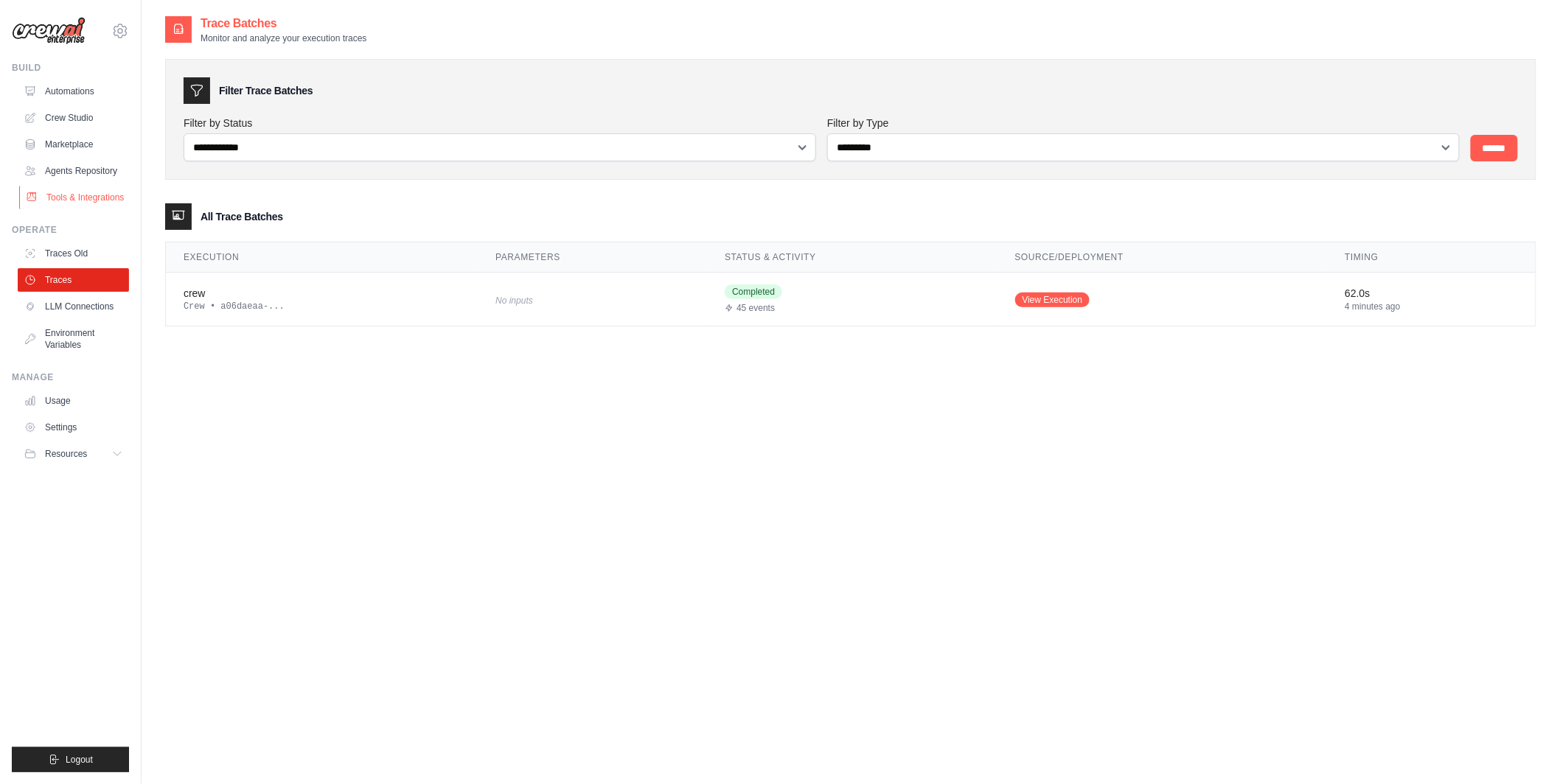
click at [93, 195] on link "Tools & Integrations" at bounding box center [75, 197] width 111 height 24
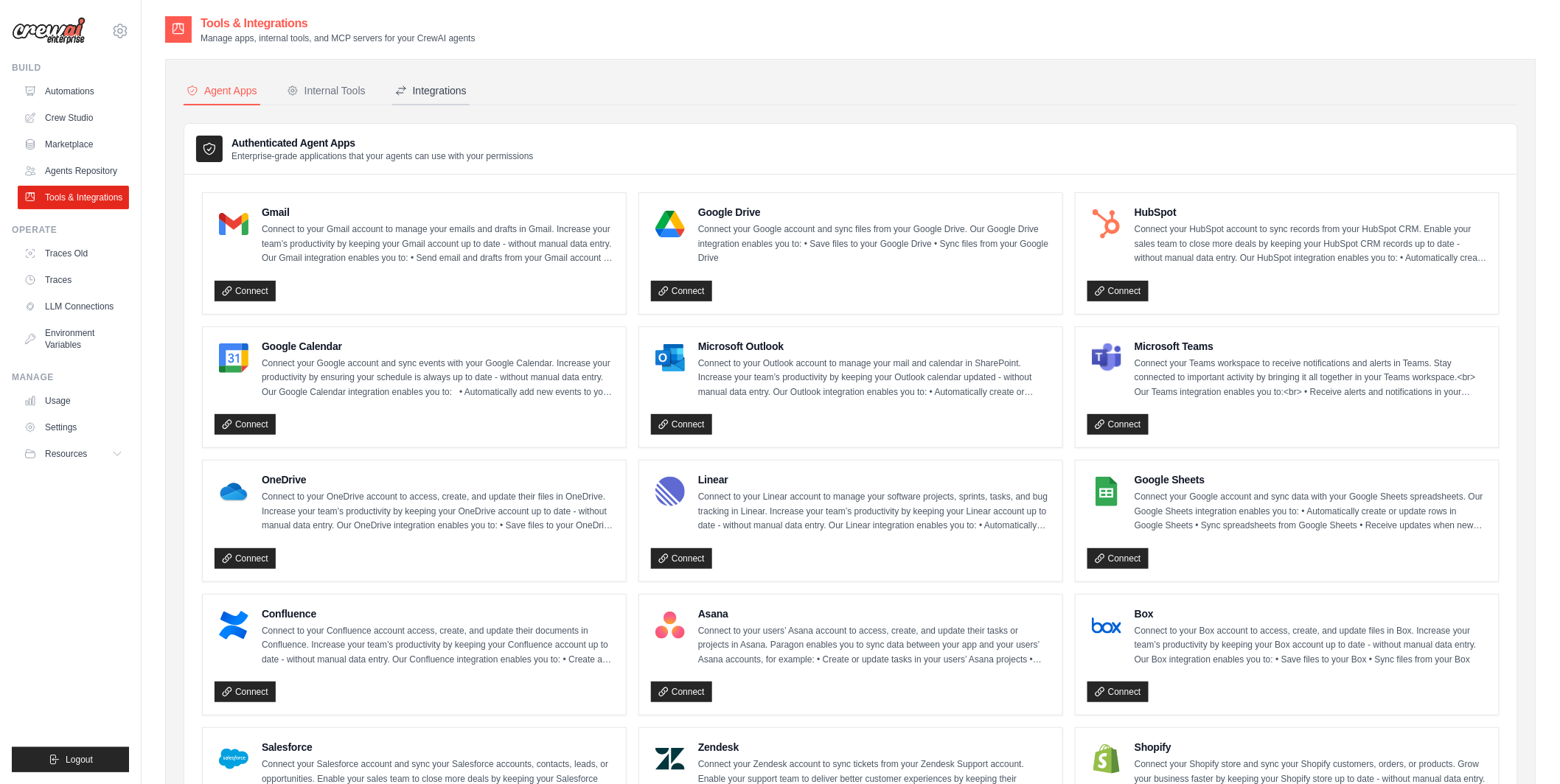
click at [414, 92] on div "Integrations" at bounding box center [430, 91] width 71 height 15
